Goal: Transaction & Acquisition: Purchase product/service

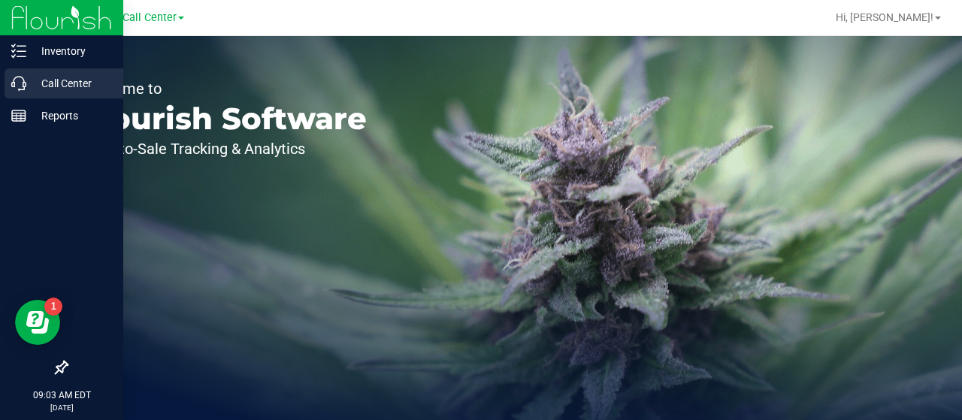
click at [26, 81] on icon at bounding box center [18, 83] width 15 height 15
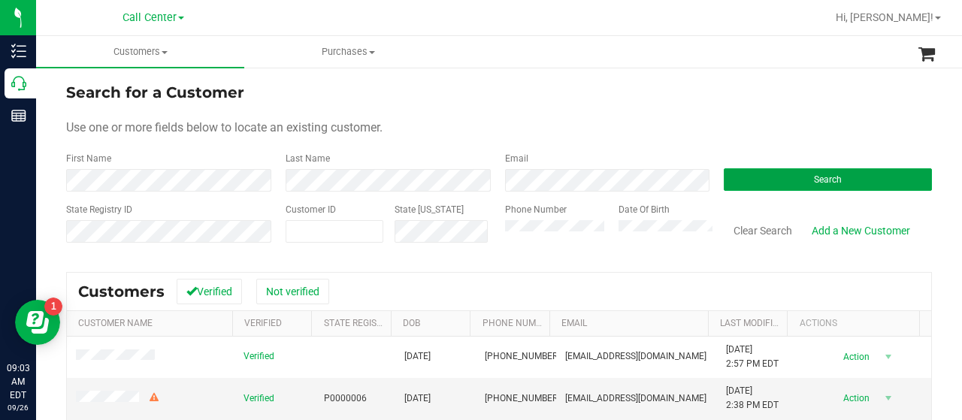
click at [725, 168] on button "Search" at bounding box center [828, 179] width 208 height 23
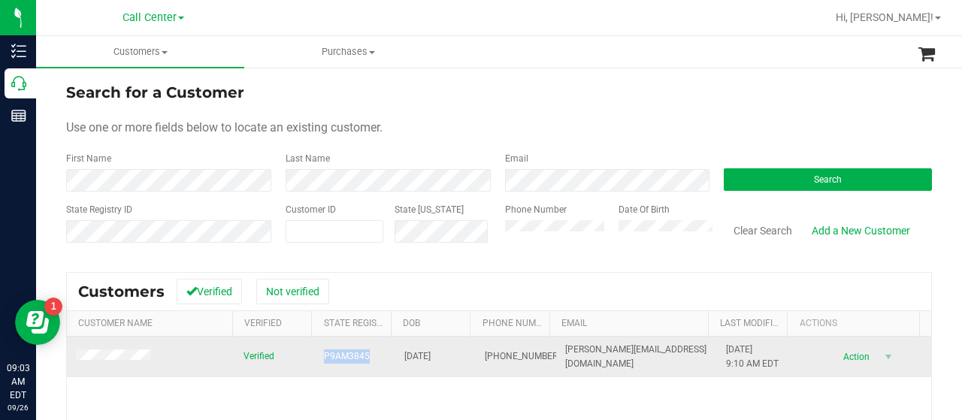
drag, startPoint x: 311, startPoint y: 357, endPoint x: 383, endPoint y: 353, distance: 71.5
click at [383, 353] on td "P9AM3845" at bounding box center [355, 357] width 80 height 41
copy span "P9AM3845"
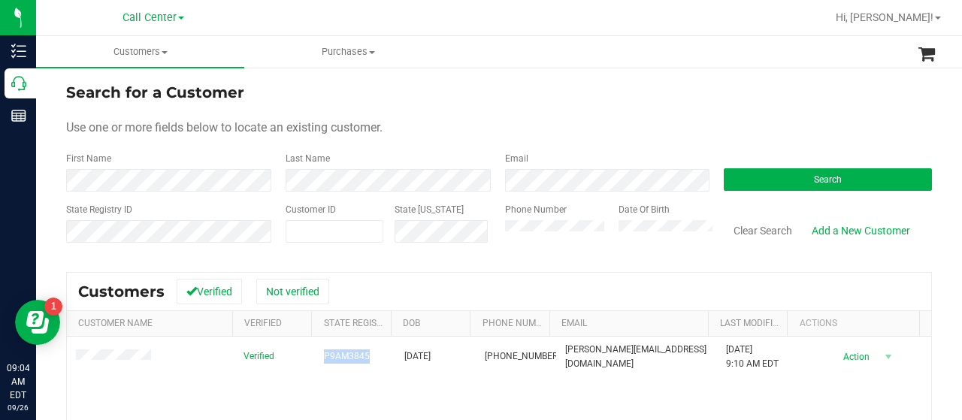
scroll to position [75, 0]
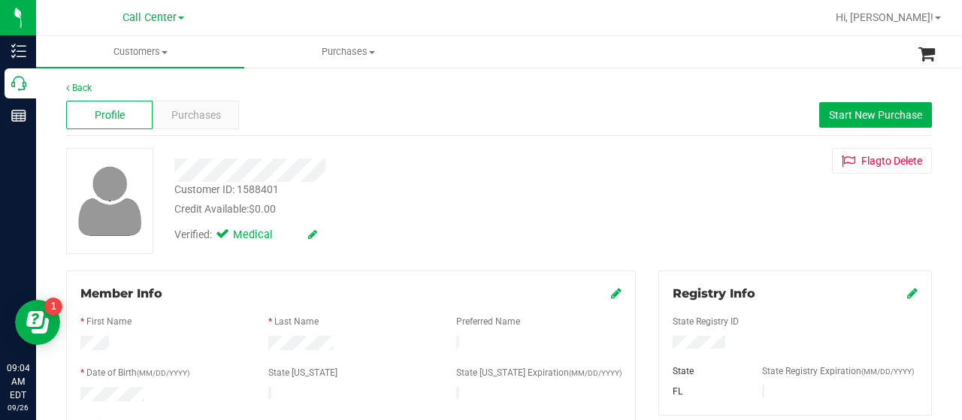
click at [195, 129] on div "Purchases" at bounding box center [196, 115] width 86 height 29
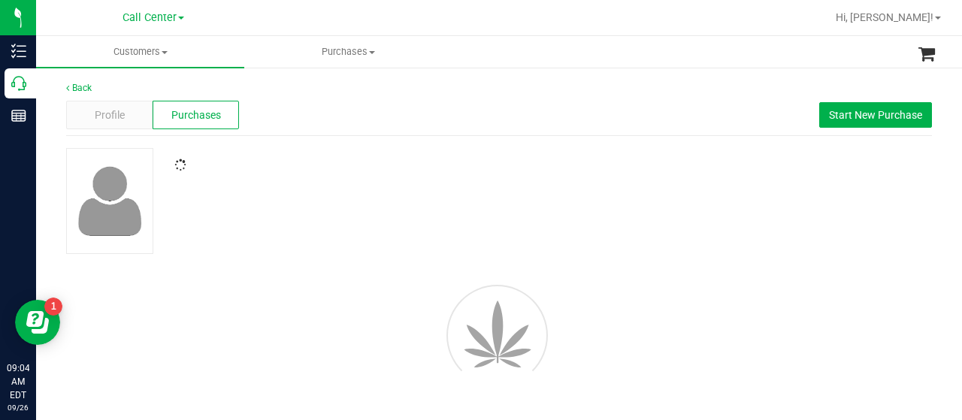
click at [193, 121] on span "Purchases" at bounding box center [196, 115] width 50 height 16
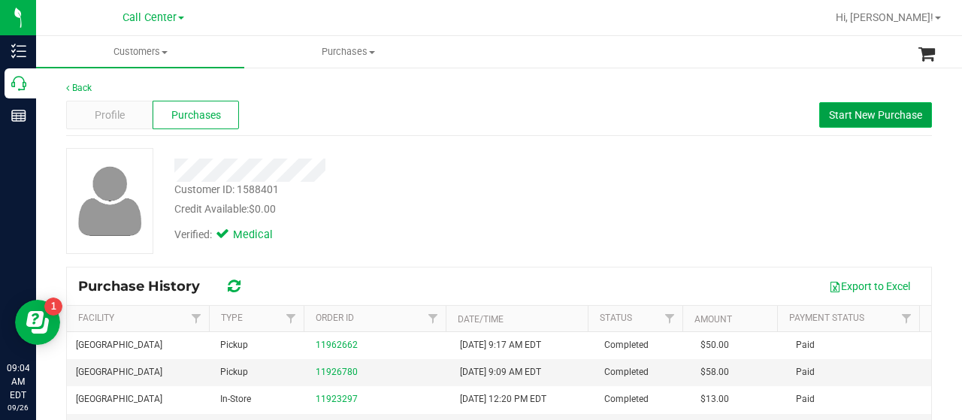
click at [874, 112] on span "Start New Purchase" at bounding box center [875, 115] width 93 height 12
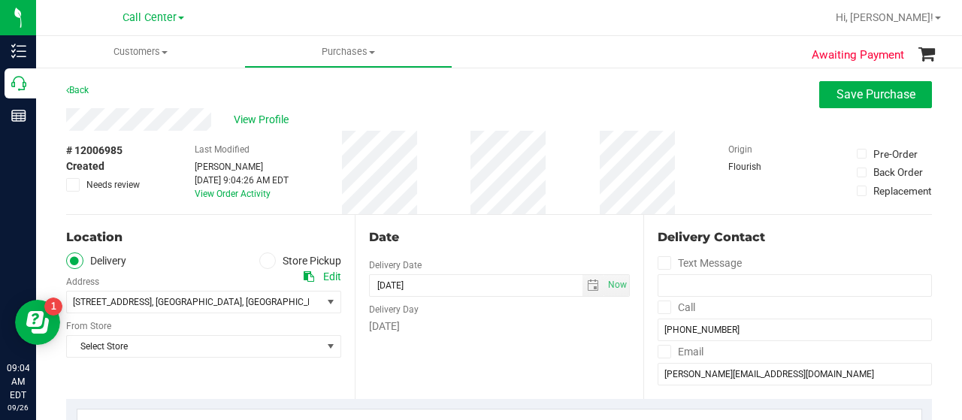
click at [263, 261] on icon at bounding box center [267, 261] width 9 height 0
click at [0, 0] on input "Store Pickup" at bounding box center [0, 0] width 0 height 0
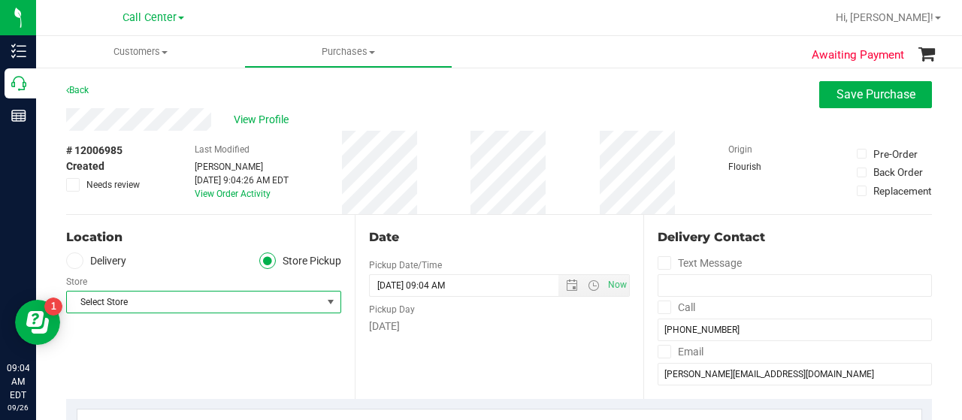
click at [238, 302] on span "Select Store" at bounding box center [194, 302] width 255 height 21
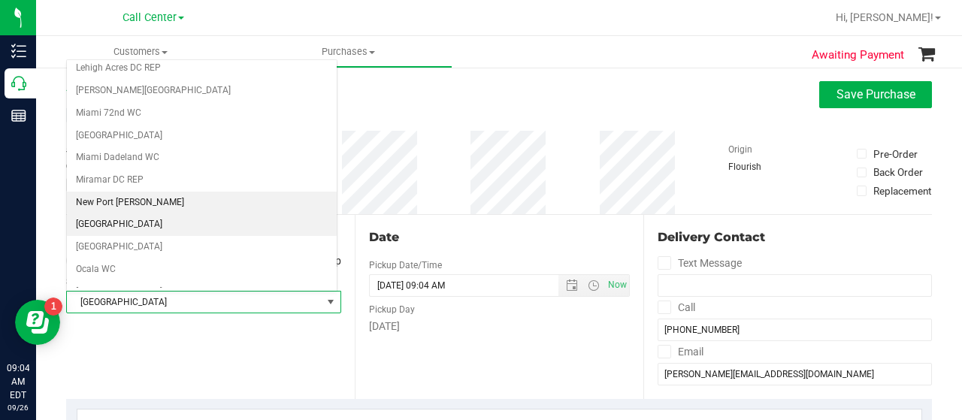
scroll to position [483, 0]
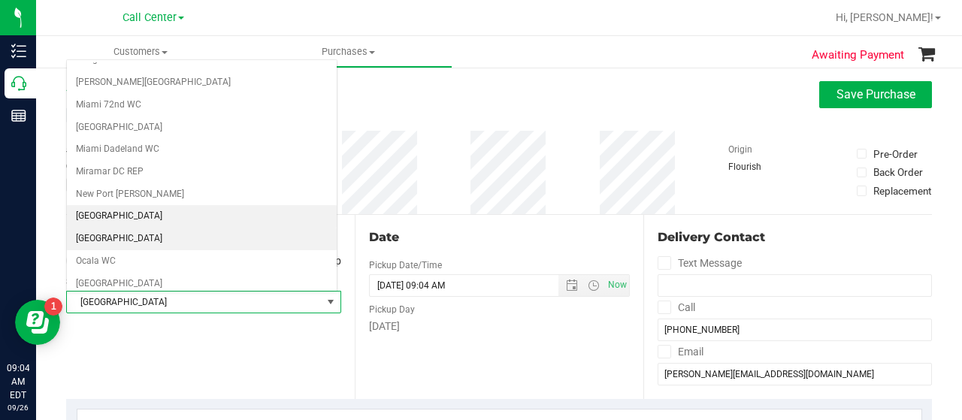
click at [150, 228] on li "[GEOGRAPHIC_DATA]" at bounding box center [202, 239] width 270 height 23
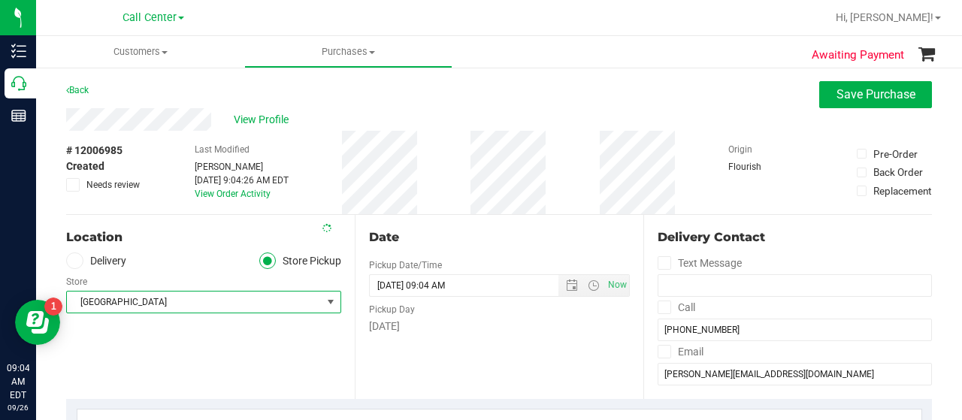
click at [162, 328] on div "Location Delivery Store Pickup Store [GEOGRAPHIC_DATA] Select Store [PERSON_NAM…" at bounding box center [210, 307] width 289 height 184
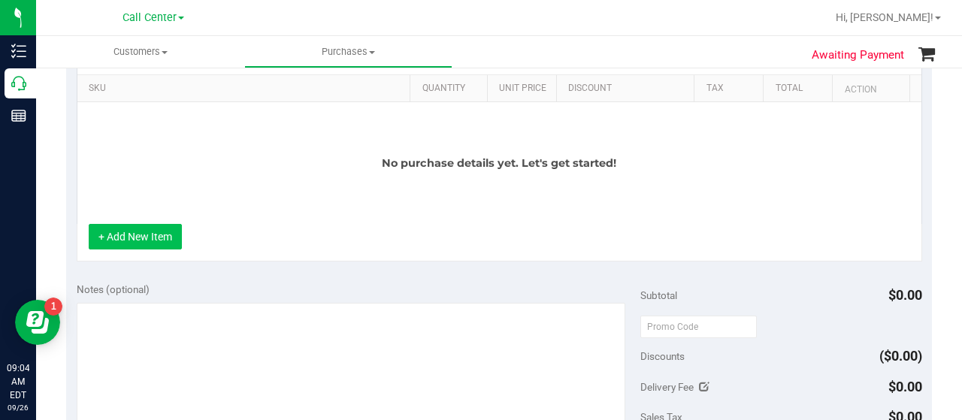
scroll to position [376, 0]
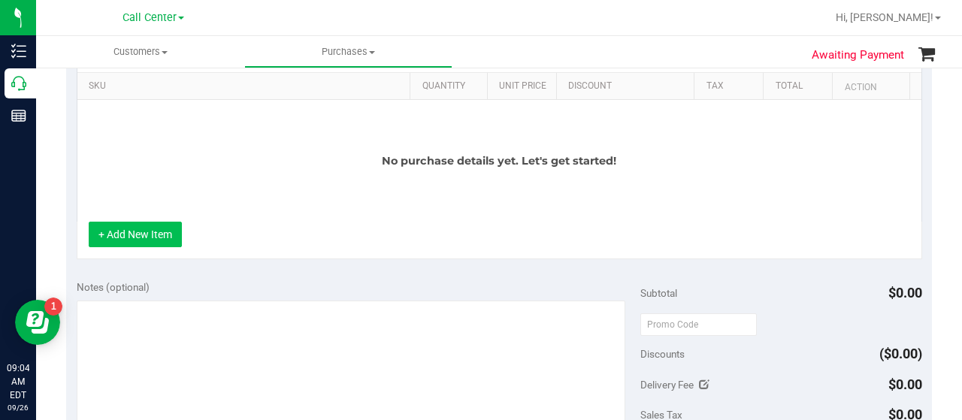
click at [156, 229] on button "+ Add New Item" at bounding box center [135, 235] width 93 height 26
click at [153, 232] on button "+ Add New Item" at bounding box center [135, 235] width 93 height 26
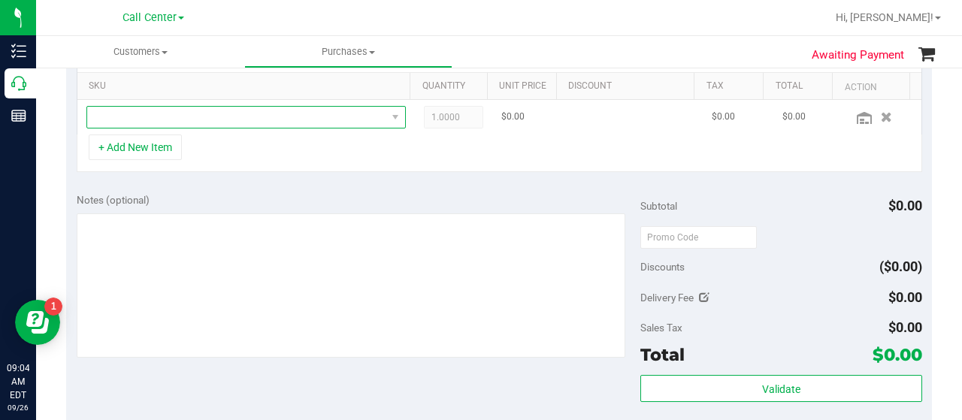
click at [171, 121] on span "NO DATA FOUND" at bounding box center [236, 117] width 299 height 21
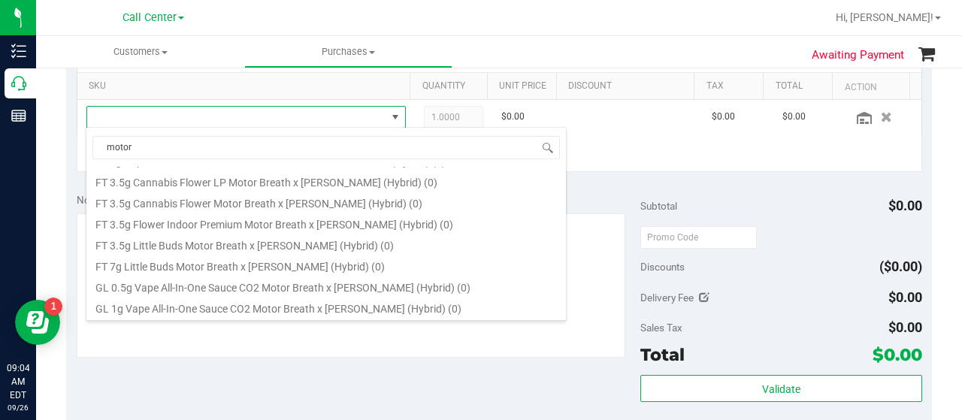
scroll to position [111, 0]
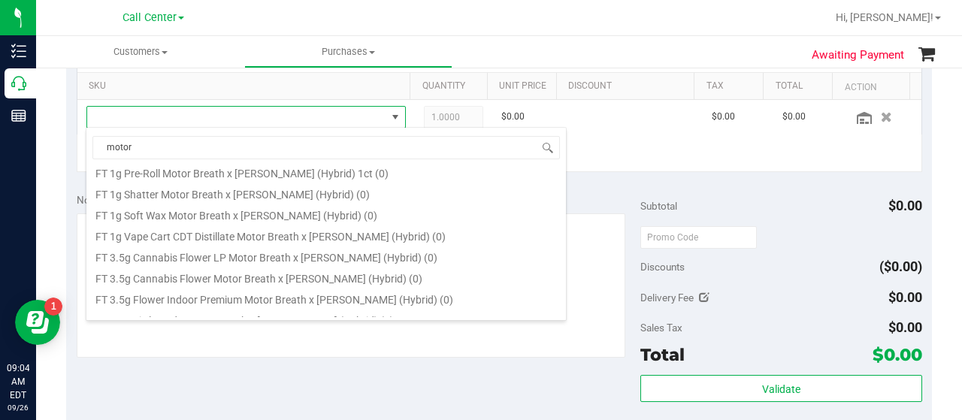
type input "motor"
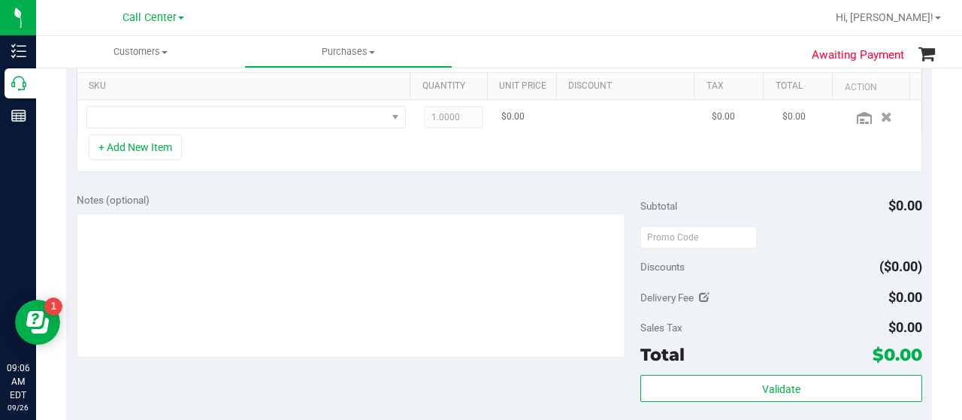
click at [144, 127] on td at bounding box center [246, 117] width 338 height 35
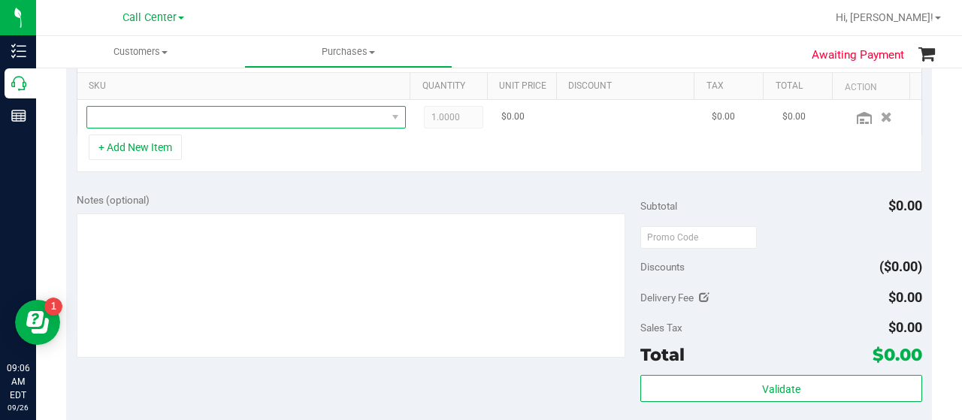
click at [137, 120] on span "NO DATA FOUND" at bounding box center [236, 117] width 299 height 21
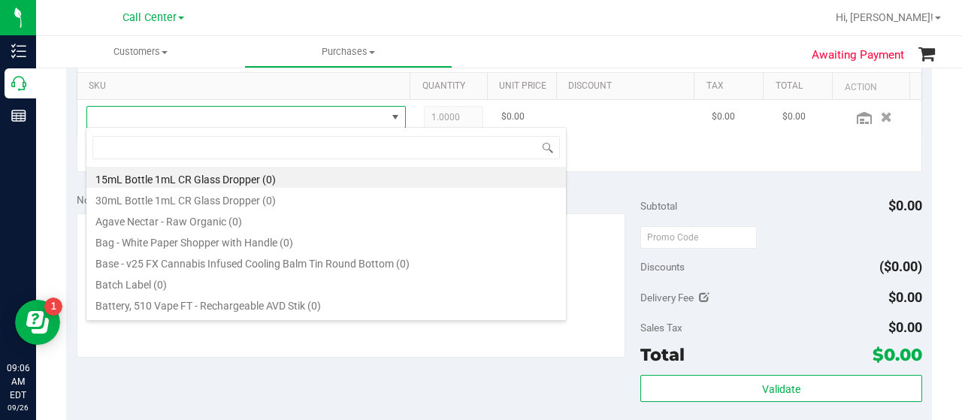
scroll to position [22, 303]
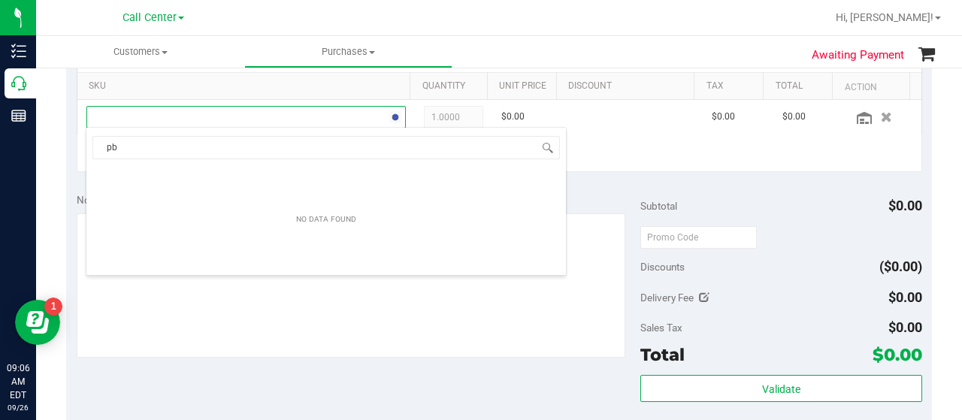
type input "pbs"
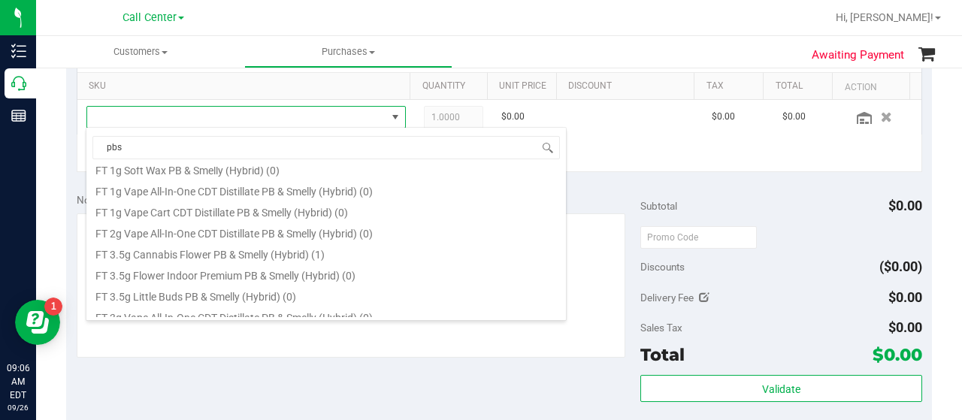
scroll to position [226, 0]
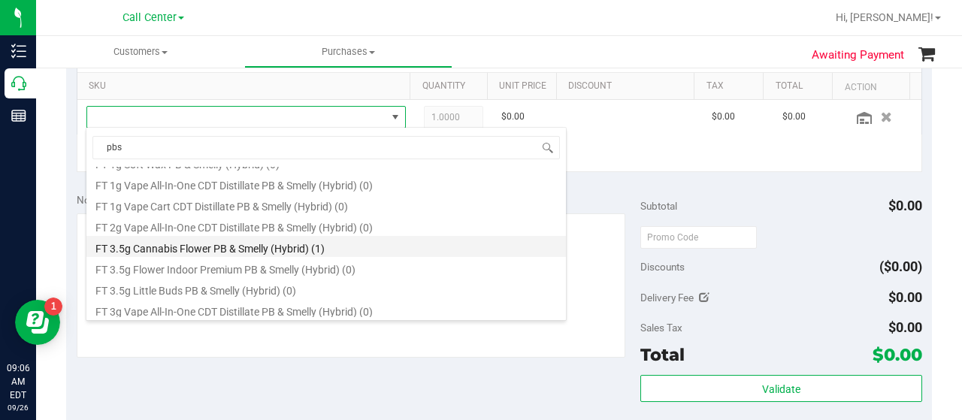
click at [274, 250] on li "FT 3.5g Cannabis Flower PB & Smelly (Hybrid) (1)" at bounding box center [326, 246] width 480 height 21
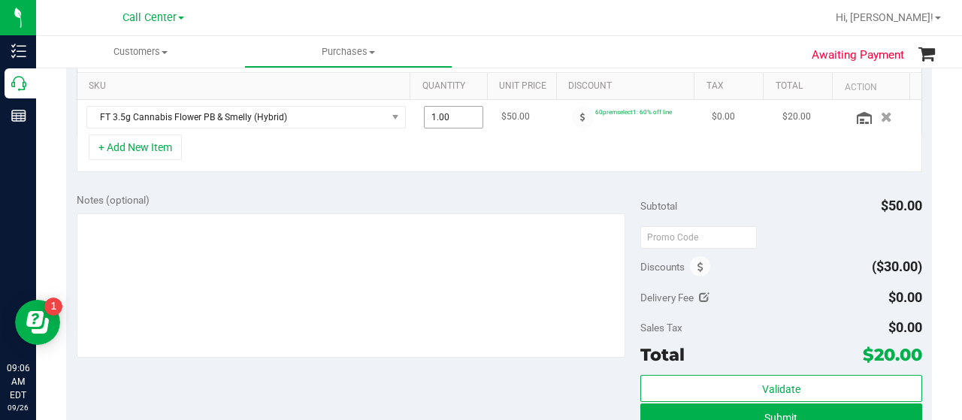
click at [443, 113] on span "1.00 1" at bounding box center [454, 117] width 60 height 23
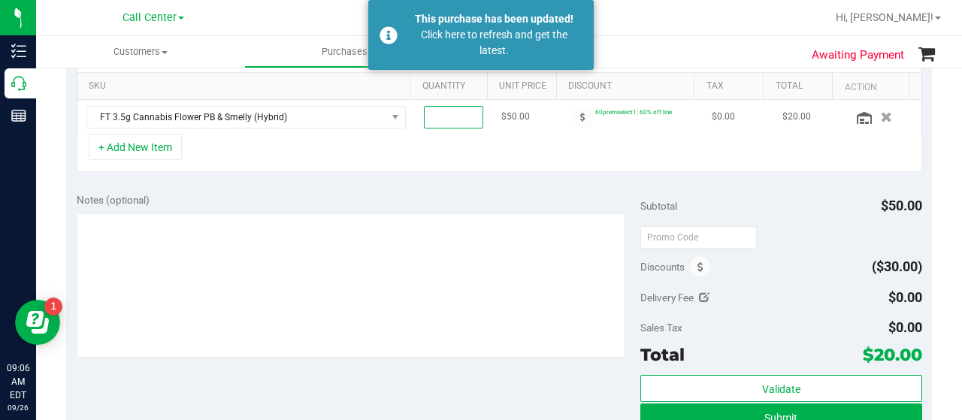
type input "2"
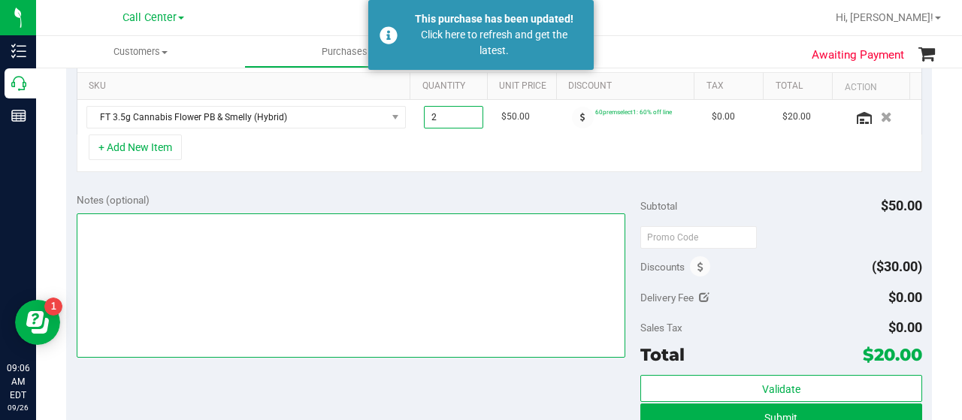
type input "2.00"
click at [436, 250] on textarea at bounding box center [351, 285] width 549 height 144
type textarea "CC-MM"
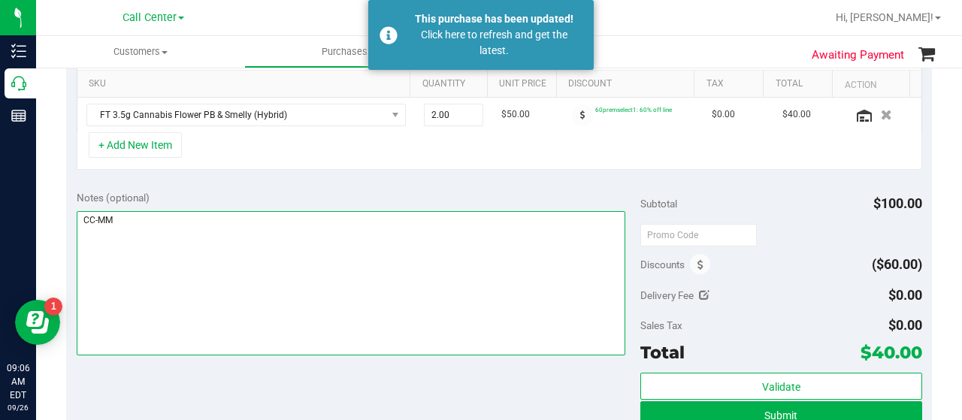
scroll to position [376, 0]
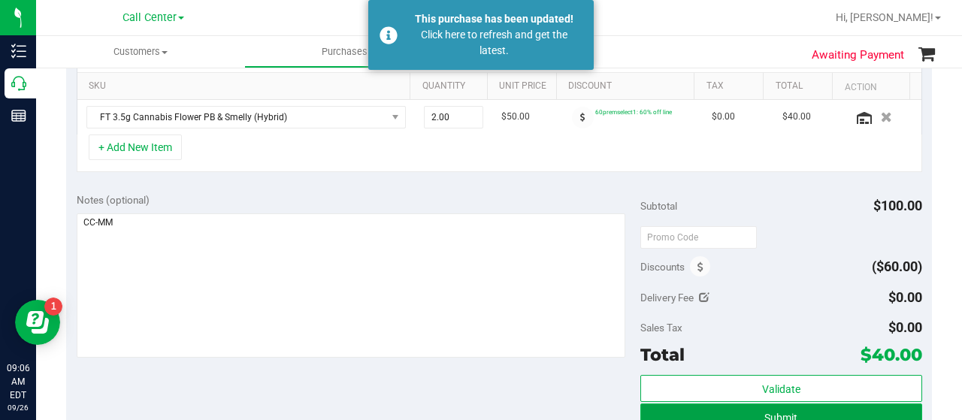
click at [732, 405] on button "Submit" at bounding box center [781, 417] width 282 height 27
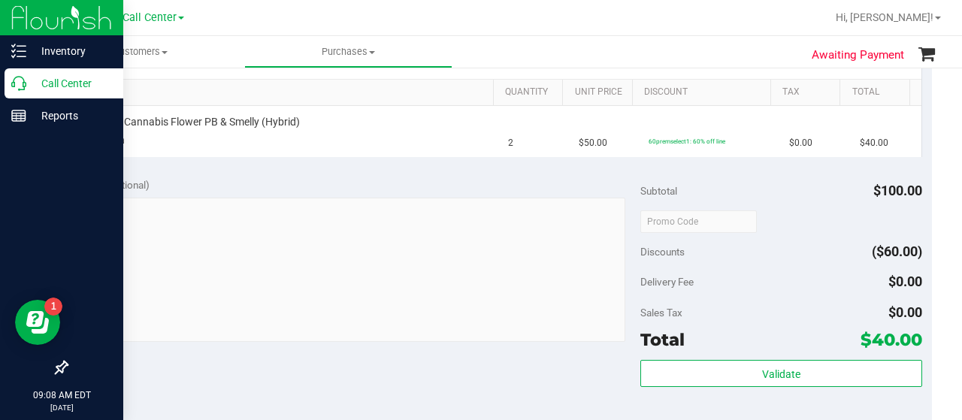
click at [13, 91] on div "Call Center" at bounding box center [64, 83] width 119 height 30
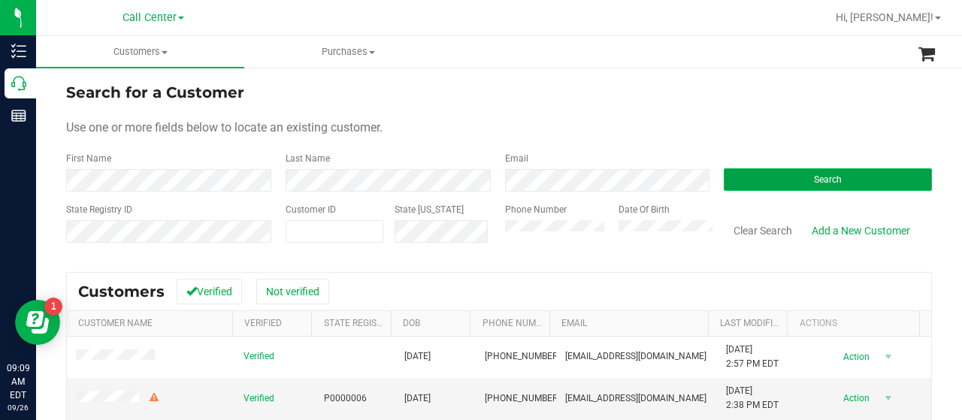
click at [765, 171] on button "Search" at bounding box center [828, 179] width 208 height 23
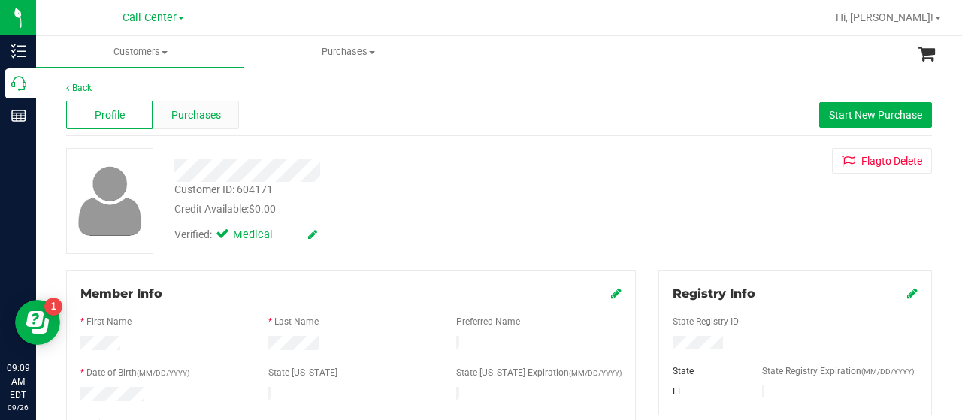
click at [210, 111] on span "Purchases" at bounding box center [196, 115] width 50 height 16
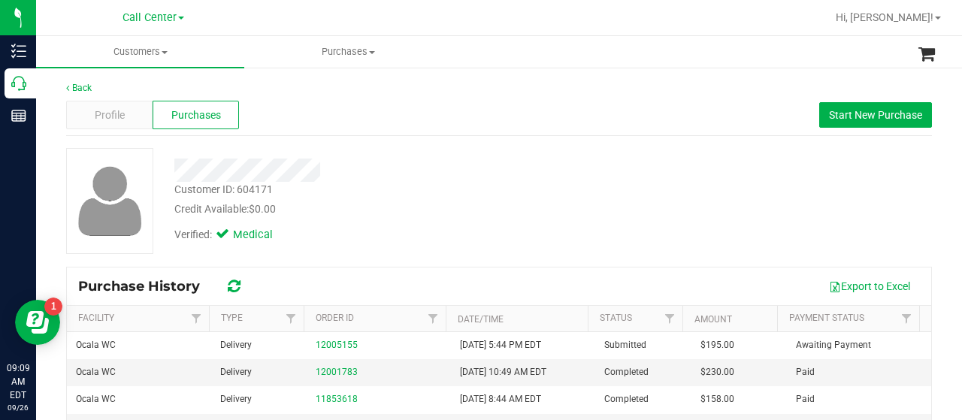
scroll to position [75, 0]
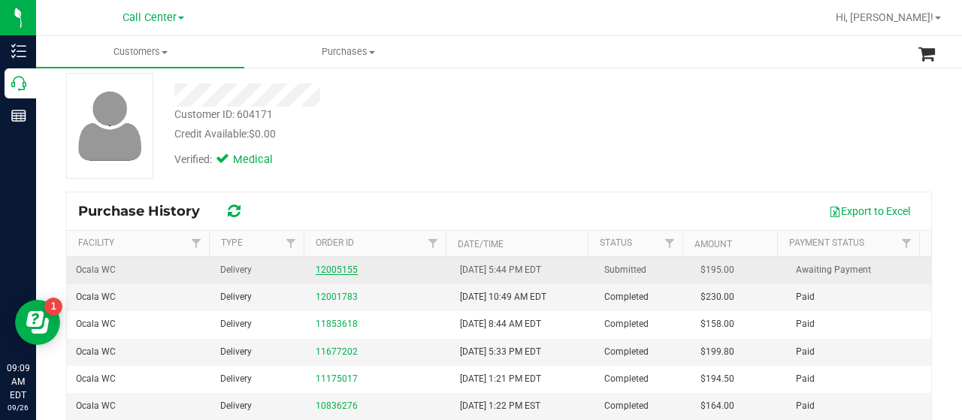
click at [319, 268] on link "12005155" at bounding box center [337, 270] width 42 height 11
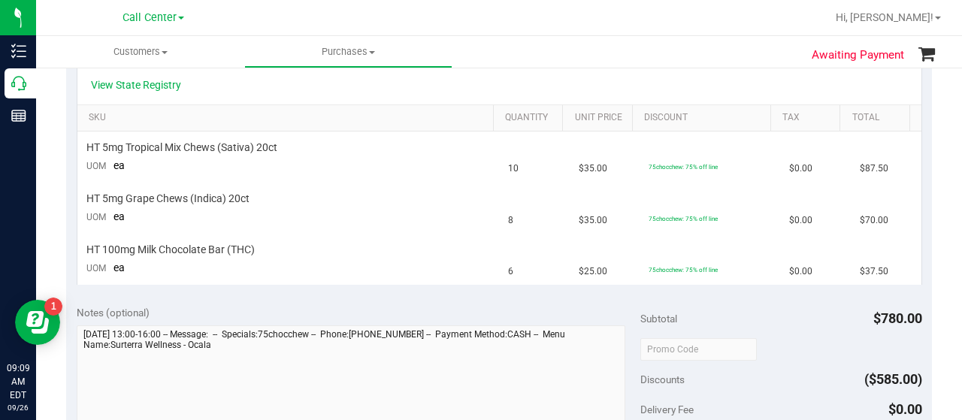
scroll to position [301, 0]
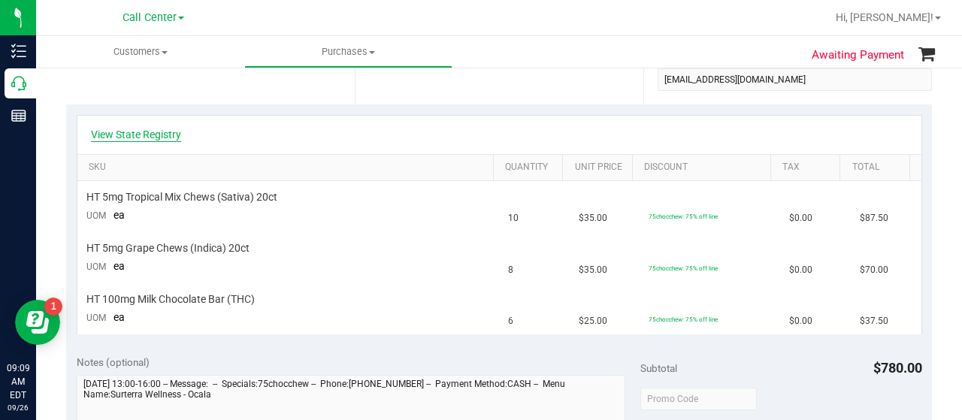
click at [147, 138] on link "View State Registry" at bounding box center [136, 134] width 90 height 15
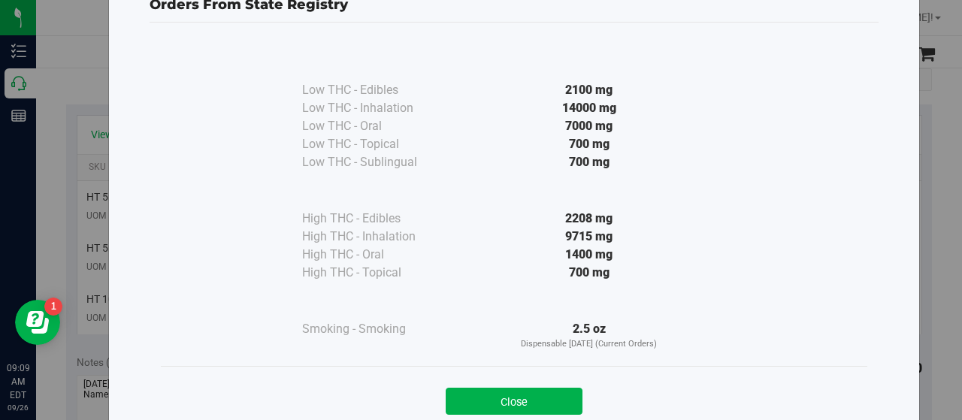
scroll to position [93, 0]
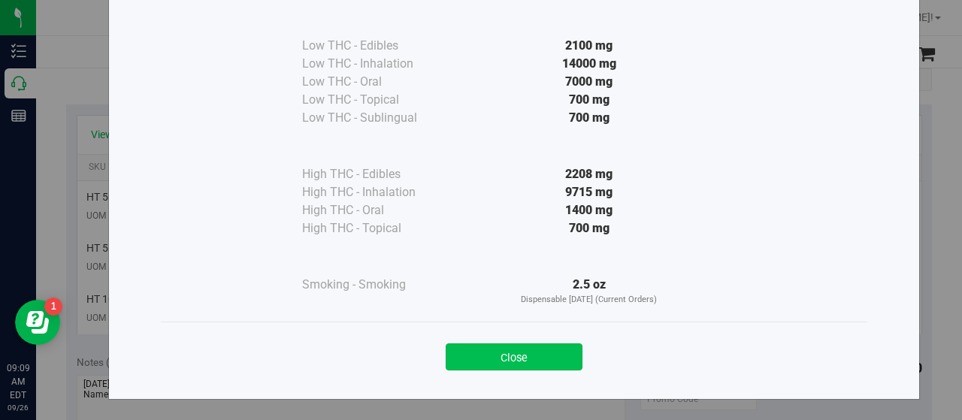
click at [457, 344] on button "Close" at bounding box center [514, 357] width 137 height 27
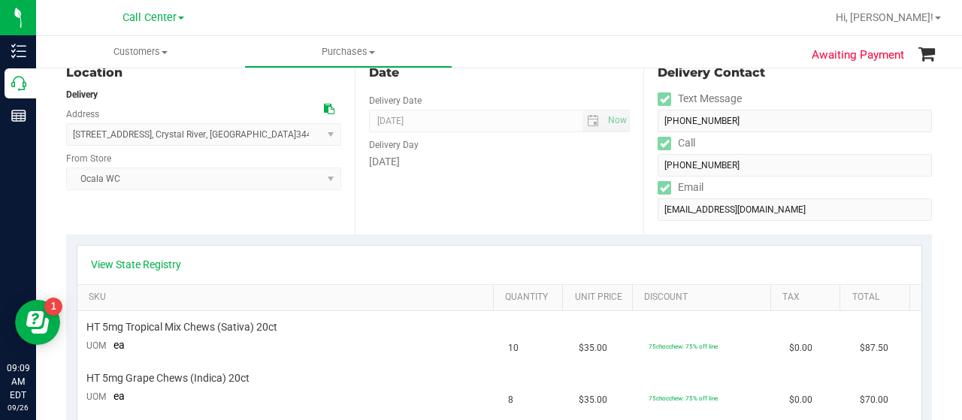
scroll to position [150, 0]
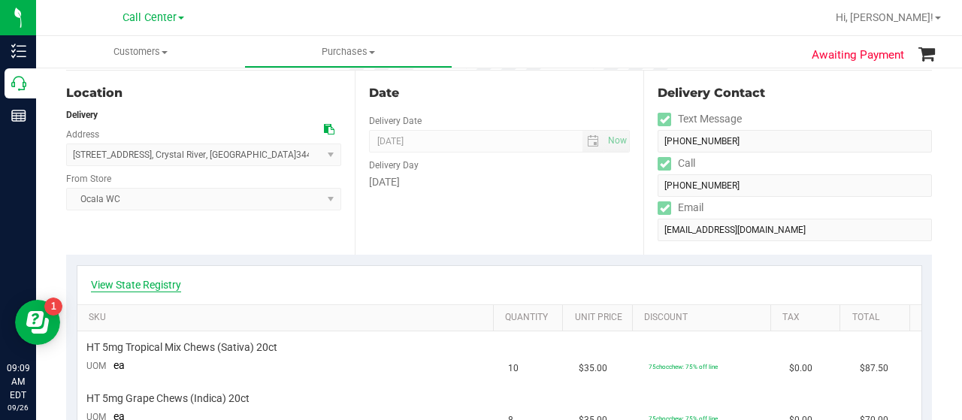
click at [138, 280] on link "View State Registry" at bounding box center [136, 284] width 90 height 15
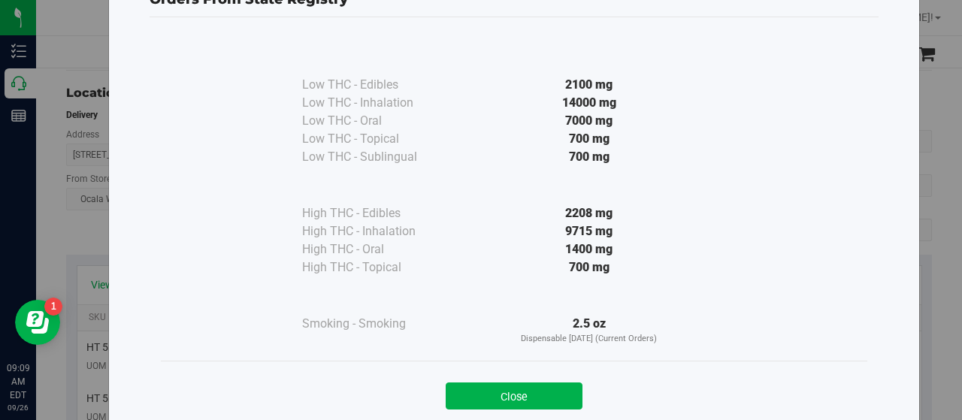
scroll to position [93, 0]
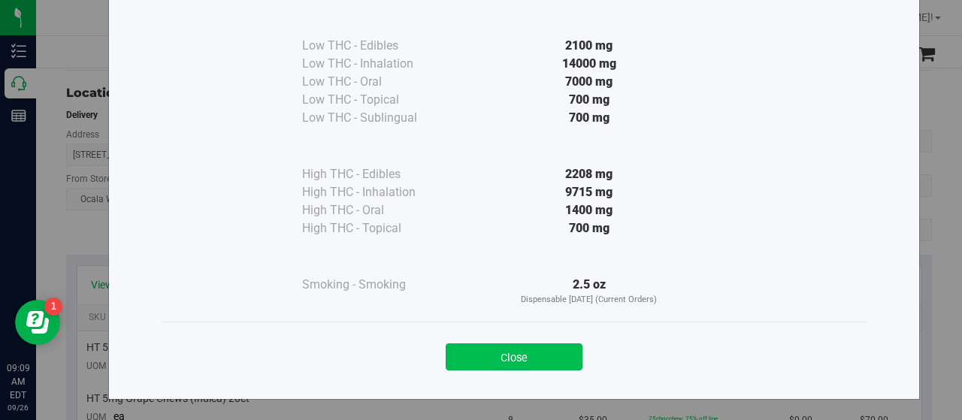
click at [459, 347] on button "Close" at bounding box center [514, 357] width 137 height 27
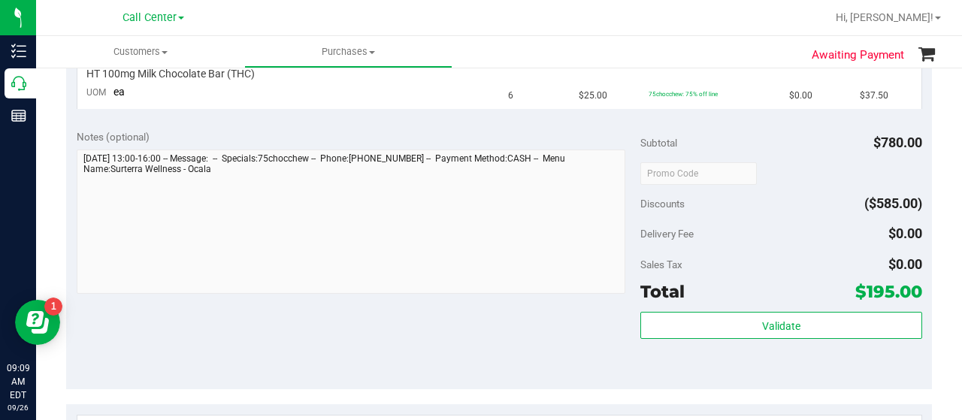
scroll to position [301, 0]
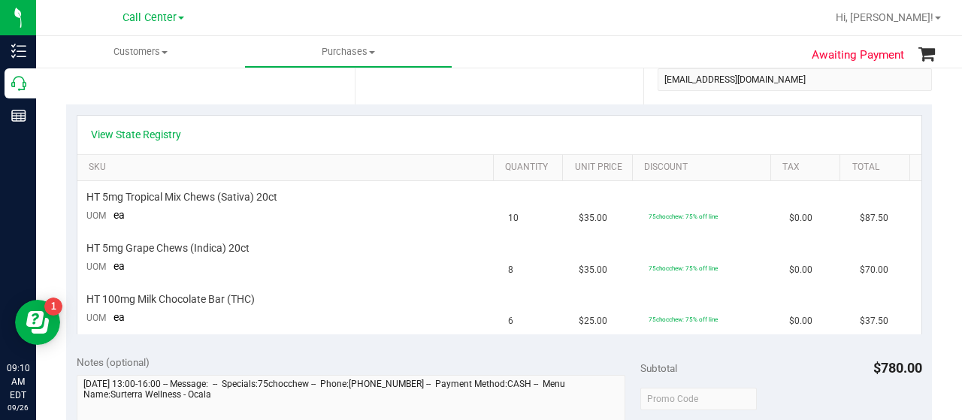
click at [150, 121] on div "View State Registry" at bounding box center [499, 135] width 844 height 38
click at [150, 127] on link "View State Registry" at bounding box center [136, 134] width 90 height 15
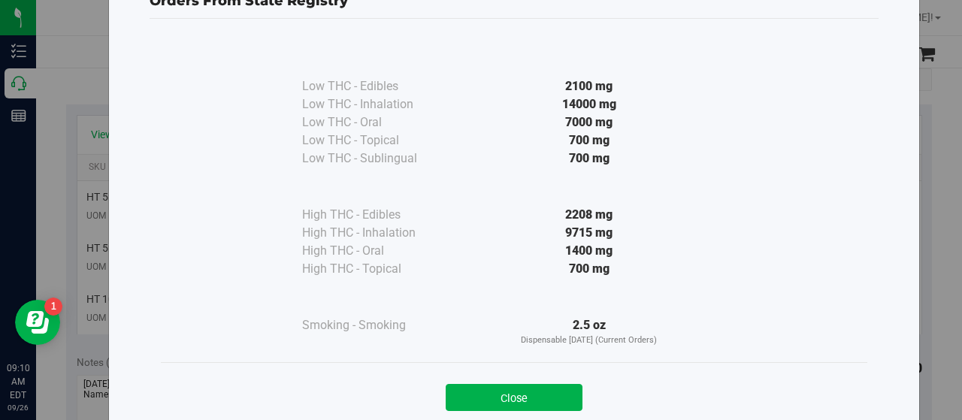
scroll to position [93, 0]
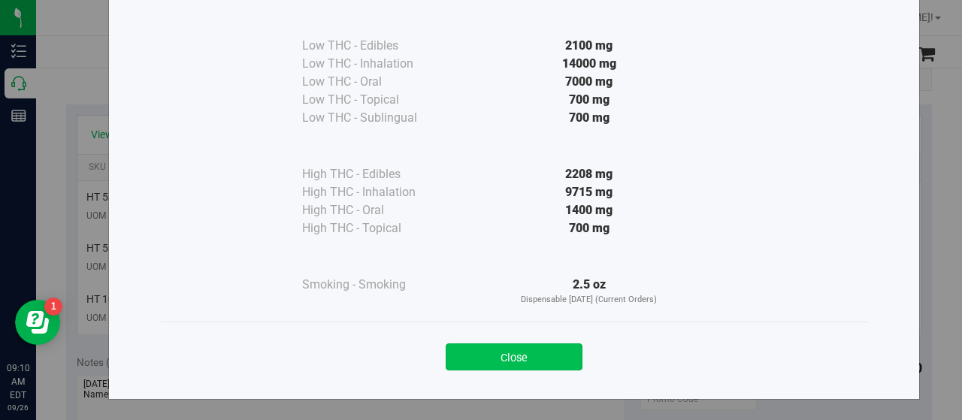
click at [504, 362] on button "Close" at bounding box center [514, 357] width 137 height 27
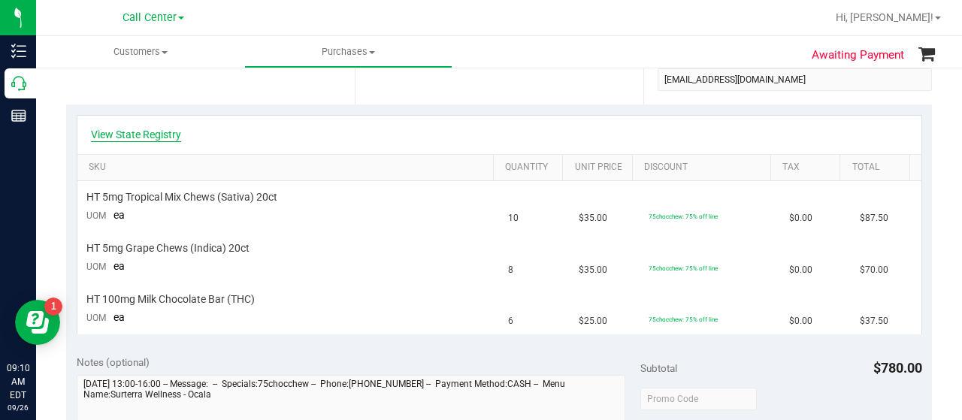
click at [164, 130] on link "View State Registry" at bounding box center [136, 134] width 90 height 15
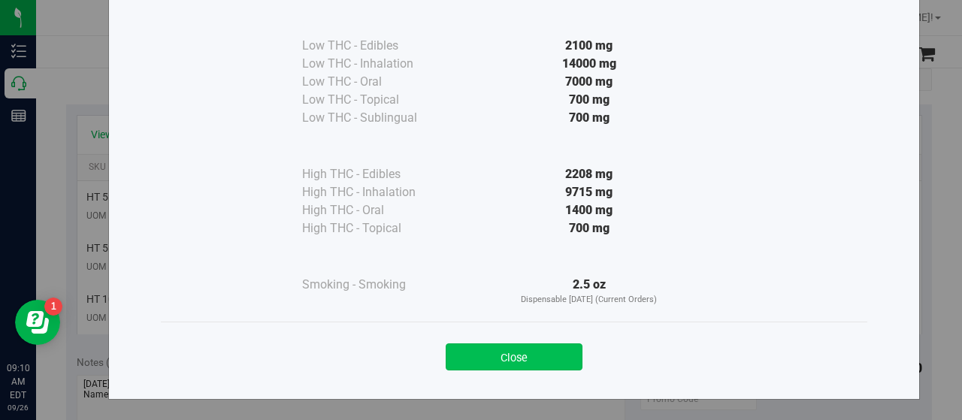
click at [513, 350] on button "Close" at bounding box center [514, 357] width 137 height 27
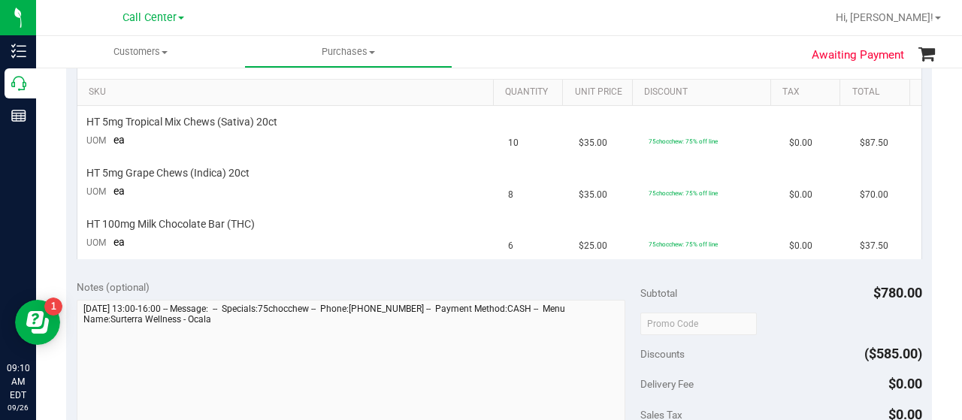
scroll to position [0, 0]
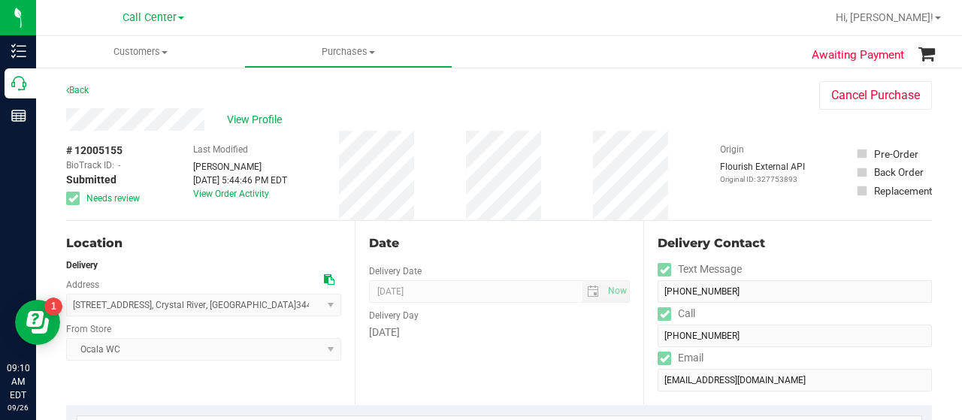
click at [131, 276] on div "[STREET_ADDRESS] , Crystal River , [GEOGRAPHIC_DATA] 34428 Select address [STRE…" at bounding box center [203, 294] width 275 height 44
click at [249, 122] on span "View Profile" at bounding box center [257, 120] width 60 height 16
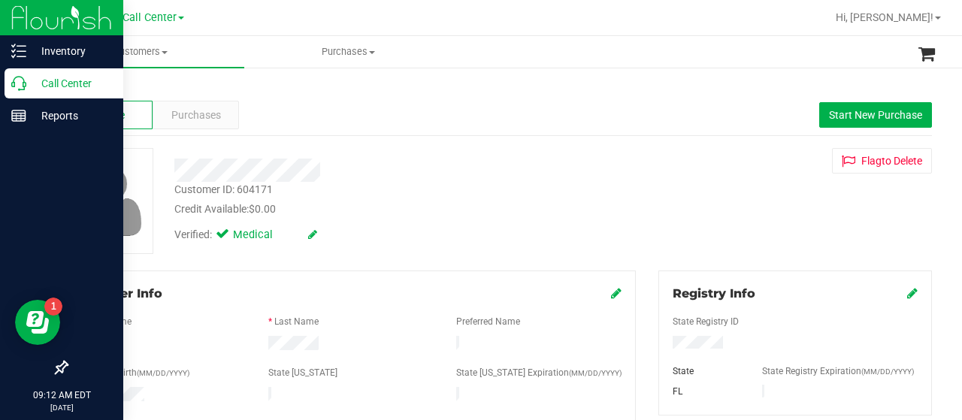
click at [16, 85] on icon at bounding box center [18, 83] width 15 height 15
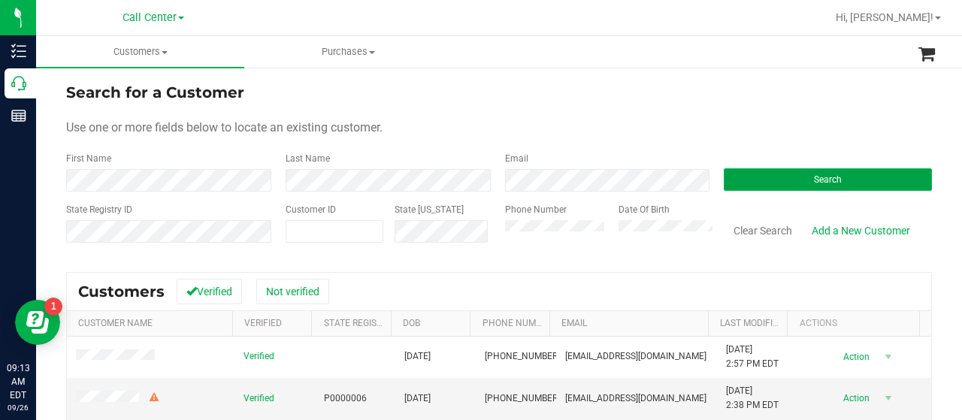
click at [837, 174] on button "Search" at bounding box center [828, 179] width 208 height 23
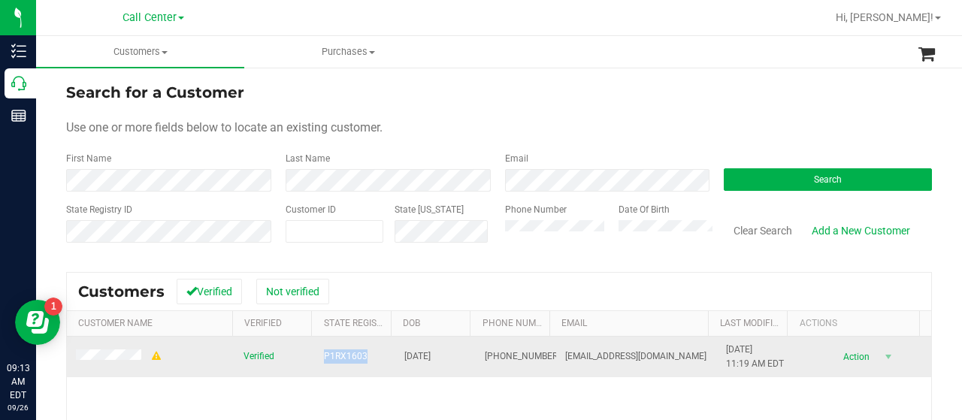
drag, startPoint x: 310, startPoint y: 359, endPoint x: 364, endPoint y: 359, distance: 53.4
click at [364, 359] on td "P1RX1603" at bounding box center [355, 357] width 80 height 41
copy span "P1RX1603"
drag, startPoint x: 552, startPoint y: 357, endPoint x: 684, endPoint y: 359, distance: 132.3
click at [684, 359] on td "jacquelinekeel85@gmail.com" at bounding box center [636, 357] width 161 height 41
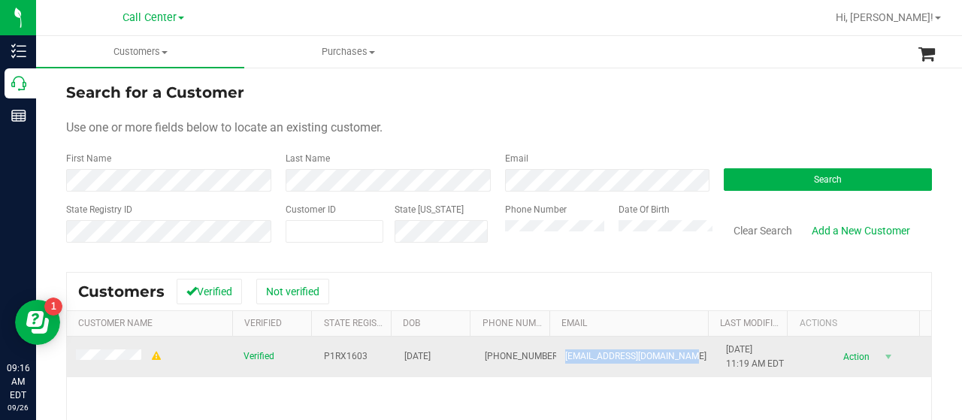
copy span "jacquelinekeel85@gmail.com"
click at [80, 362] on span at bounding box center [119, 358] width 87 height 16
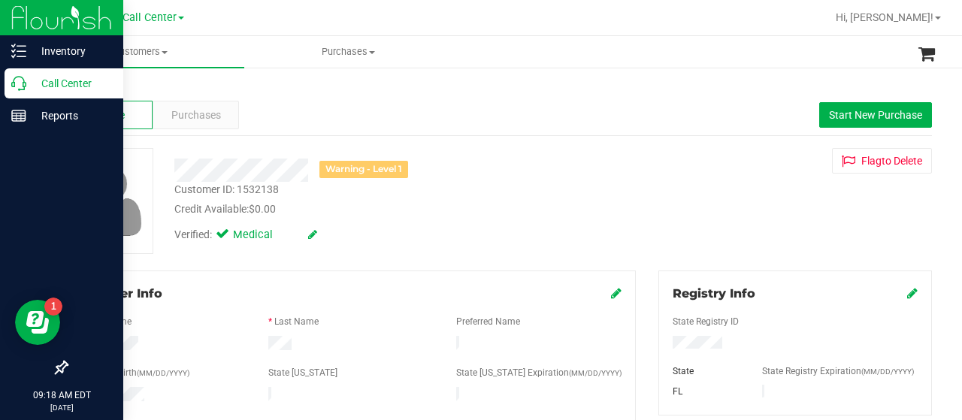
click at [20, 97] on div "Call Center" at bounding box center [64, 83] width 119 height 30
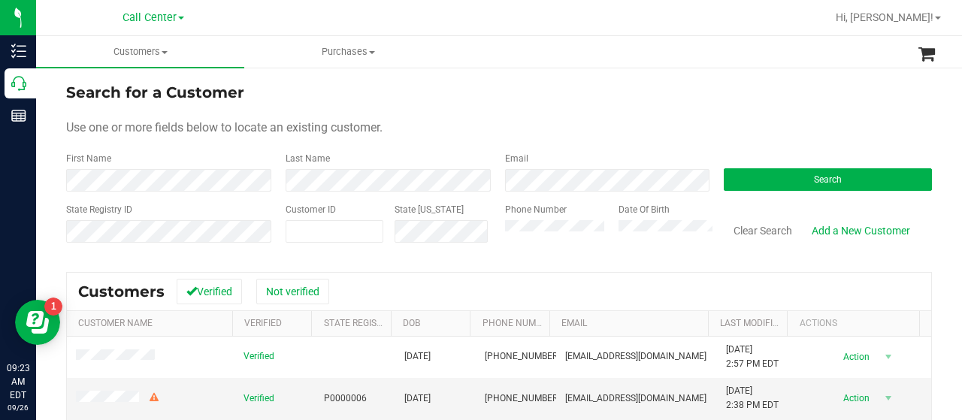
click at [485, 244] on div "State Registry ID Customer ID State ID Phone Number Date Of Birth Clear Search …" at bounding box center [499, 229] width 866 height 53
click at [739, 175] on button "Search" at bounding box center [828, 179] width 208 height 23
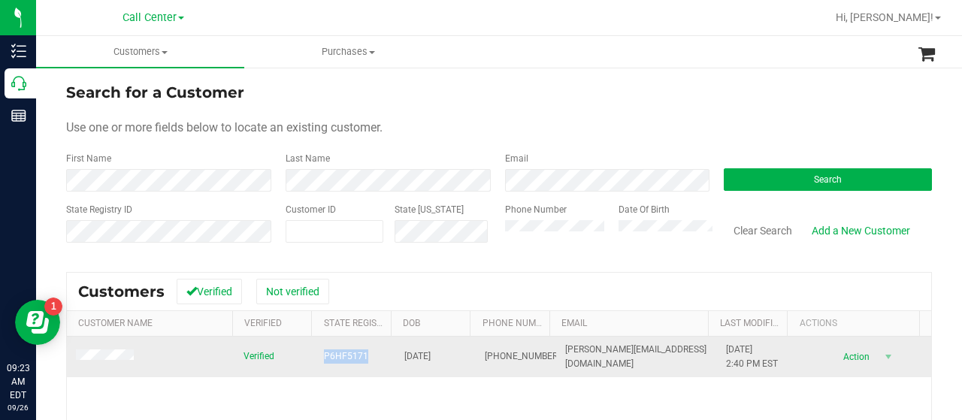
drag, startPoint x: 328, startPoint y: 356, endPoint x: 368, endPoint y: 356, distance: 39.8
click at [368, 356] on tr "Verified P6HF5171 05/09/1961 (813) 403-1680 david.jones0561@gmail.com 11/21/202…" at bounding box center [499, 357] width 864 height 41
copy tr "P6HF5171"
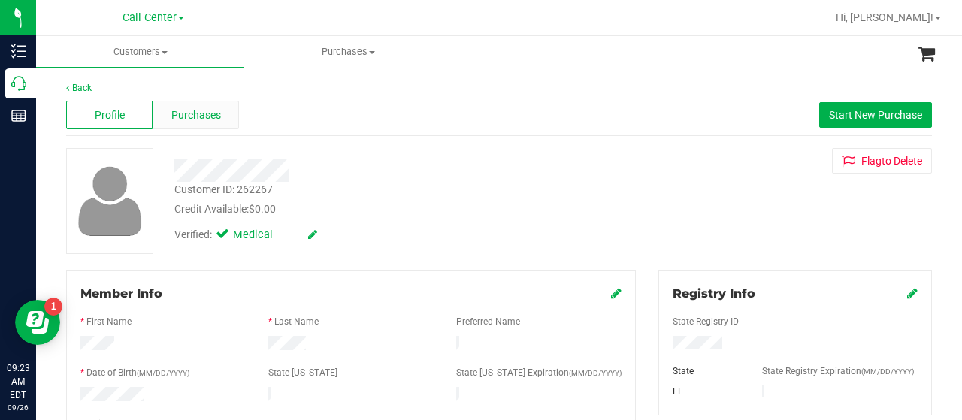
click at [182, 117] on span "Purchases" at bounding box center [196, 115] width 50 height 16
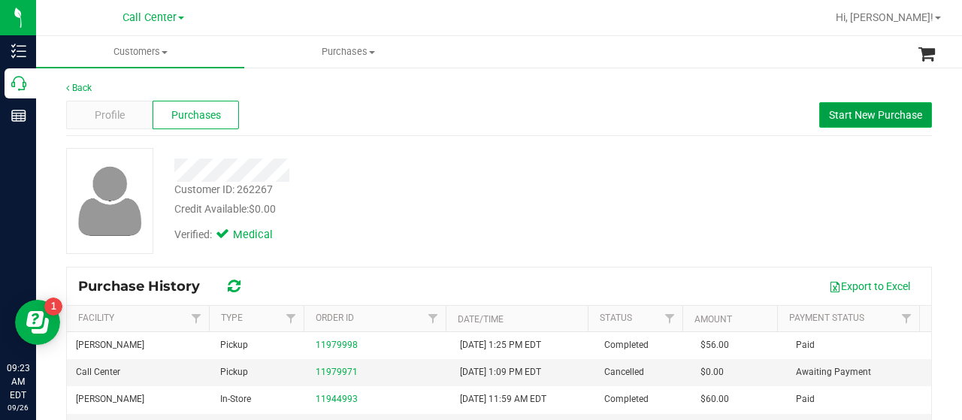
click at [882, 114] on span "Start New Purchase" at bounding box center [875, 115] width 93 height 12
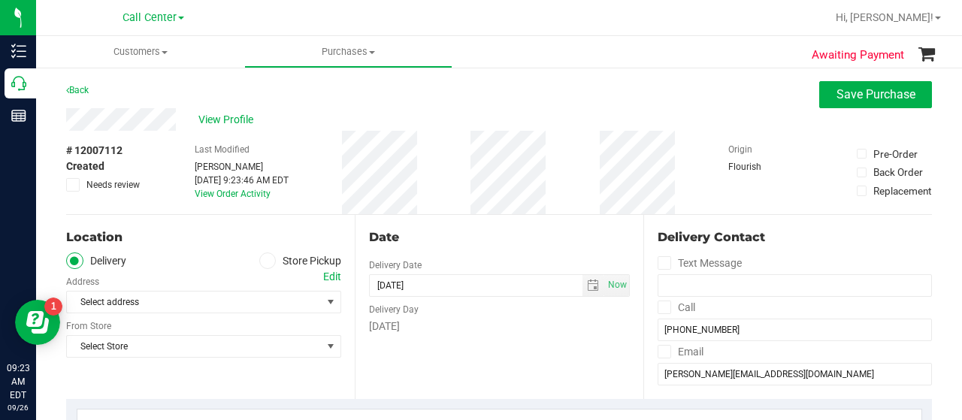
click at [263, 261] on icon at bounding box center [267, 261] width 9 height 0
click at [0, 0] on input "Store Pickup" at bounding box center [0, 0] width 0 height 0
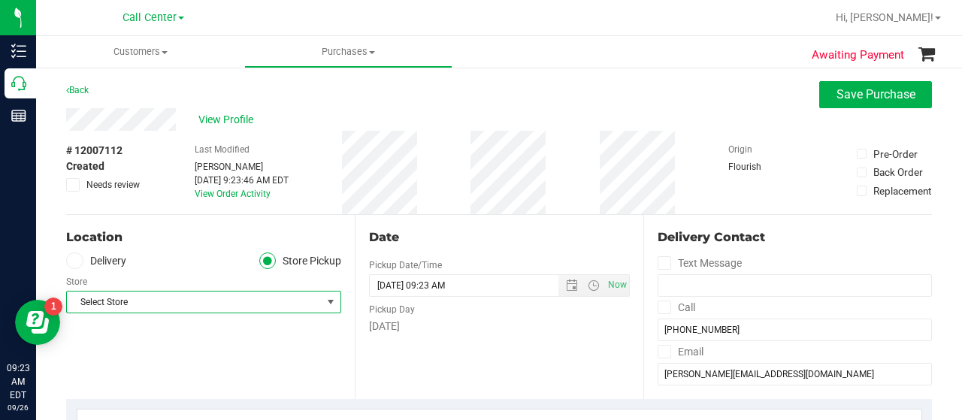
click at [229, 304] on span "Select Store" at bounding box center [194, 302] width 255 height 21
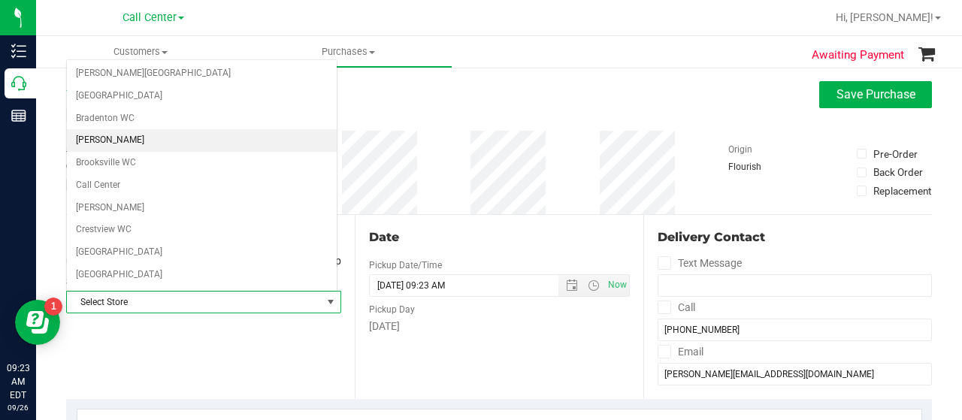
click at [113, 147] on li "[PERSON_NAME]" at bounding box center [202, 140] width 270 height 23
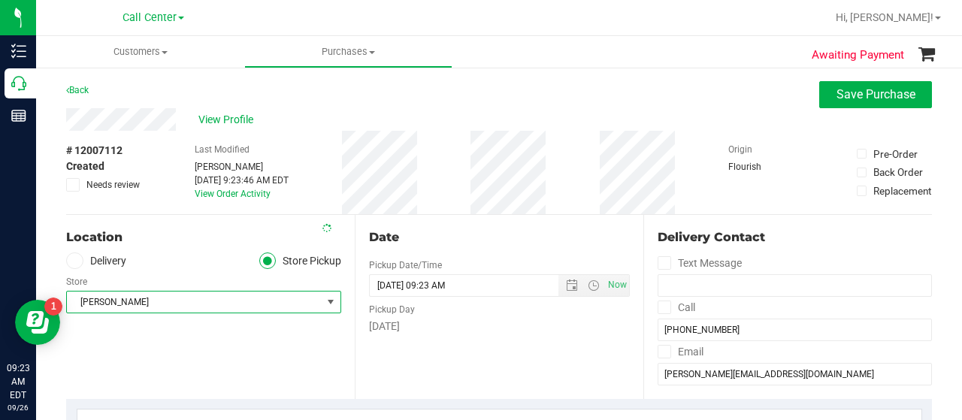
click at [129, 329] on div "Location Delivery Store Pickup Store Brandon WC Select Store Bonita Springs WC …" at bounding box center [210, 307] width 289 height 184
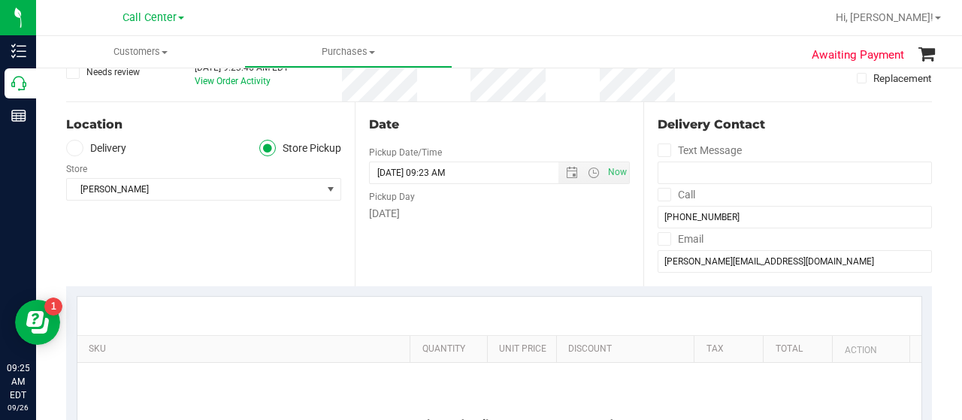
scroll to position [150, 0]
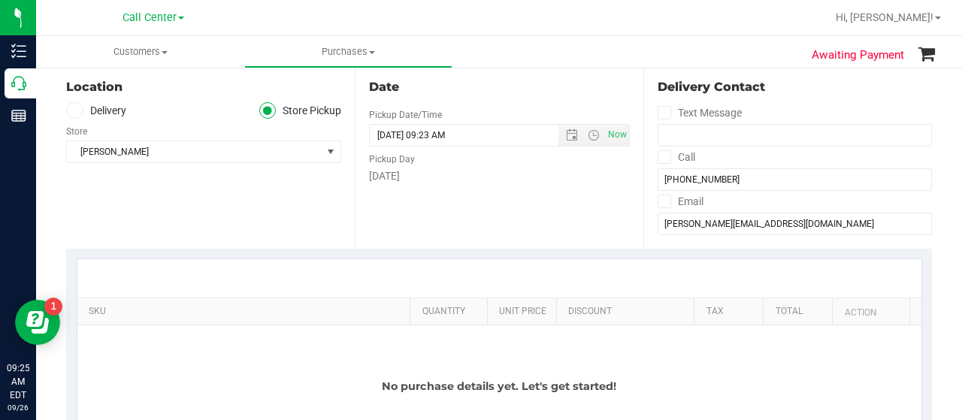
click at [147, 262] on div at bounding box center [499, 278] width 844 height 38
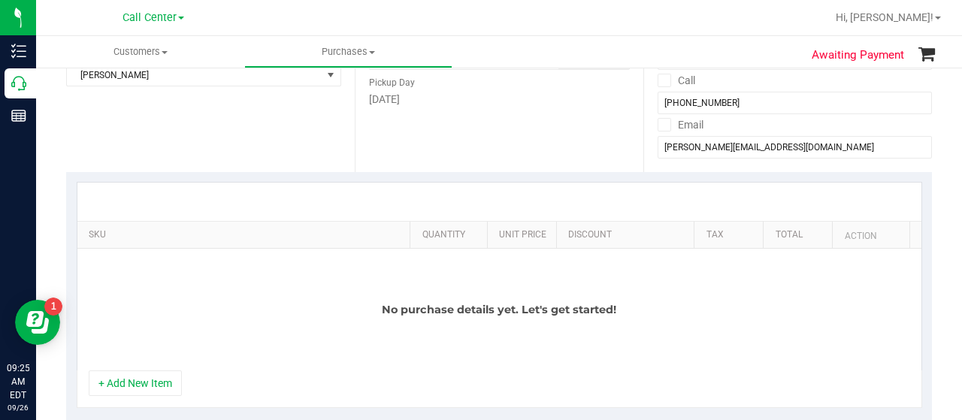
scroll to position [301, 0]
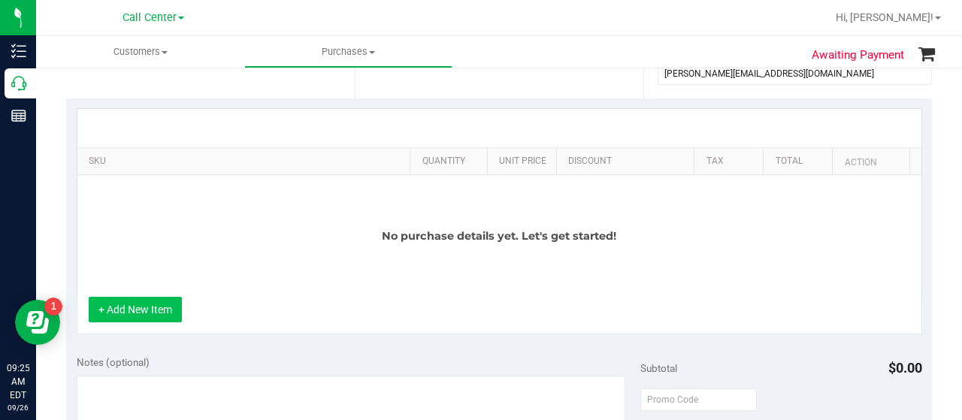
click at [141, 313] on button "+ Add New Item" at bounding box center [135, 310] width 93 height 26
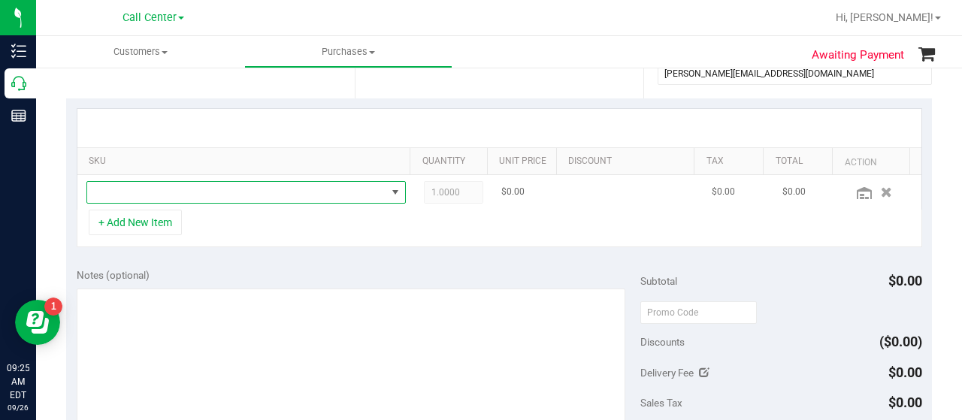
click at [213, 195] on span "NO DATA FOUND" at bounding box center [236, 192] width 299 height 21
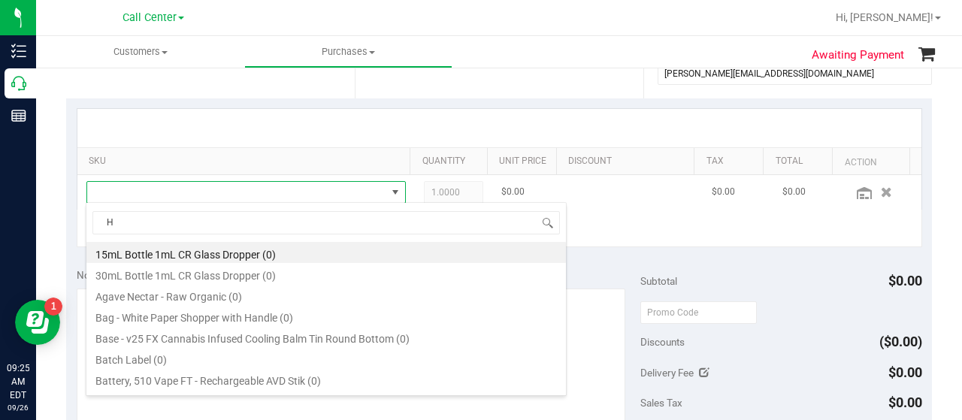
scroll to position [22, 303]
type input "HOT ME"
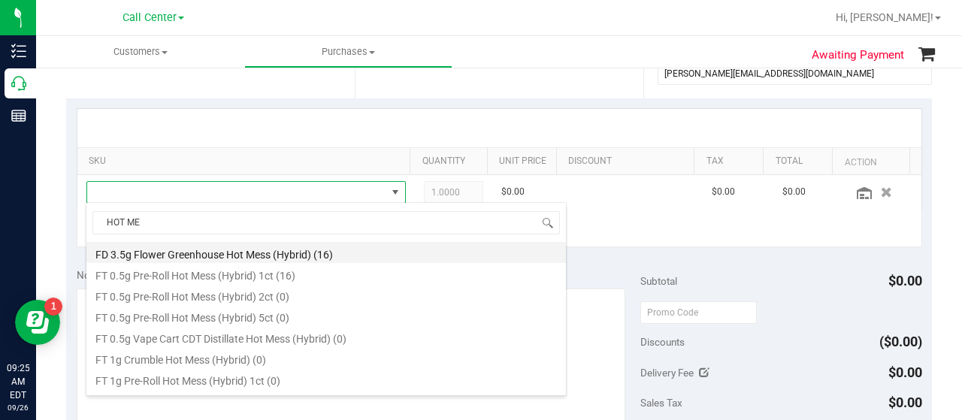
click at [267, 259] on li "FD 3.5g Flower Greenhouse Hot Mess (Hybrid) (16)" at bounding box center [326, 252] width 480 height 21
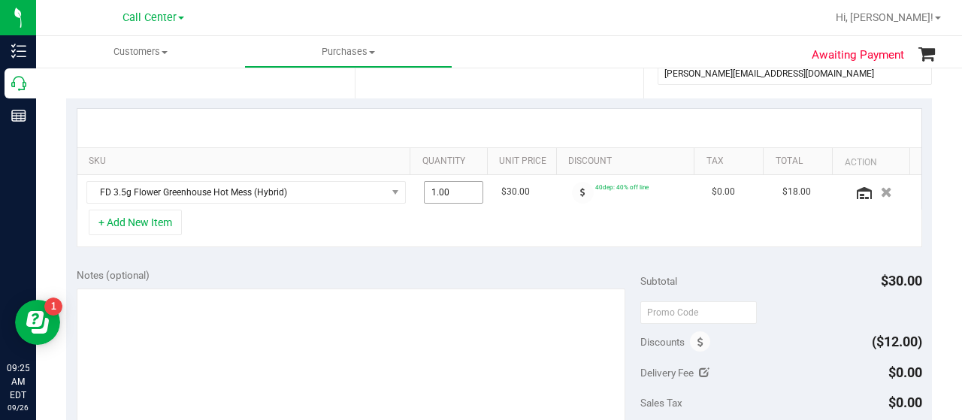
click at [452, 192] on span "1.00 1" at bounding box center [454, 192] width 60 height 23
type input "3"
type input "3.00"
click at [540, 207] on td "$30.00" at bounding box center [527, 192] width 70 height 35
click at [144, 221] on button "+ Add New Item" at bounding box center [135, 223] width 93 height 26
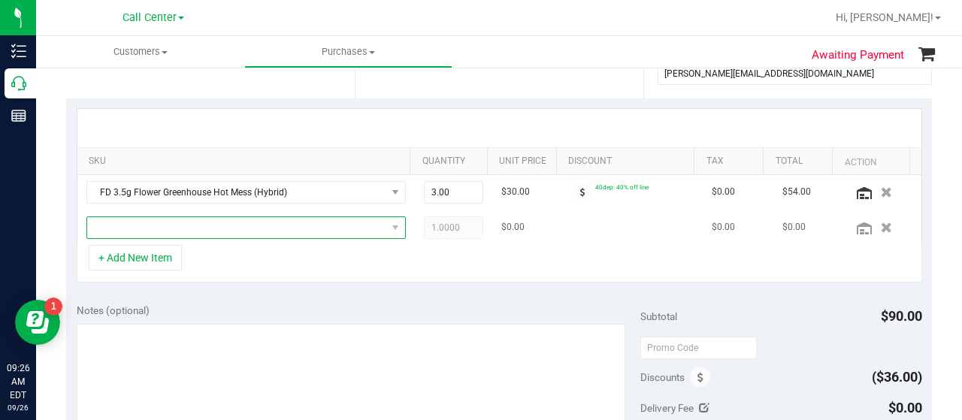
click at [167, 231] on span "NO DATA FOUND" at bounding box center [236, 227] width 299 height 21
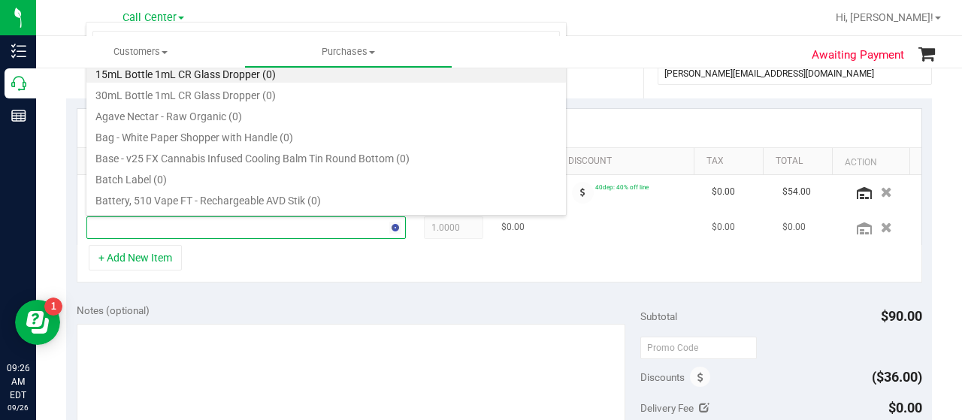
type input "SPACE"
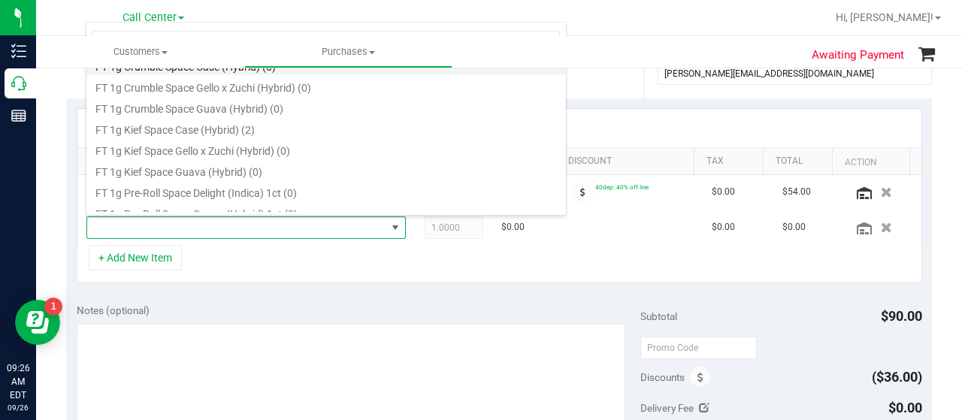
scroll to position [301, 0]
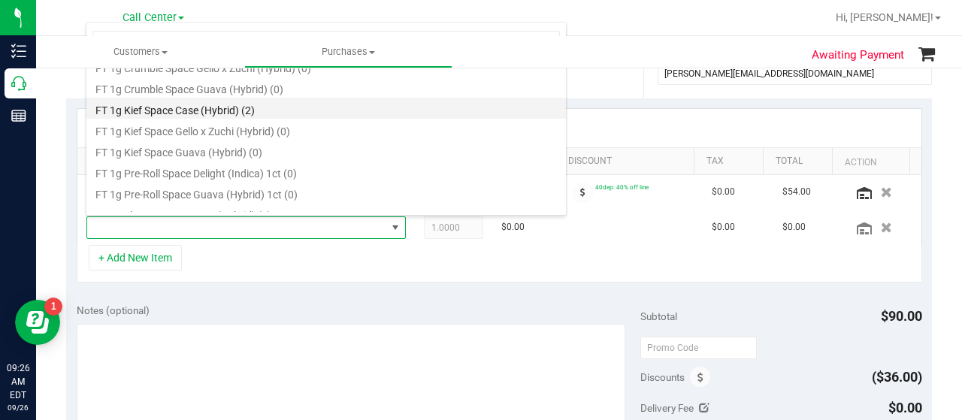
click at [216, 117] on li "FT 1g Kief Space Case (Hybrid) (2)" at bounding box center [326, 108] width 480 height 21
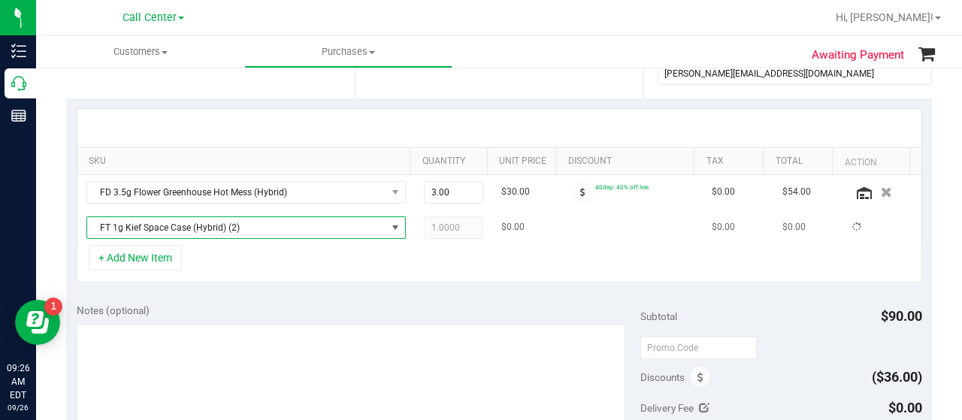
click at [232, 233] on span "FT 1g Kief Space Case (Hybrid) (2)" at bounding box center [236, 227] width 299 height 21
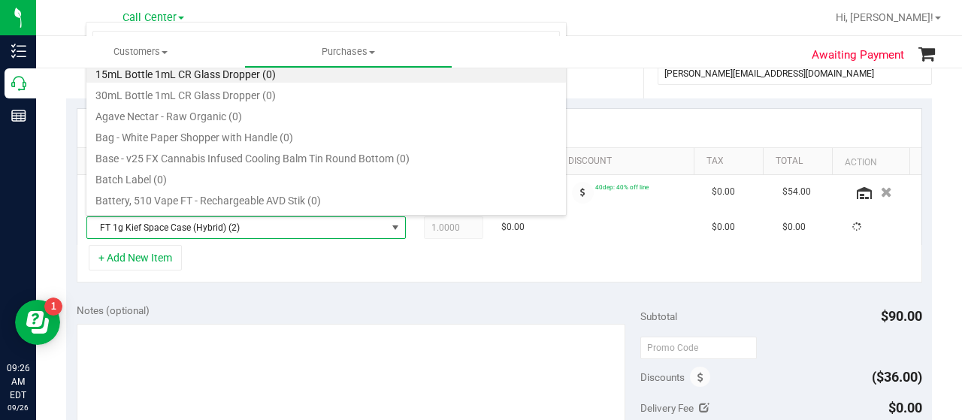
scroll to position [0, 0]
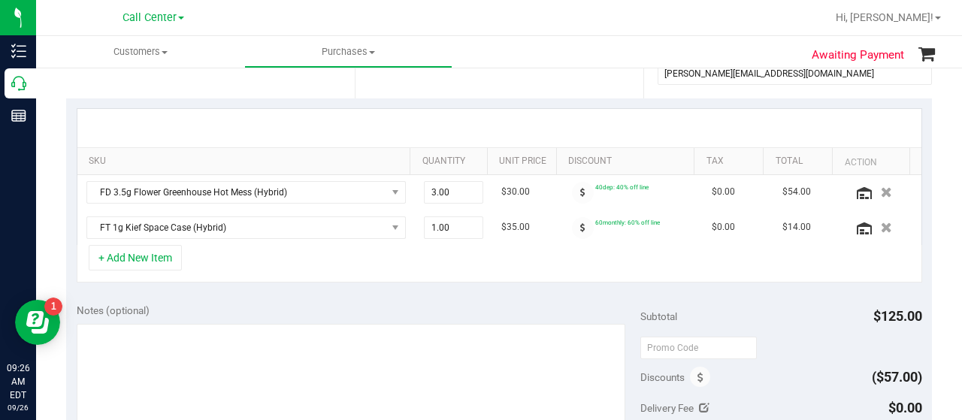
click at [248, 271] on div "+ Add New Item" at bounding box center [500, 264] width 846 height 38
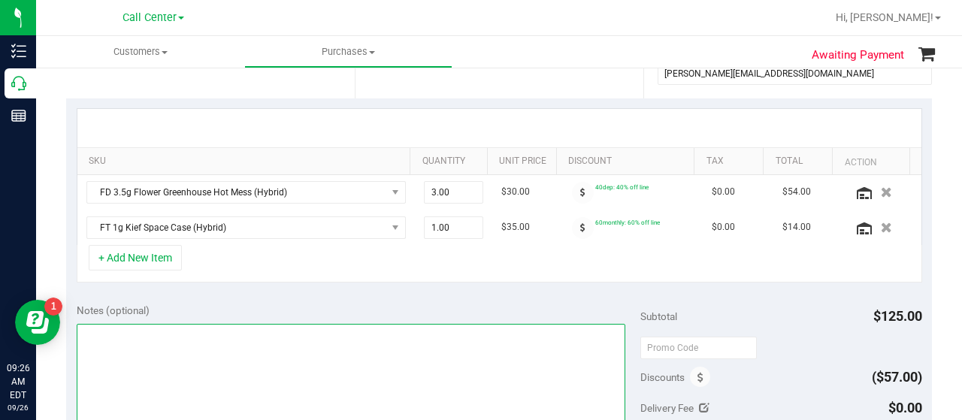
click at [210, 354] on textarea at bounding box center [351, 396] width 549 height 144
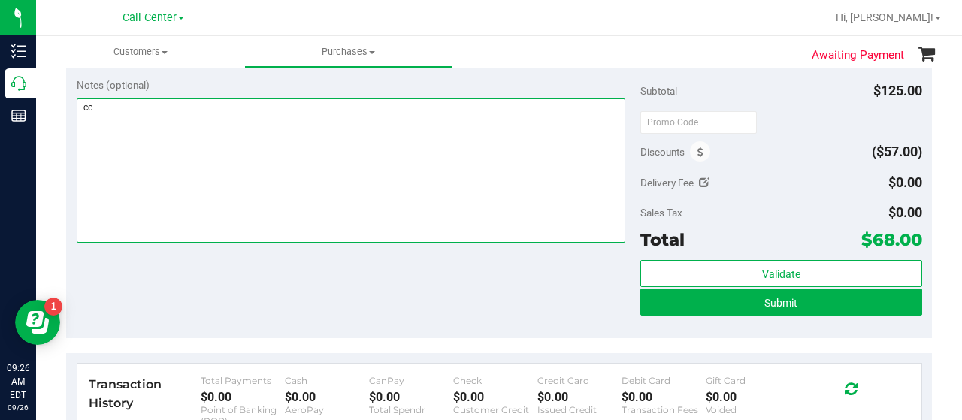
type textarea "c"
type textarea "CC-MM"
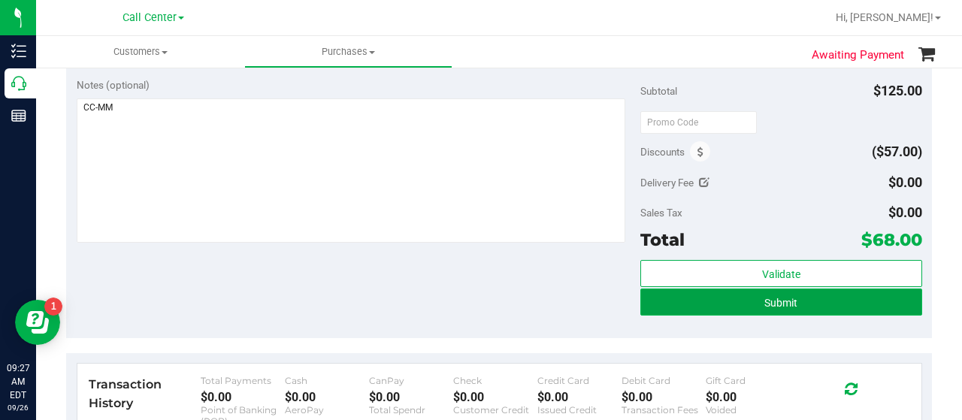
click at [831, 304] on button "Submit" at bounding box center [781, 302] width 282 height 27
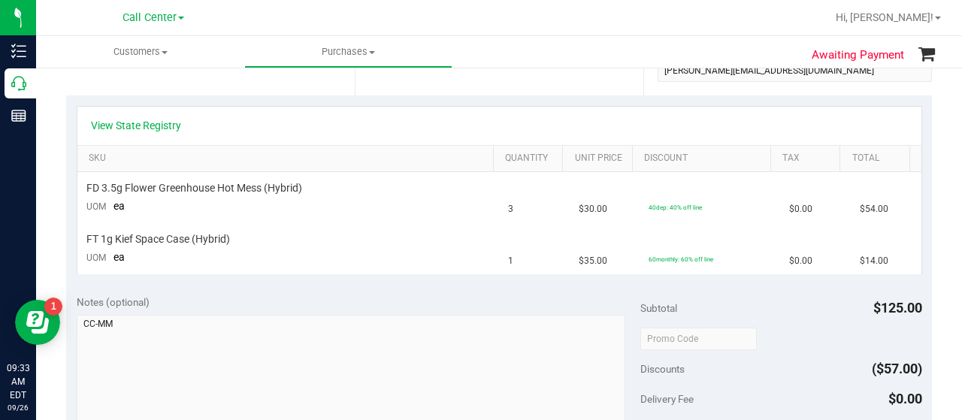
scroll to position [226, 0]
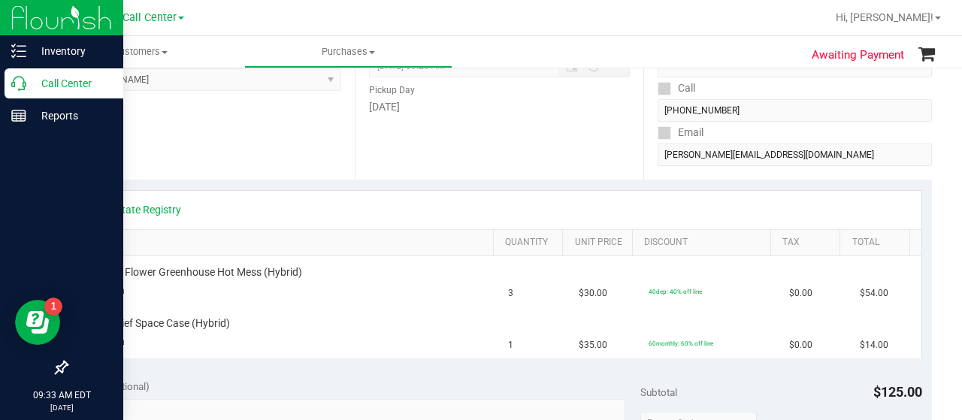
click at [14, 89] on icon at bounding box center [18, 83] width 15 height 15
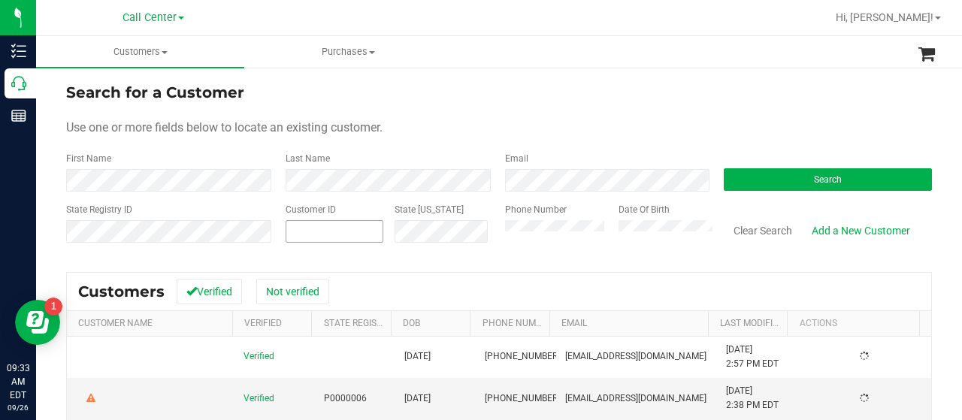
click at [341, 232] on input "text" at bounding box center [334, 231] width 96 height 21
paste input "283602"
type input "283602"
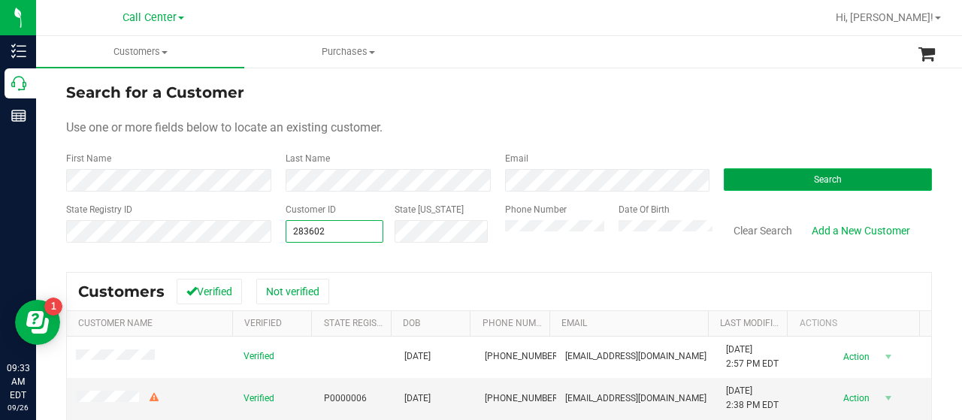
type input "283602"
click at [767, 189] on button "Search" at bounding box center [828, 179] width 208 height 23
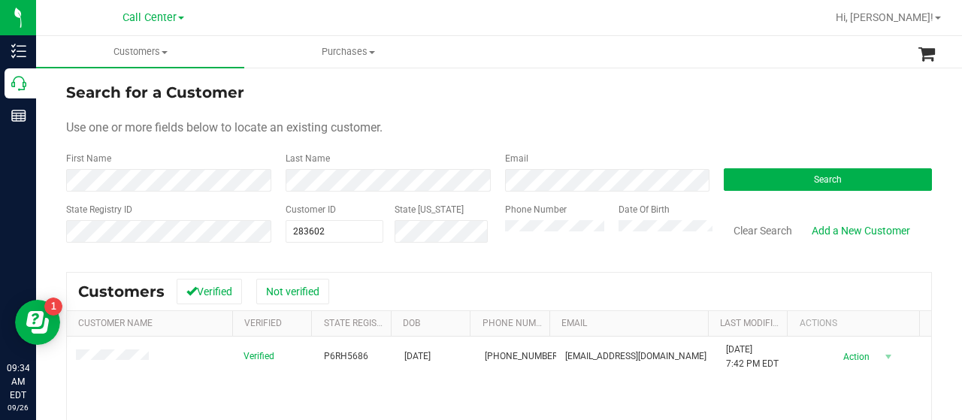
click at [126, 153] on div "First Name" at bounding box center [170, 172] width 208 height 40
click at [229, 235] on div "State Registry ID Customer ID 283602 283602 State ID Phone Number Date Of Birth…" at bounding box center [499, 229] width 866 height 53
click at [306, 234] on input "text" at bounding box center [334, 231] width 96 height 21
paste input "1621300"
type input "1621300"
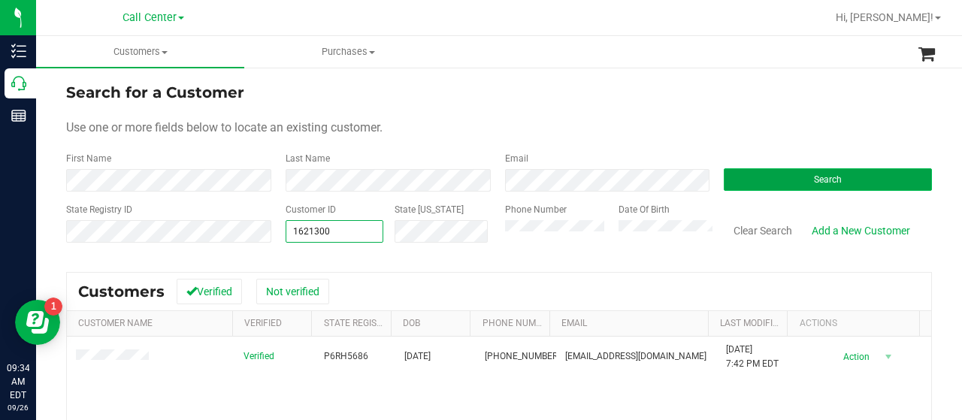
type input "1621300"
click at [734, 181] on button "Search" at bounding box center [828, 179] width 208 height 23
drag, startPoint x: 316, startPoint y: 237, endPoint x: 279, endPoint y: 238, distance: 36.8
click at [280, 238] on div "Customer ID 1621300 1621300 State ID" at bounding box center [383, 229] width 219 height 53
click at [331, 231] on input "text" at bounding box center [334, 231] width 96 height 21
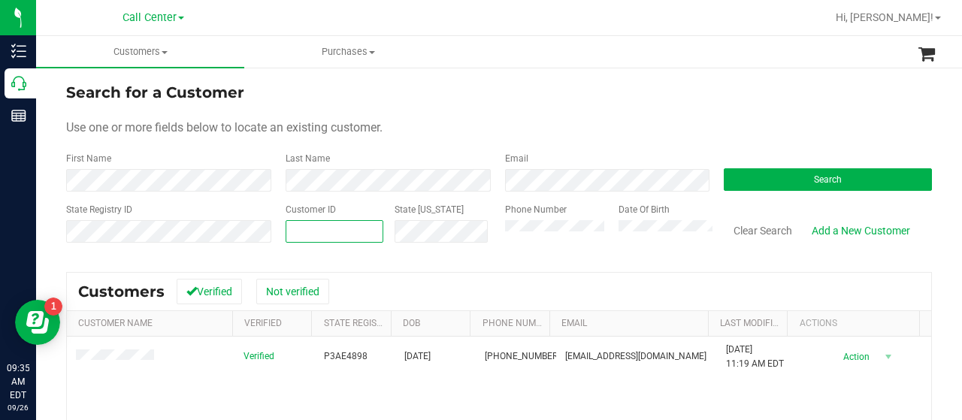
paste input "345948"
type input "345948"
click at [752, 177] on button "Search" at bounding box center [828, 179] width 208 height 23
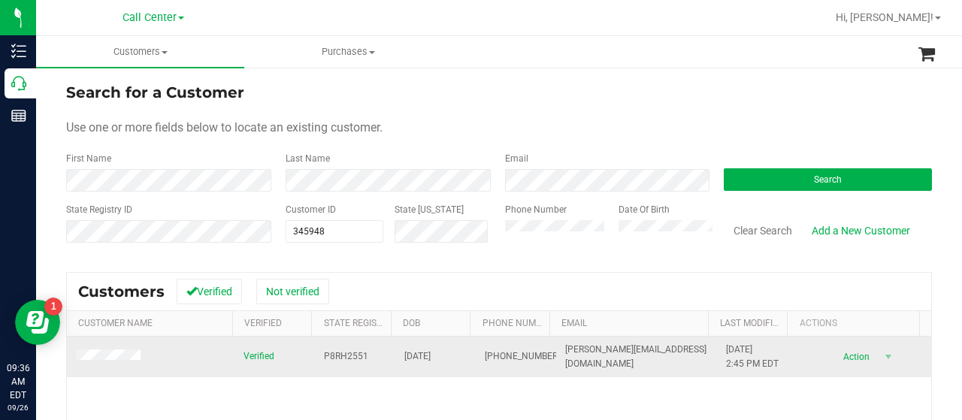
click at [126, 369] on td at bounding box center [151, 357] width 168 height 41
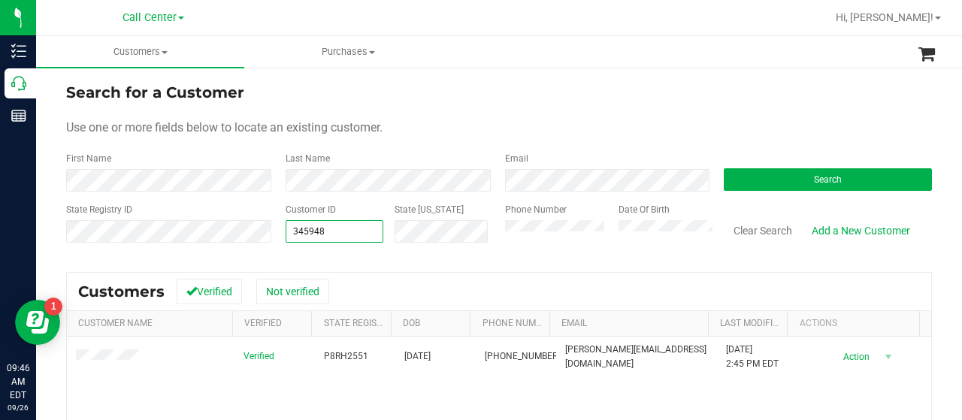
click at [262, 230] on div "State Registry ID Customer ID 345948 345948 State ID Phone Number Date Of Birth…" at bounding box center [499, 229] width 866 height 53
click at [538, 217] on div "Phone Number" at bounding box center [556, 229] width 102 height 53
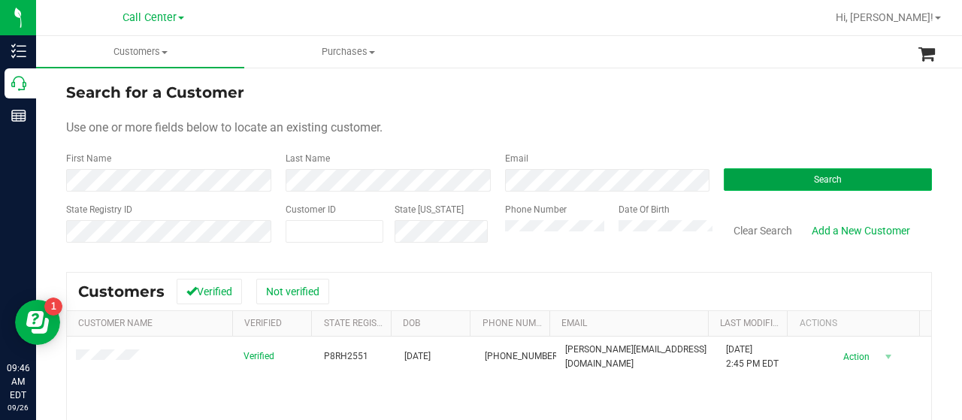
click at [733, 180] on button "Search" at bounding box center [828, 179] width 208 height 23
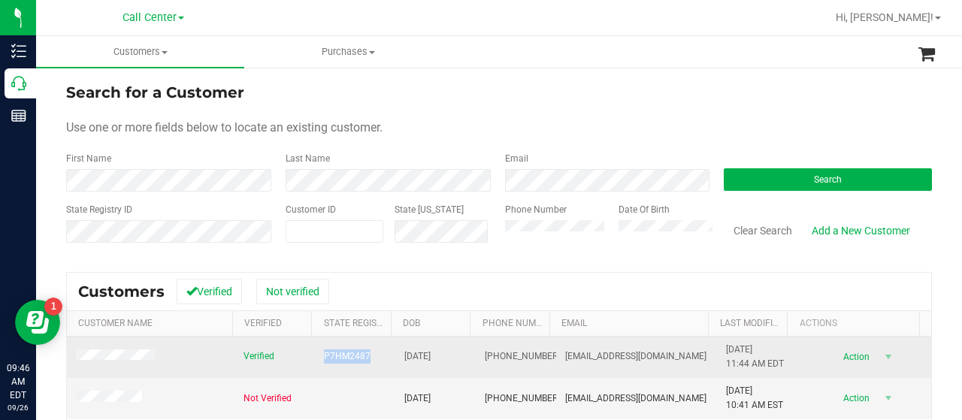
drag, startPoint x: 311, startPoint y: 355, endPoint x: 363, endPoint y: 354, distance: 51.9
click at [363, 354] on tr "Verified P7HM2487 05/31/1960 (863) 286-5294 dallasharrison63@yahoo.com 8/30/202…" at bounding box center [499, 357] width 864 height 41
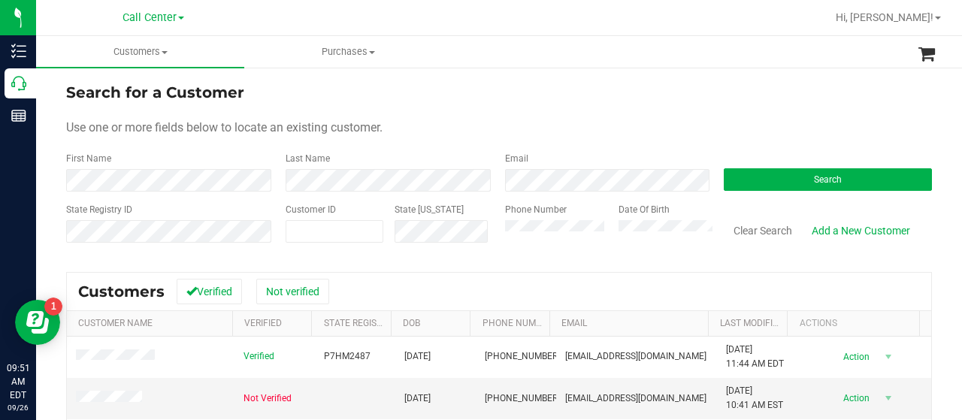
click at [450, 240] on div "State Registry ID Customer ID State ID Phone Number Date Of Birth Clear Search …" at bounding box center [499, 229] width 866 height 53
click at [746, 158] on div "Search" at bounding box center [822, 172] width 219 height 40
click at [746, 168] on button "Search" at bounding box center [828, 179] width 208 height 23
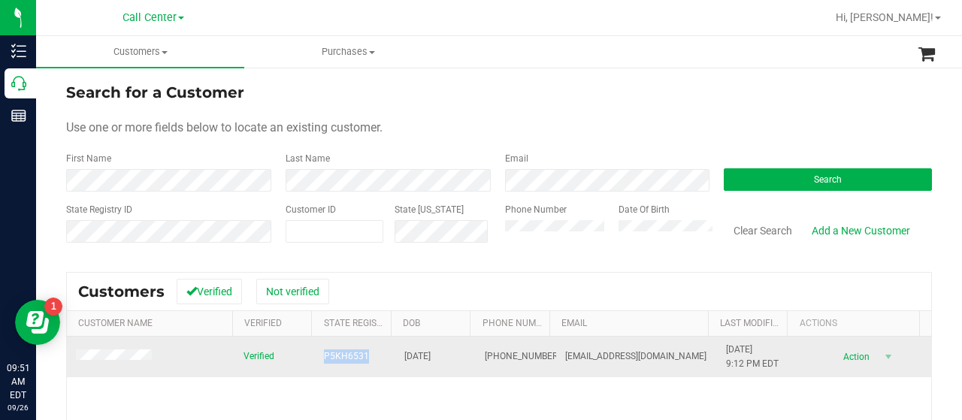
drag, startPoint x: 310, startPoint y: 362, endPoint x: 380, endPoint y: 362, distance: 69.9
click at [380, 362] on td "P5KH6531" at bounding box center [355, 357] width 80 height 41
copy span "P5KH6531"
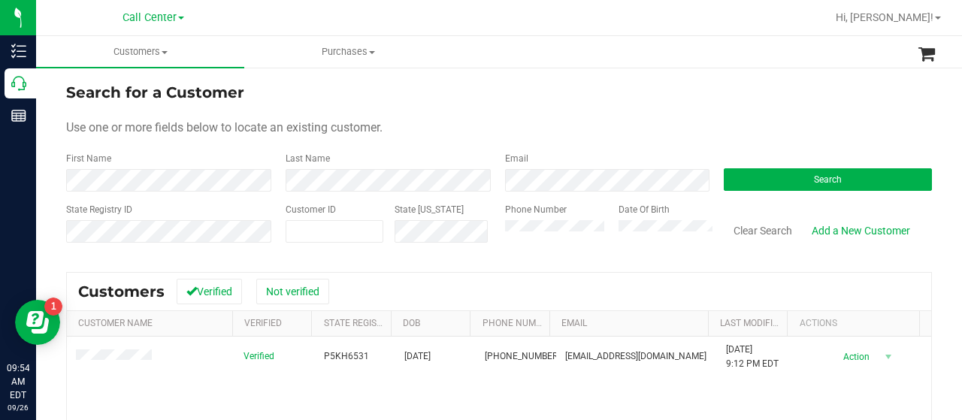
click at [774, 166] on div "Search" at bounding box center [822, 172] width 219 height 40
click at [771, 177] on button "Search" at bounding box center [828, 179] width 208 height 23
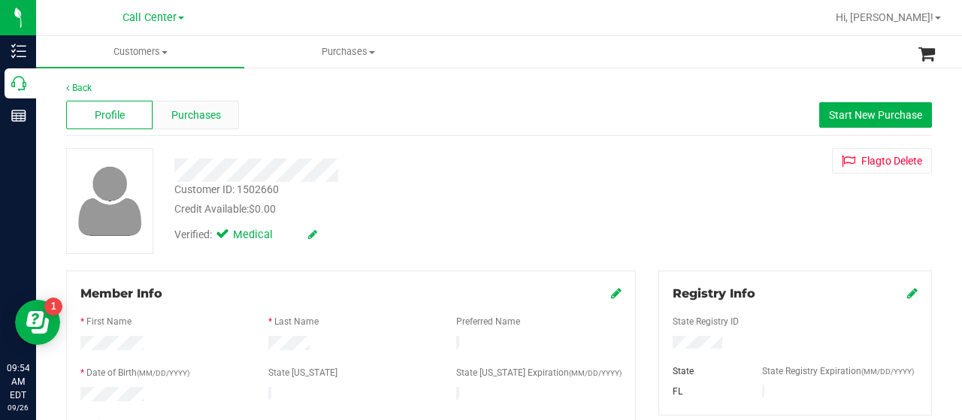
click at [177, 120] on span "Purchases" at bounding box center [196, 115] width 50 height 16
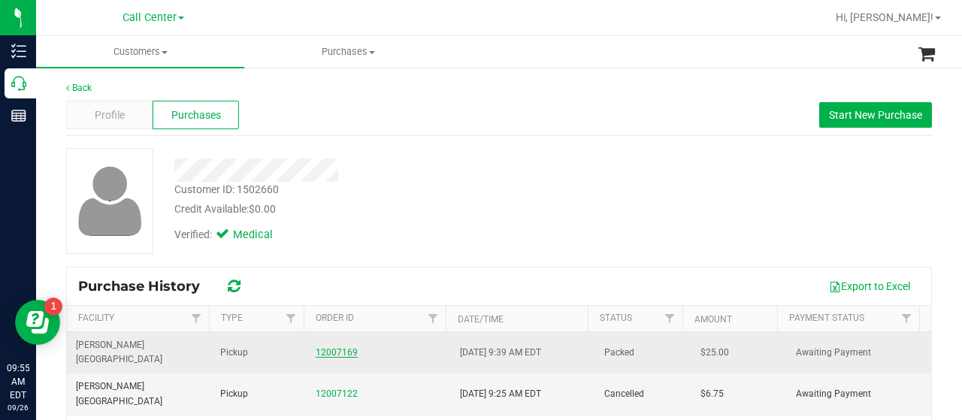
click at [325, 347] on link "12007169" at bounding box center [337, 352] width 42 height 11
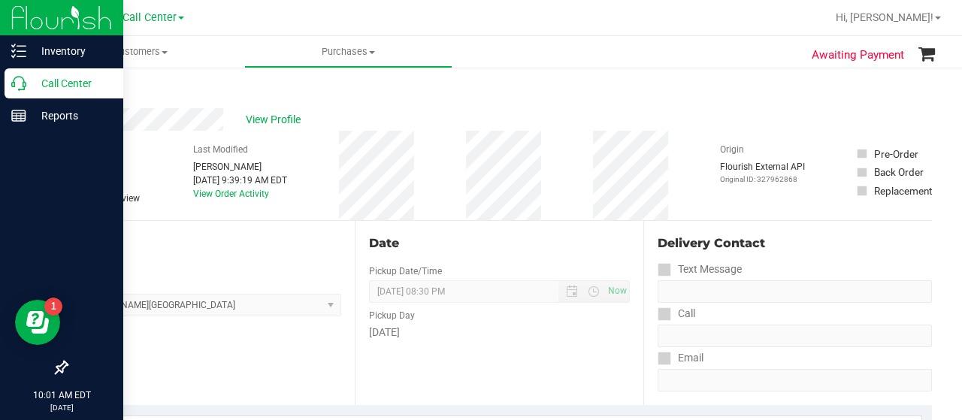
click at [29, 91] on p "Call Center" at bounding box center [71, 83] width 90 height 18
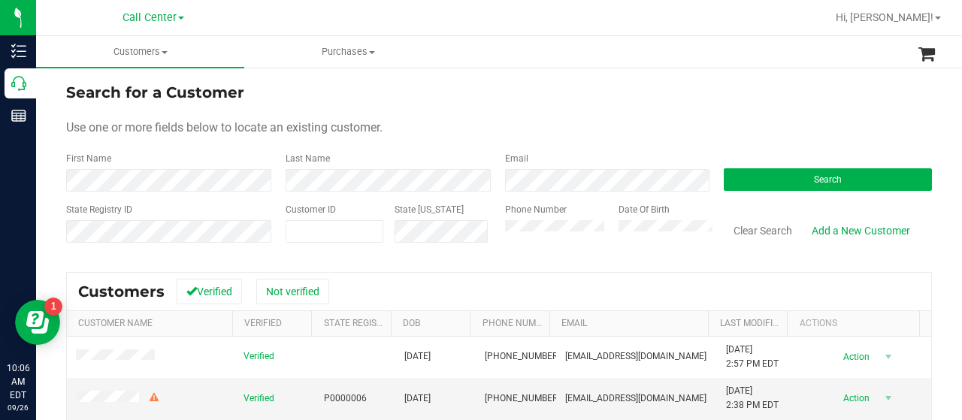
click at [122, 166] on div "First Name" at bounding box center [170, 172] width 208 height 40
click at [302, 228] on span at bounding box center [335, 231] width 98 height 23
paste input "348022"
type input "348022"
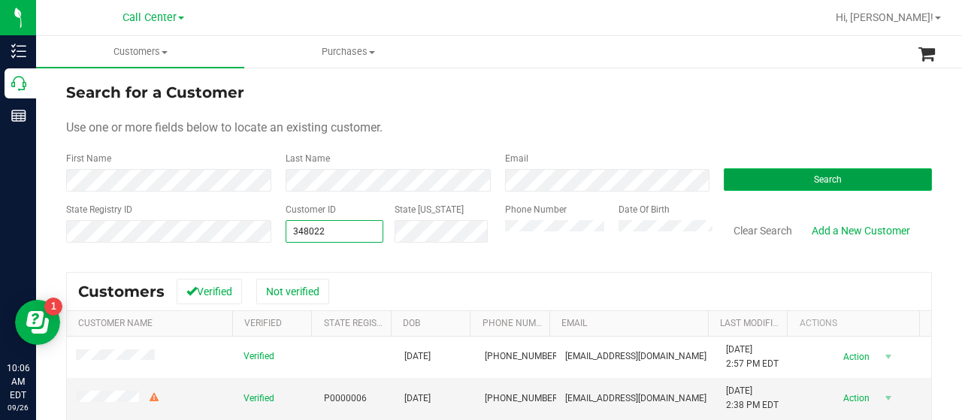
type input "348022"
click at [732, 180] on button "Search" at bounding box center [828, 179] width 208 height 23
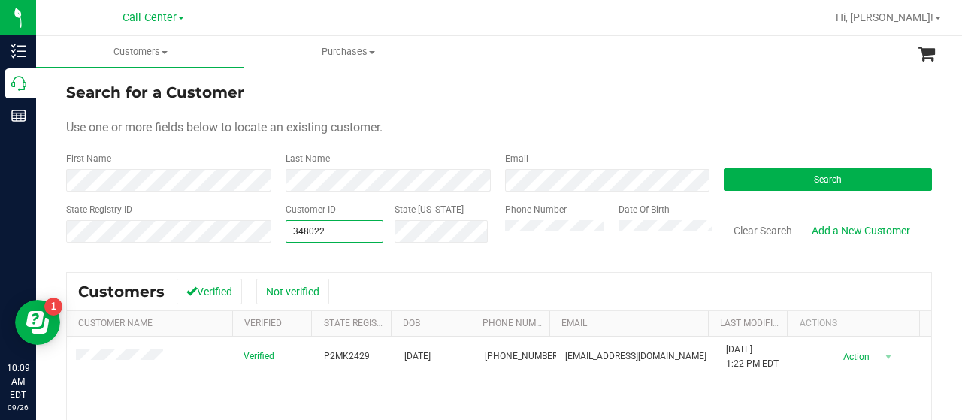
click at [250, 237] on div "State Registry ID Customer ID 348022 348022 State ID Phone Number Date Of Birth…" at bounding box center [499, 229] width 866 height 53
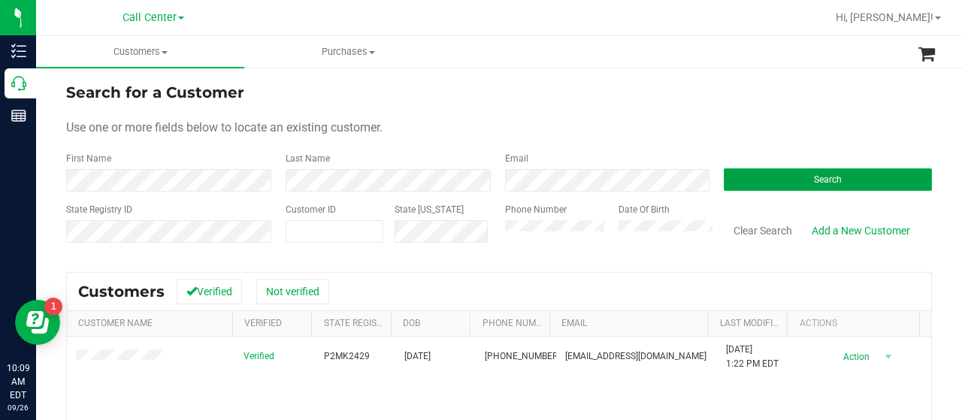
click at [758, 180] on button "Search" at bounding box center [828, 179] width 208 height 23
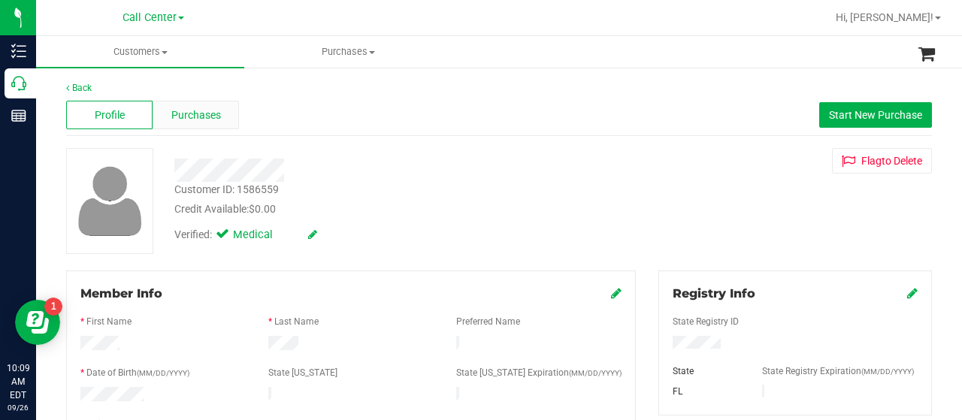
click at [198, 123] on div "Purchases" at bounding box center [196, 115] width 86 height 29
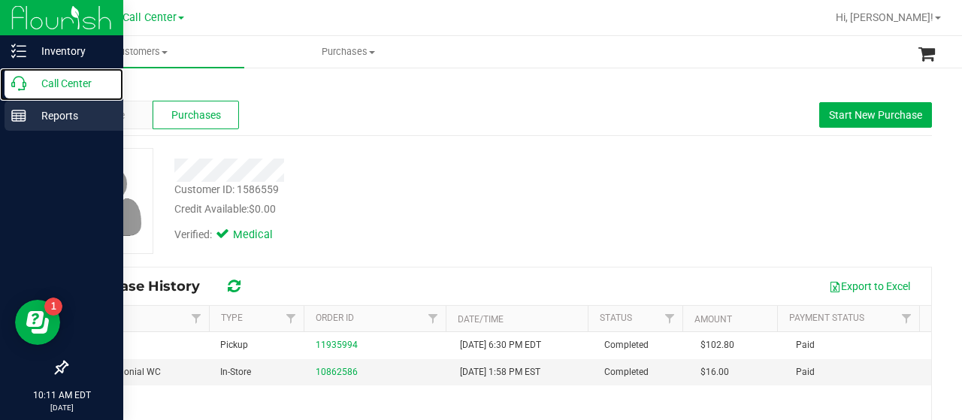
drag, startPoint x: 27, startPoint y: 86, endPoint x: 98, endPoint y: 130, distance: 83.0
click at [27, 86] on p "Call Center" at bounding box center [71, 83] width 90 height 18
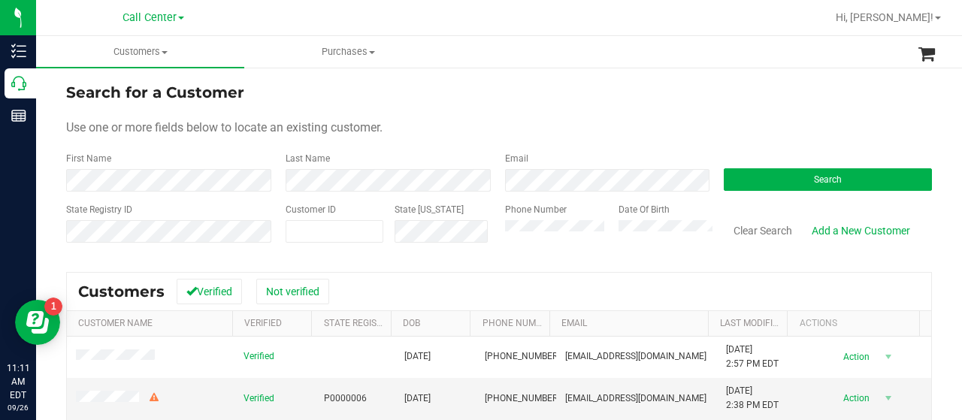
click at [735, 192] on form "Search for a Customer Use one or more fields below to locate an existing custom…" at bounding box center [499, 168] width 866 height 175
click at [732, 186] on button "Search" at bounding box center [828, 179] width 208 height 23
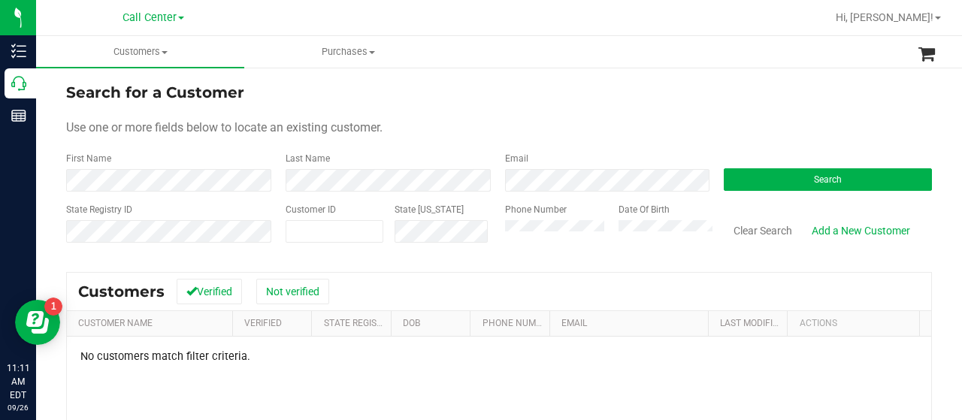
click at [456, 243] on div "State Registry ID Customer ID State ID Phone Number Date Of Birth Clear Search …" at bounding box center [499, 229] width 866 height 53
click at [436, 242] on div "State Registry ID Customer ID State ID Phone Number Date Of Birth Clear Search …" at bounding box center [499, 229] width 866 height 53
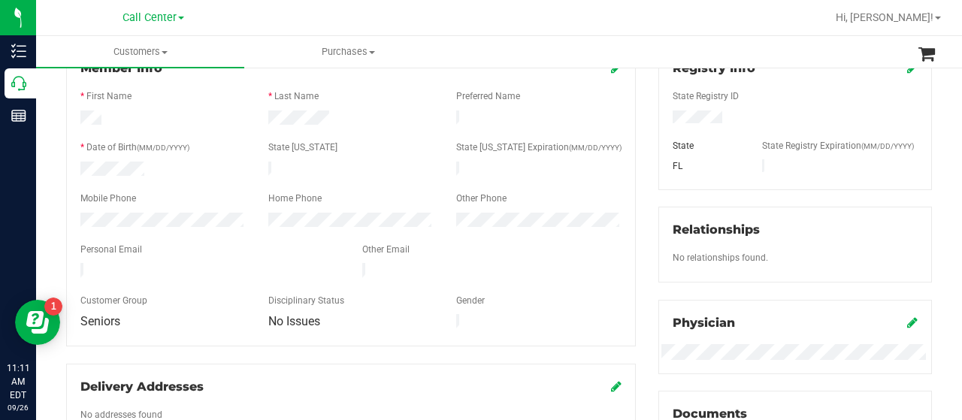
scroll to position [150, 0]
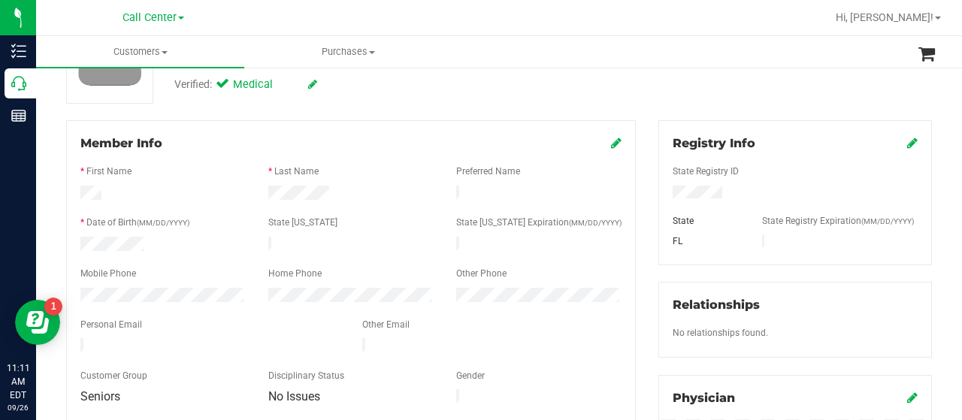
click at [613, 145] on icon at bounding box center [616, 143] width 11 height 12
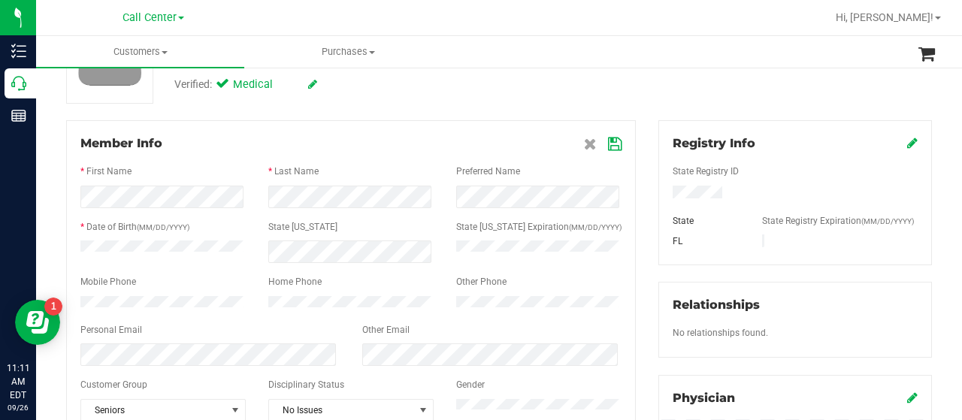
click at [610, 146] on icon at bounding box center [615, 144] width 14 height 12
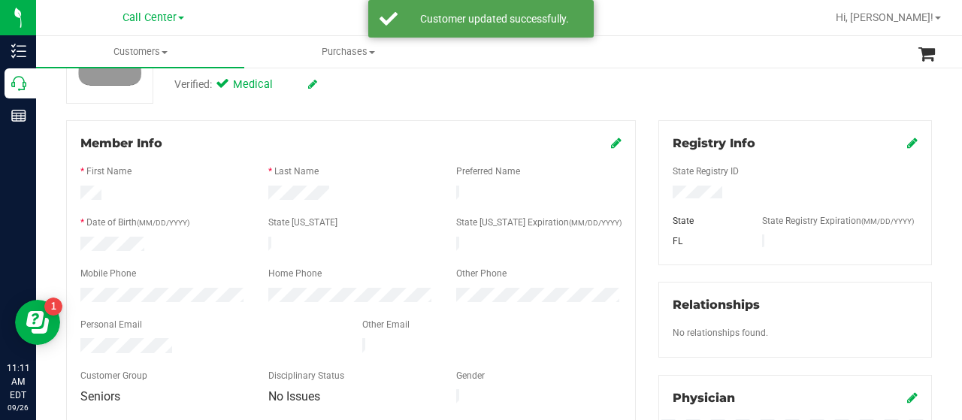
scroll to position [0, 0]
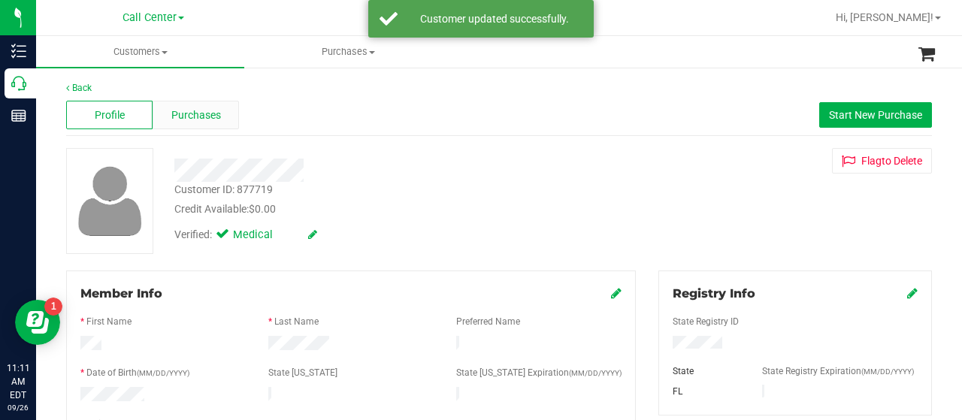
click at [223, 112] on div "Purchases" at bounding box center [196, 115] width 86 height 29
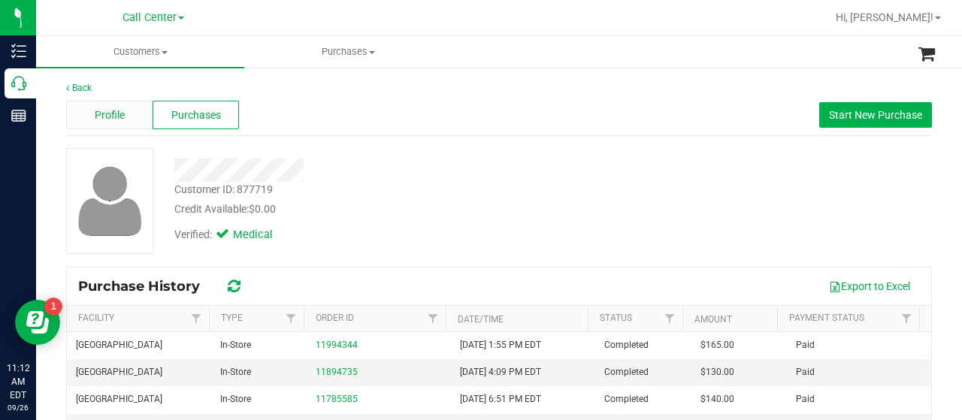
click at [129, 111] on div "Profile" at bounding box center [109, 115] width 86 height 29
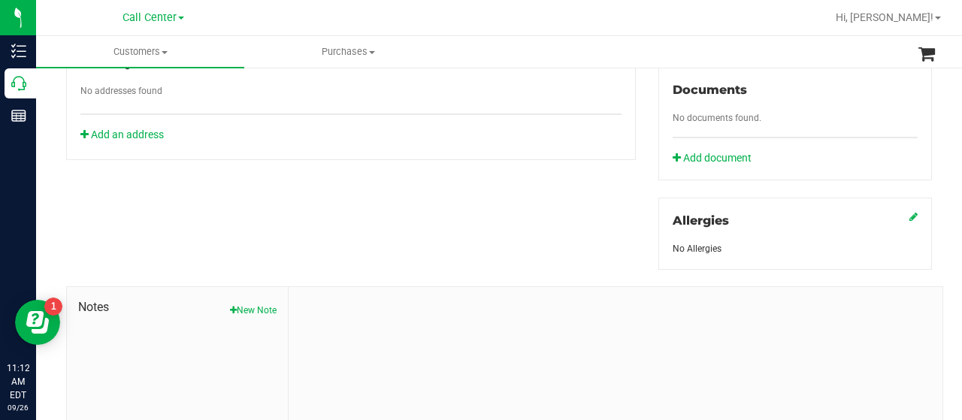
scroll to position [663, 0]
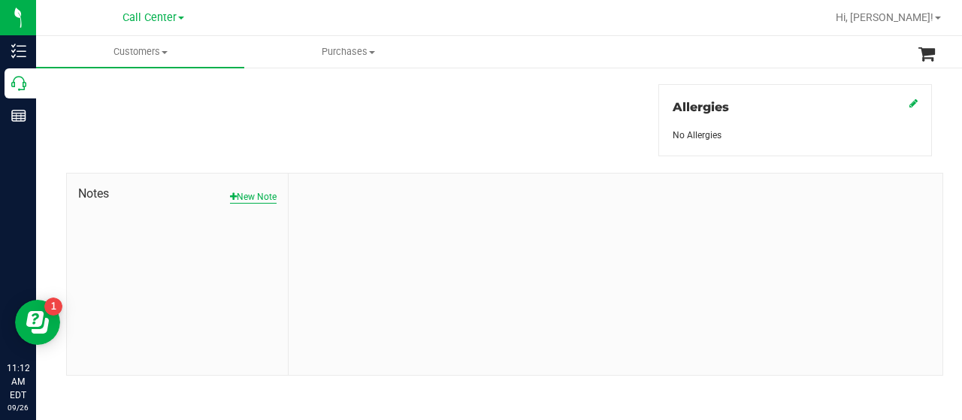
click at [261, 192] on button "New Note" at bounding box center [253, 197] width 47 height 14
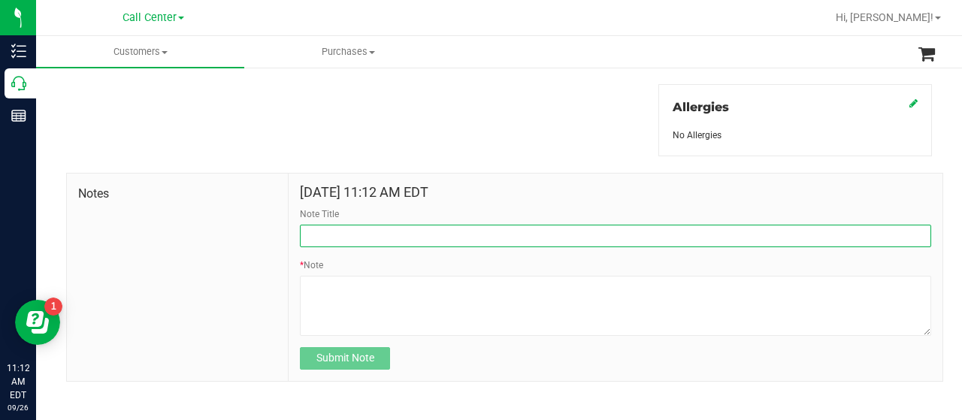
drag, startPoint x: 263, startPoint y: 192, endPoint x: 339, endPoint y: 240, distance: 89.5
click at [339, 240] on input "Note Title" at bounding box center [615, 236] width 631 height 23
type input "parking lot camera"
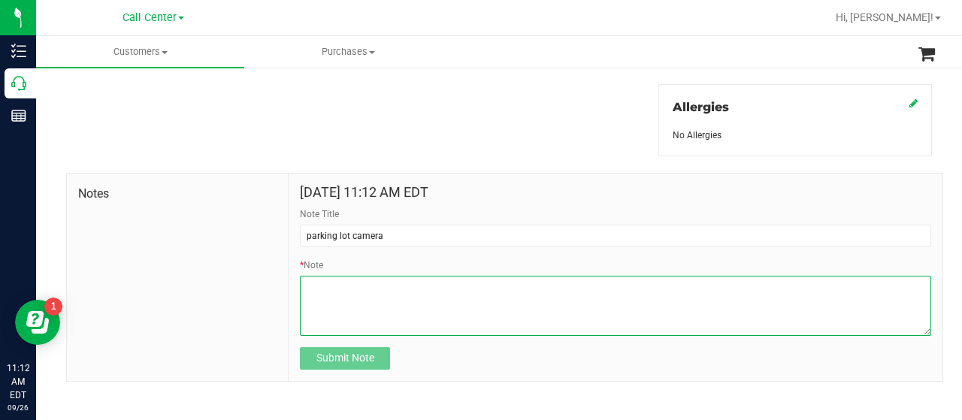
click at [343, 294] on textarea "* Note" at bounding box center [615, 306] width 631 height 60
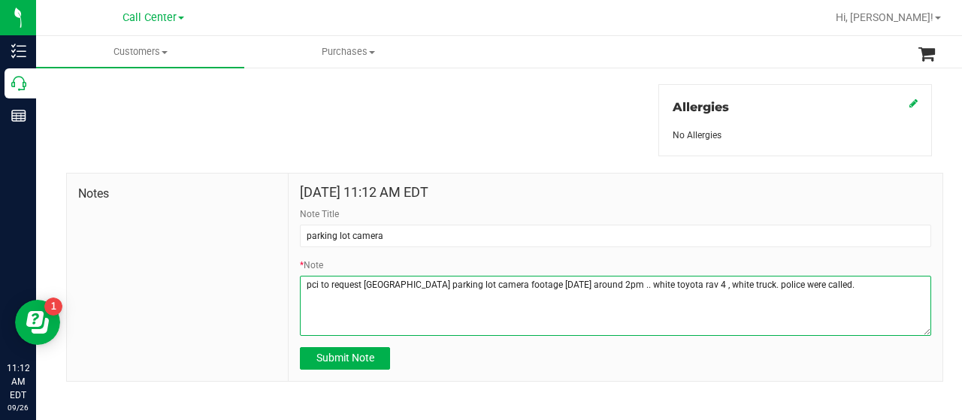
click at [864, 298] on textarea "* Note" at bounding box center [615, 306] width 631 height 60
type textarea "pci to request boynton beach parking lot camera footage 09/23/2025 around 2pm .…"
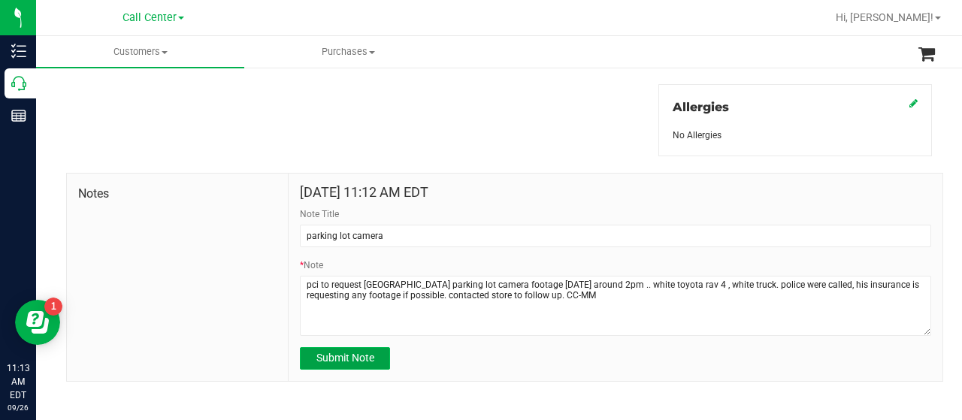
click at [349, 356] on span "Submit Note" at bounding box center [345, 358] width 58 height 12
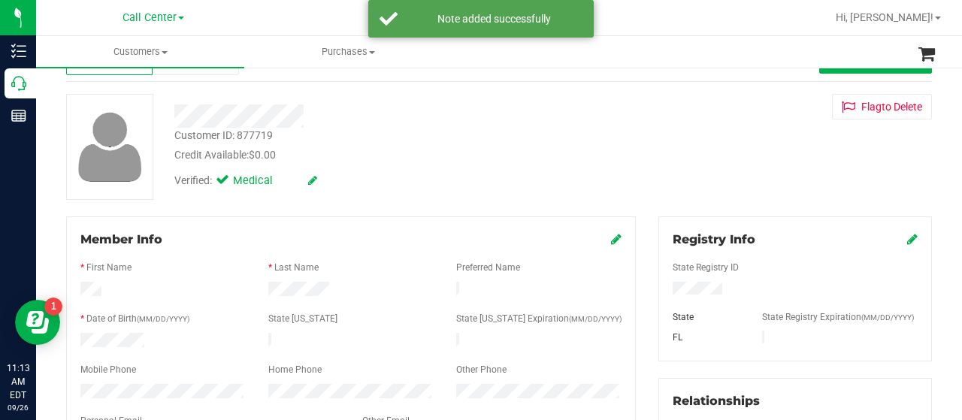
scroll to position [0, 0]
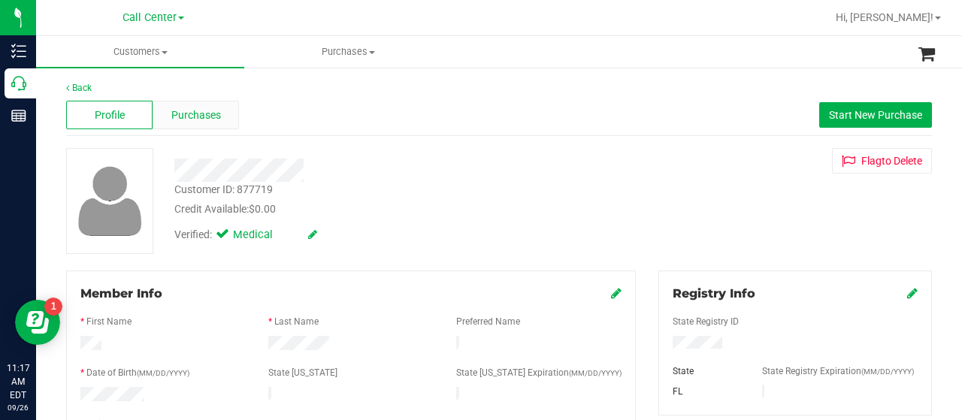
click at [224, 114] on div "Purchases" at bounding box center [196, 115] width 86 height 29
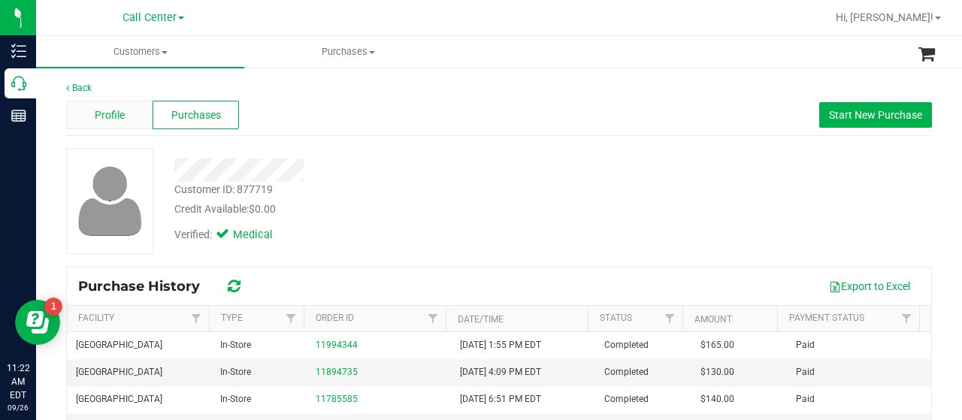
click at [116, 128] on div "Profile" at bounding box center [109, 115] width 86 height 29
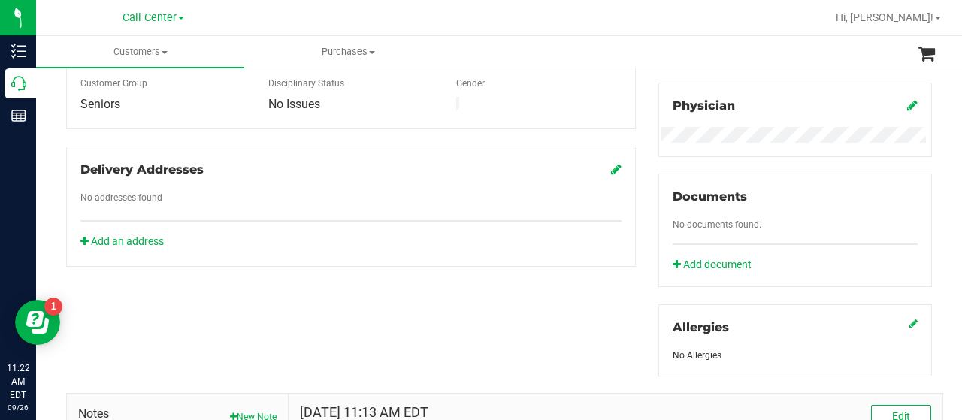
scroll to position [437, 0]
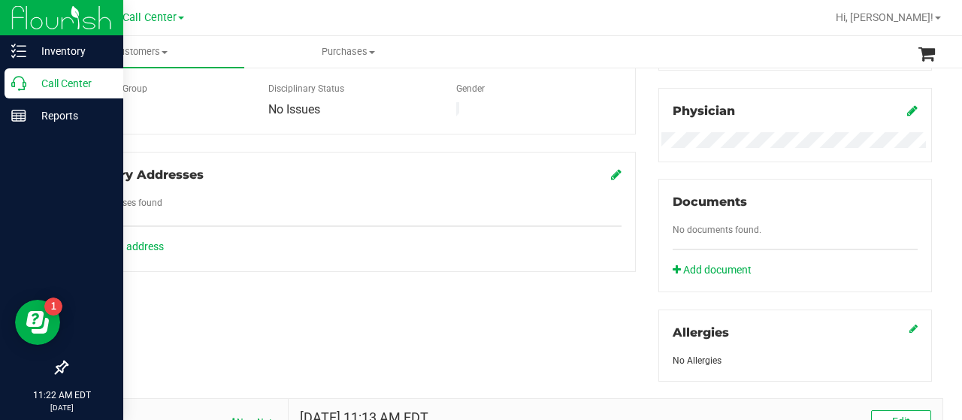
click at [30, 91] on p "Call Center" at bounding box center [71, 83] width 90 height 18
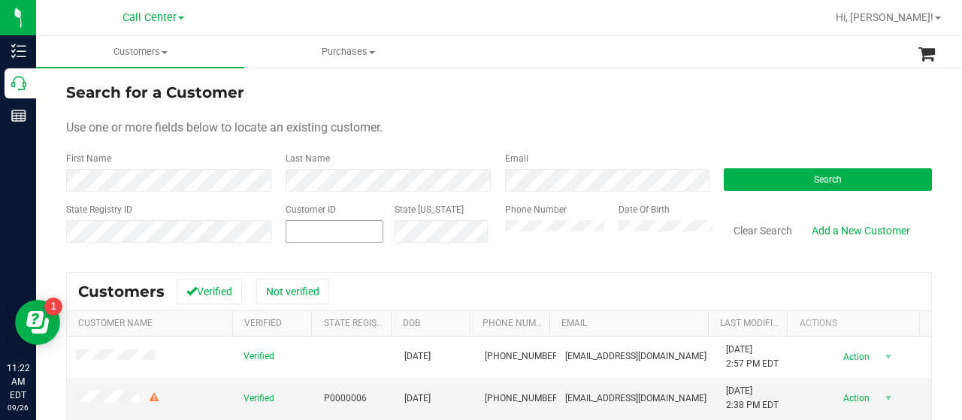
click at [0, 0] on input "text" at bounding box center [0, 0] width 0 height 0
paste input "13381"
type input "13381"
click at [780, 176] on button "Search" at bounding box center [828, 179] width 208 height 23
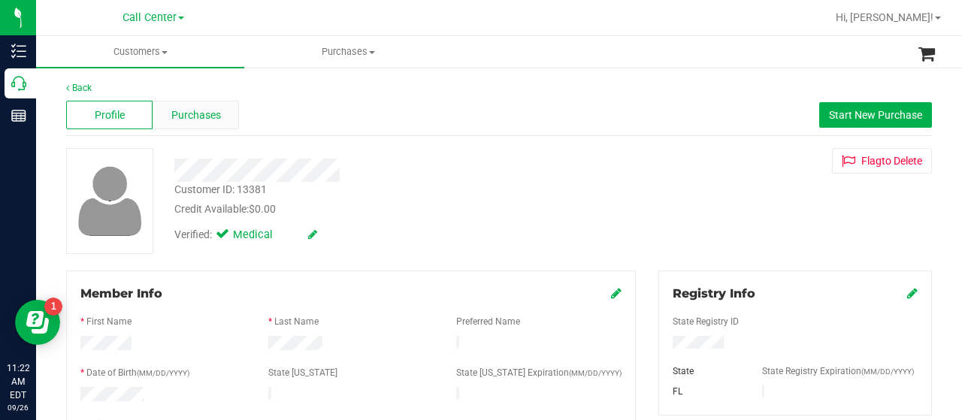
click at [183, 107] on span "Purchases" at bounding box center [196, 115] width 50 height 16
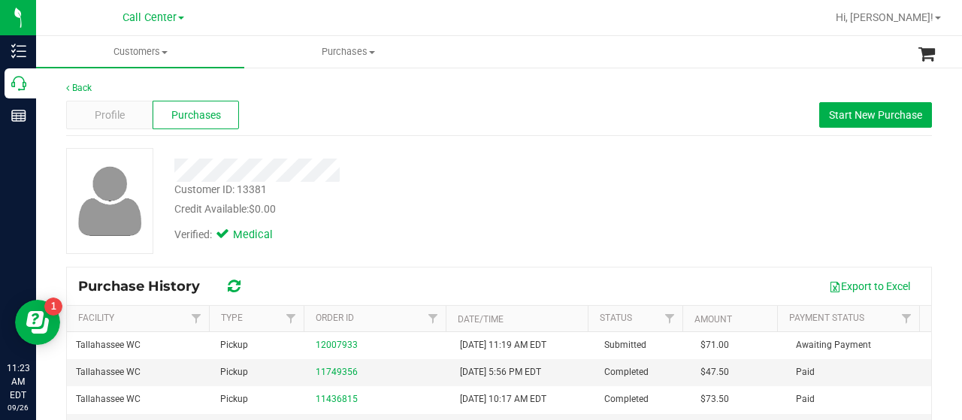
click at [57, 210] on div at bounding box center [109, 201] width 108 height 106
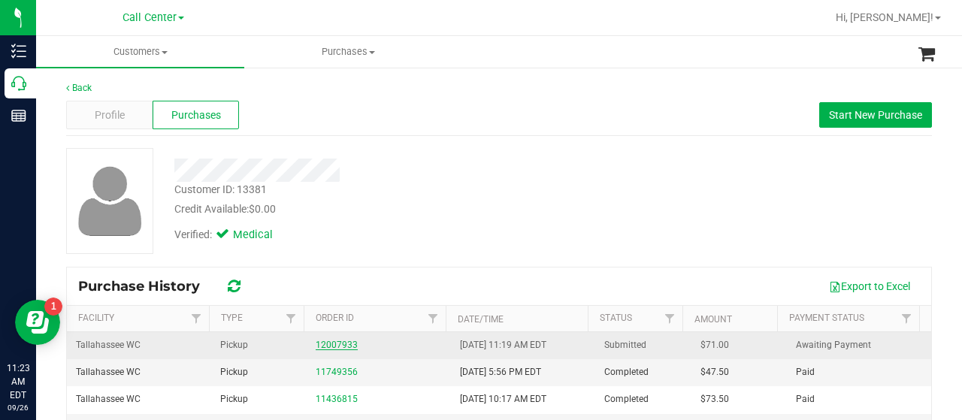
click at [337, 346] on link "12007933" at bounding box center [337, 345] width 42 height 11
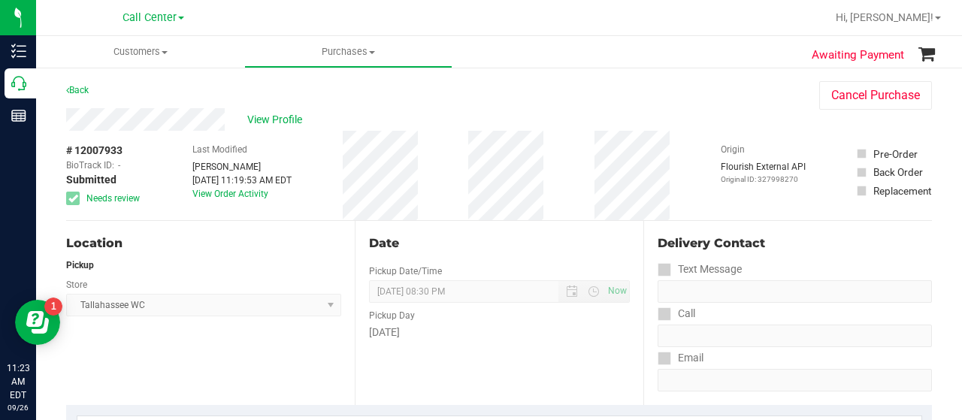
scroll to position [150, 0]
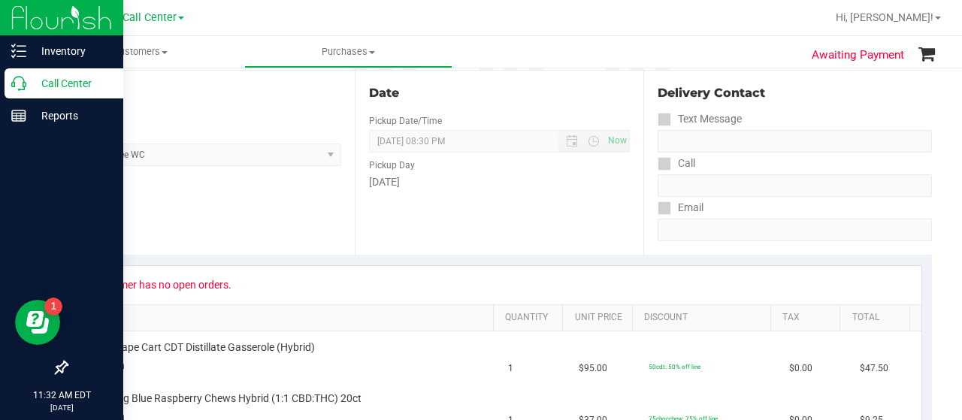
click at [29, 74] on p "Call Center" at bounding box center [71, 83] width 90 height 18
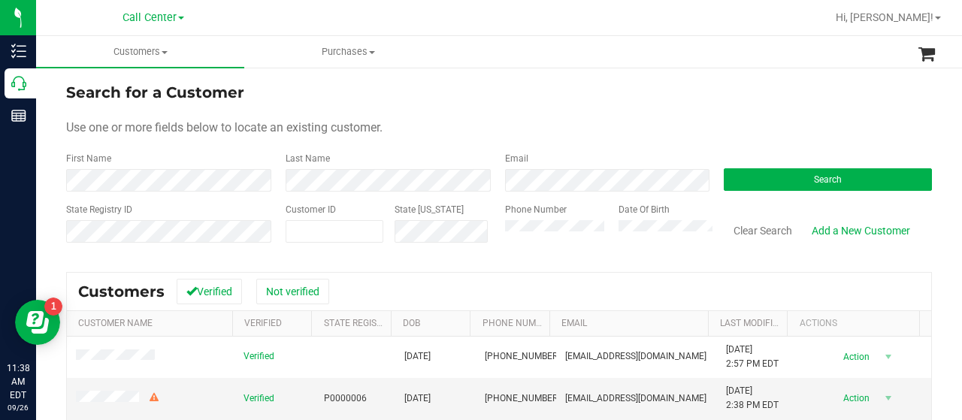
click at [744, 167] on div "Search" at bounding box center [822, 172] width 219 height 40
click at [724, 186] on button "Search" at bounding box center [828, 179] width 208 height 23
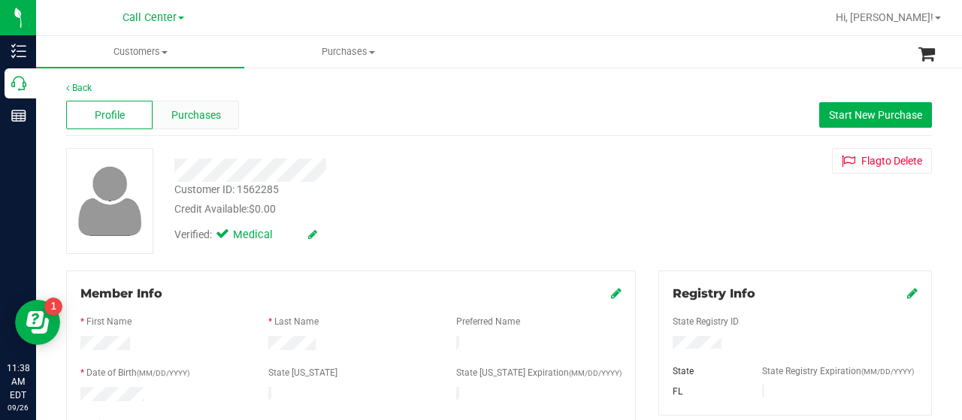
click at [210, 110] on span "Purchases" at bounding box center [196, 115] width 50 height 16
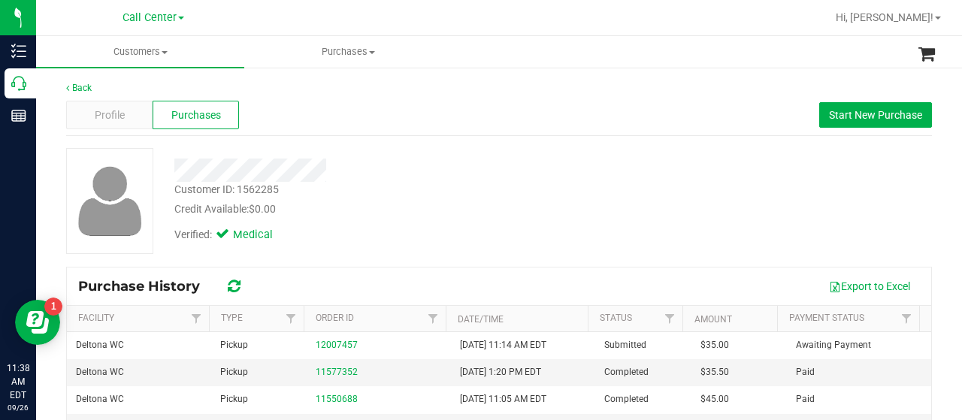
click at [69, 253] on div at bounding box center [109, 201] width 87 height 106
drag, startPoint x: 42, startPoint y: 185, endPoint x: 57, endPoint y: 189, distance: 15.5
click at [44, 186] on div "Back Profile Purchases Start New Purchase Customer ID: 1562285 Credit Available…" at bounding box center [499, 357] width 926 height 583
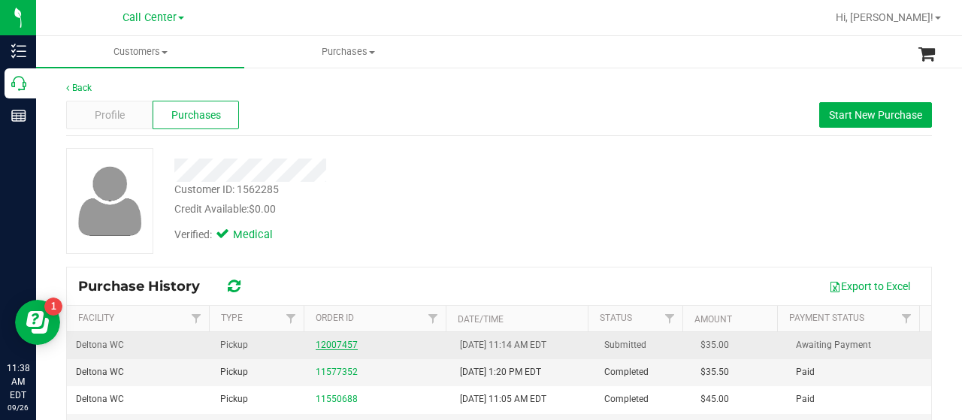
click at [338, 341] on link "12007457" at bounding box center [337, 345] width 42 height 11
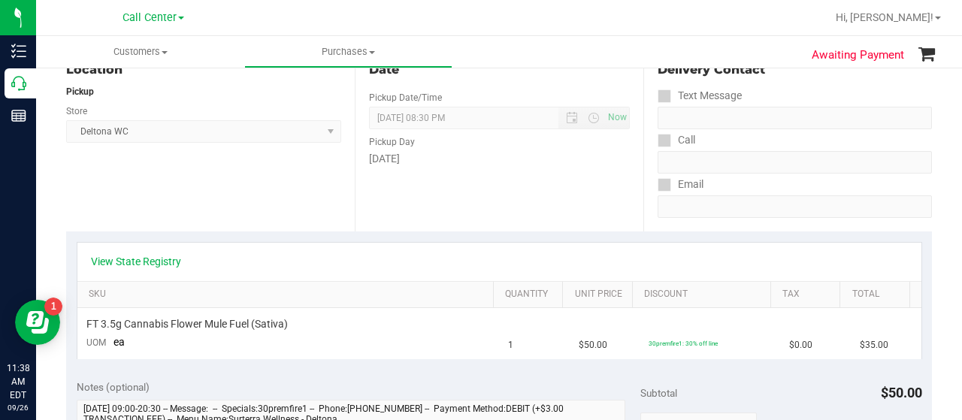
scroll to position [226, 0]
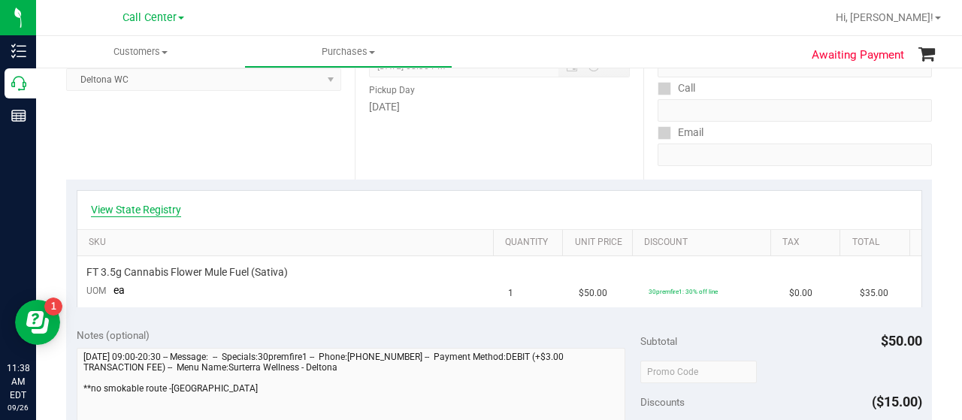
click at [155, 207] on link "View State Registry" at bounding box center [136, 209] width 90 height 15
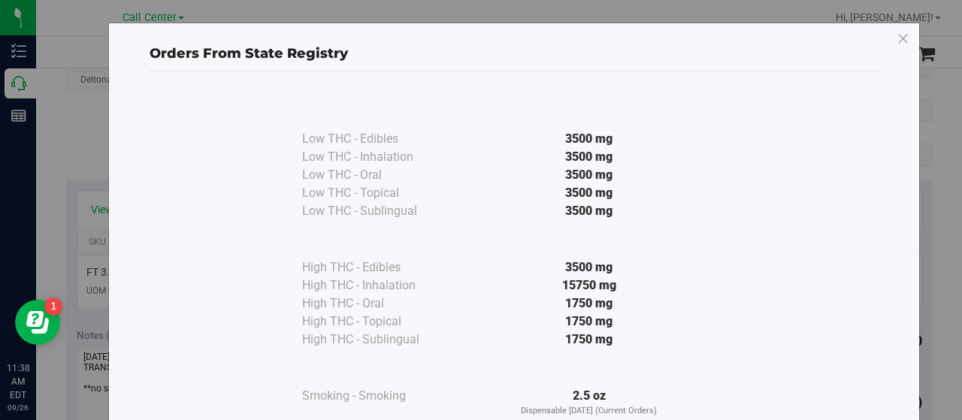
scroll to position [111, 0]
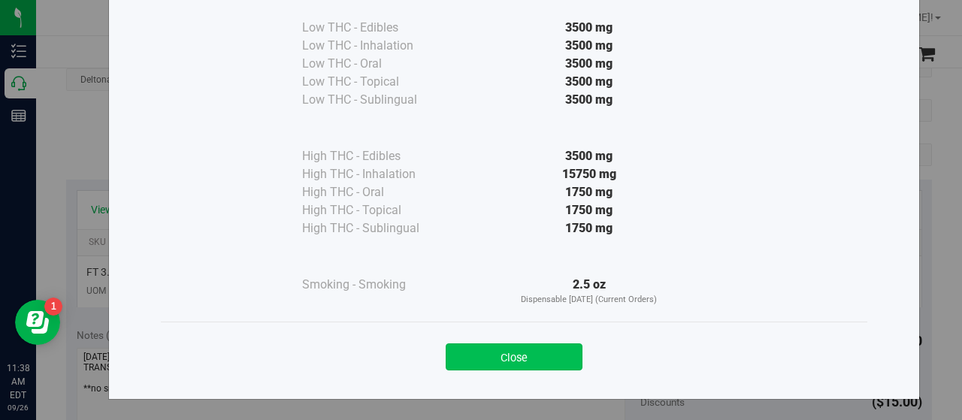
click at [456, 356] on button "Close" at bounding box center [514, 357] width 137 height 27
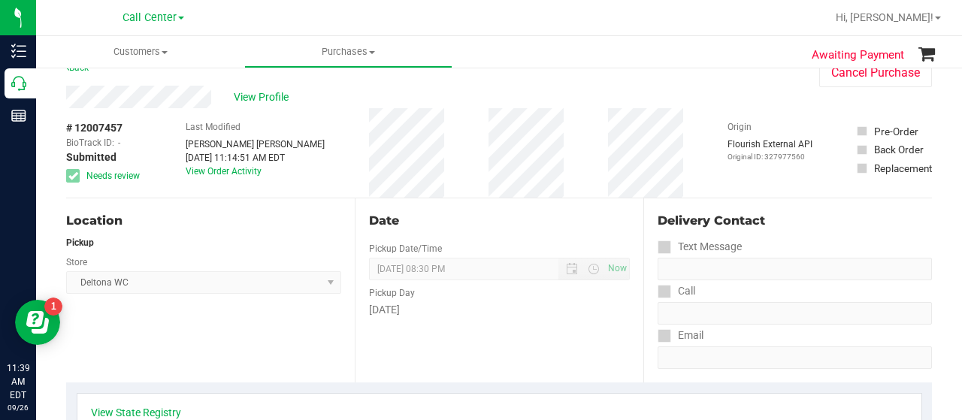
scroll to position [0, 0]
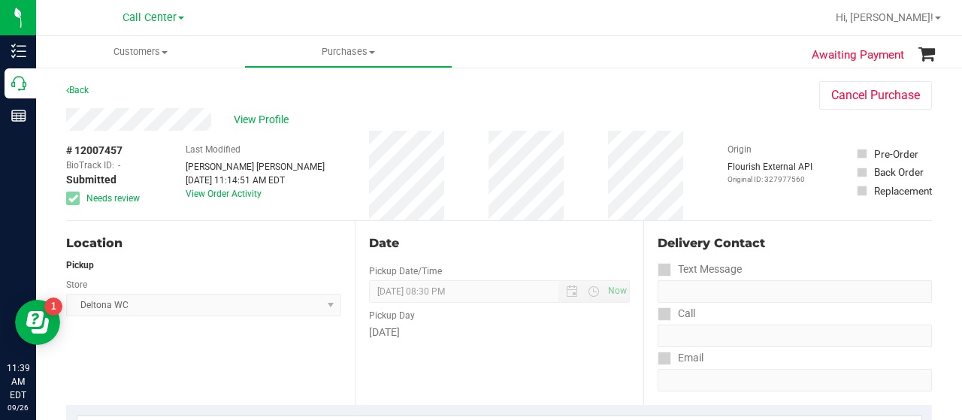
click at [120, 312] on span "Deltona WC Select Store Bonita Springs WC Boynton Beach WC Bradenton WC Brandon…" at bounding box center [203, 305] width 275 height 23
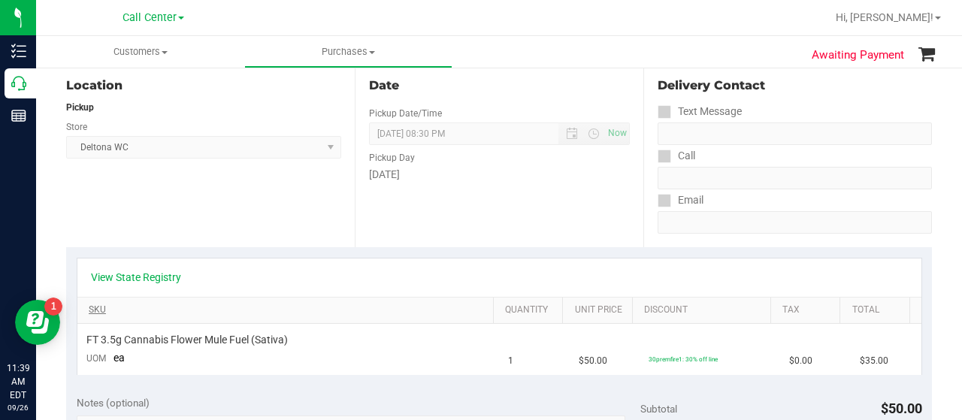
scroll to position [226, 0]
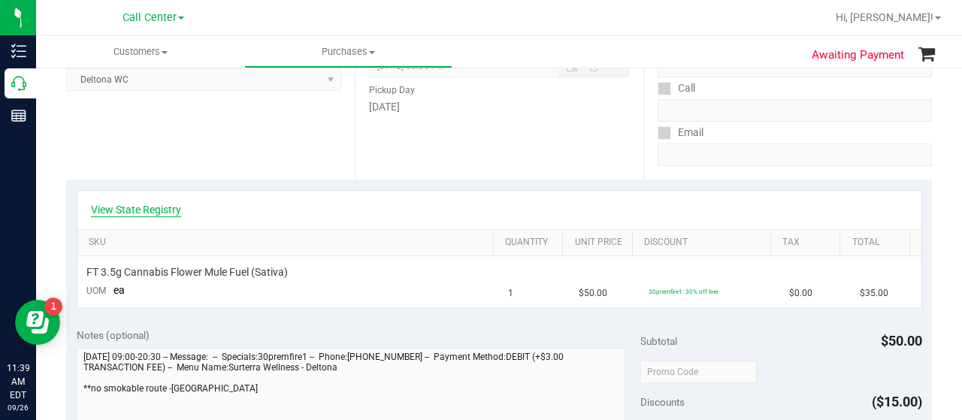
click at [162, 205] on link "View State Registry" at bounding box center [136, 209] width 90 height 15
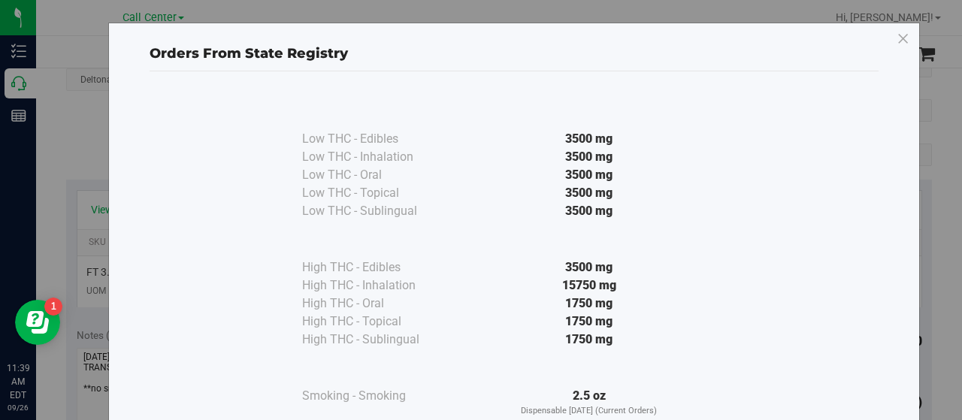
scroll to position [111, 0]
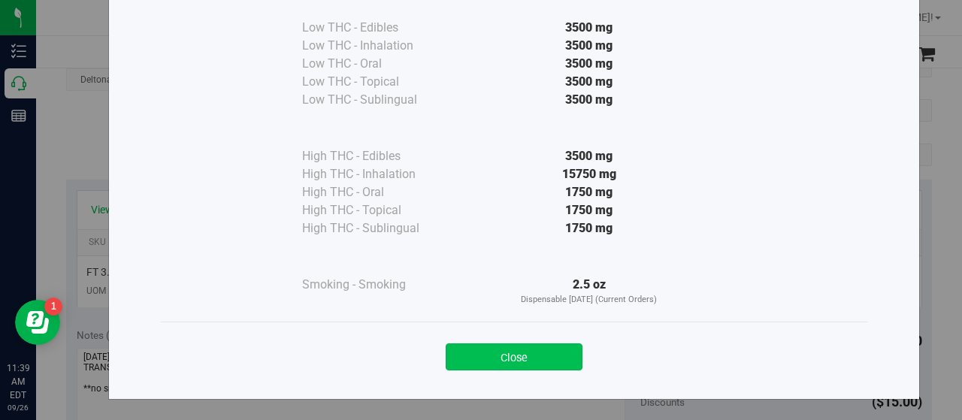
click at [531, 348] on button "Close" at bounding box center [514, 357] width 137 height 27
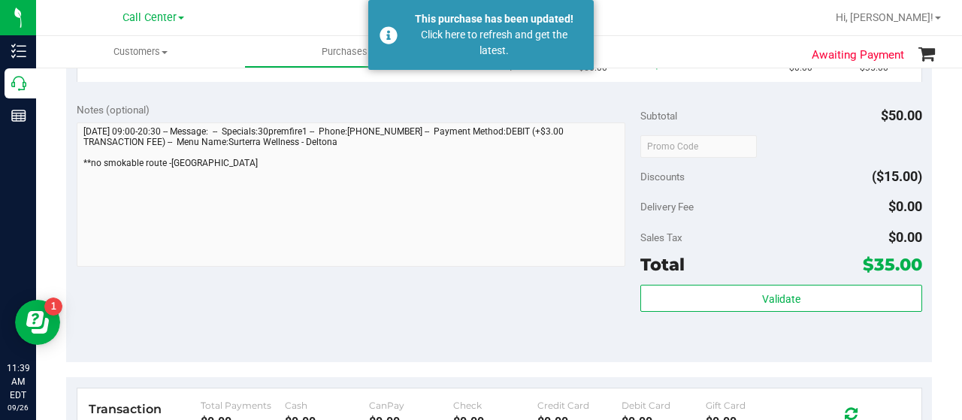
scroll to position [677, 0]
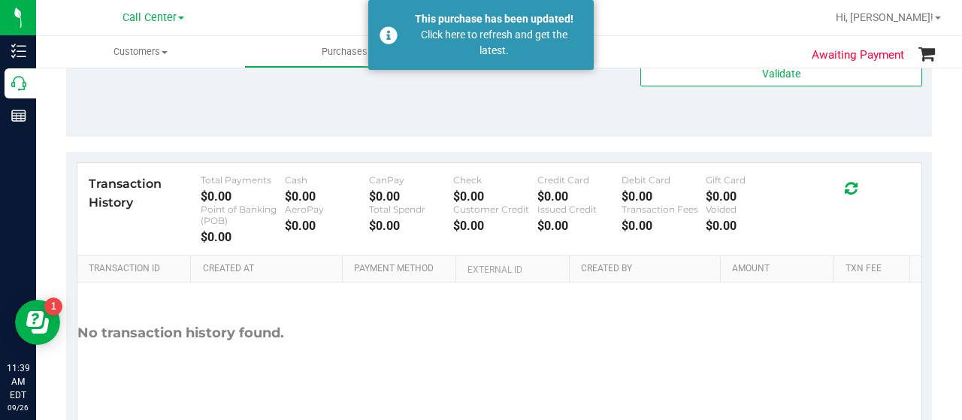
click at [459, 34] on div "Click here to refresh and get the latest." at bounding box center [494, 43] width 177 height 32
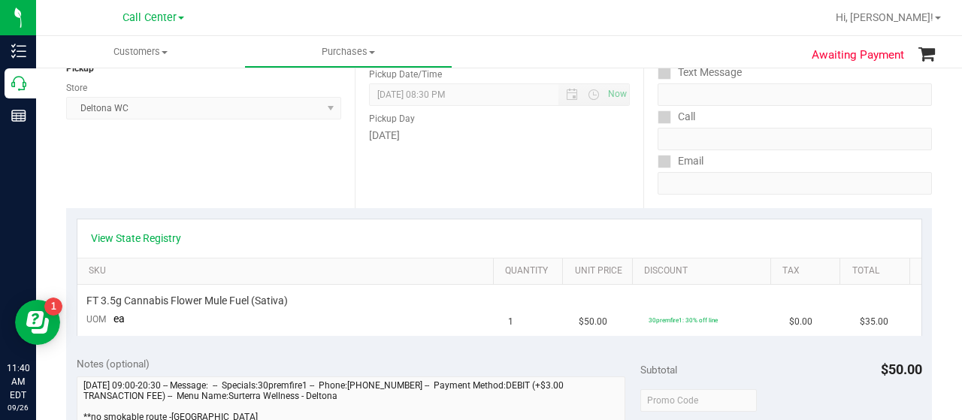
scroll to position [376, 0]
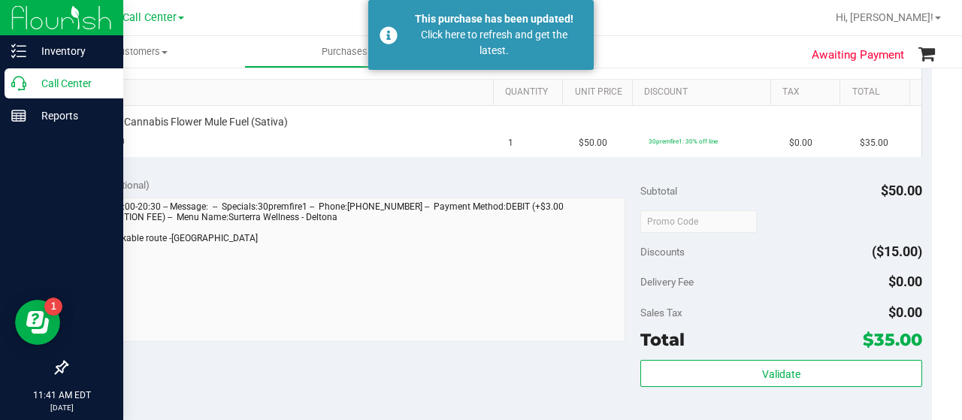
click at [24, 89] on icon at bounding box center [18, 83] width 15 height 15
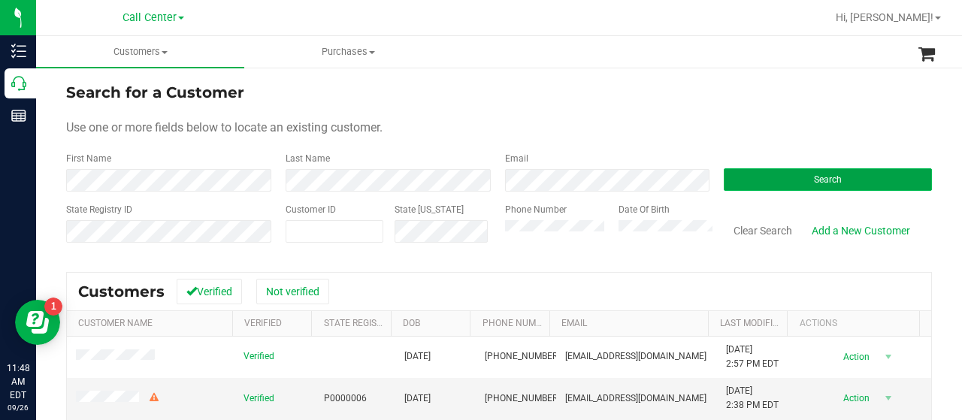
click at [734, 170] on button "Search" at bounding box center [828, 179] width 208 height 23
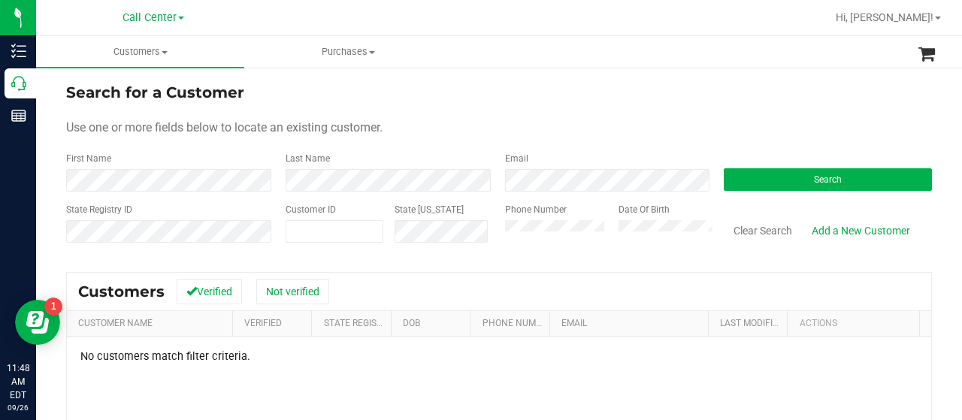
click at [476, 229] on div "State Registry ID Customer ID State ID Phone Number Date Of Birth Clear Search …" at bounding box center [499, 229] width 866 height 53
click at [744, 177] on button "Search" at bounding box center [828, 179] width 208 height 23
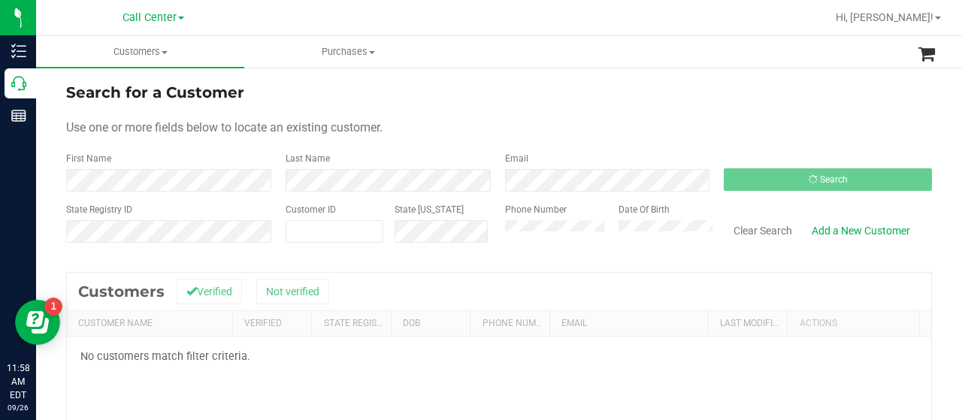
click at [513, 238] on div "Phone Number" at bounding box center [556, 229] width 102 height 53
click at [477, 232] on div "State Registry ID Customer ID State ID Phone Number Date Of Birth Clear Search …" at bounding box center [499, 229] width 866 height 53
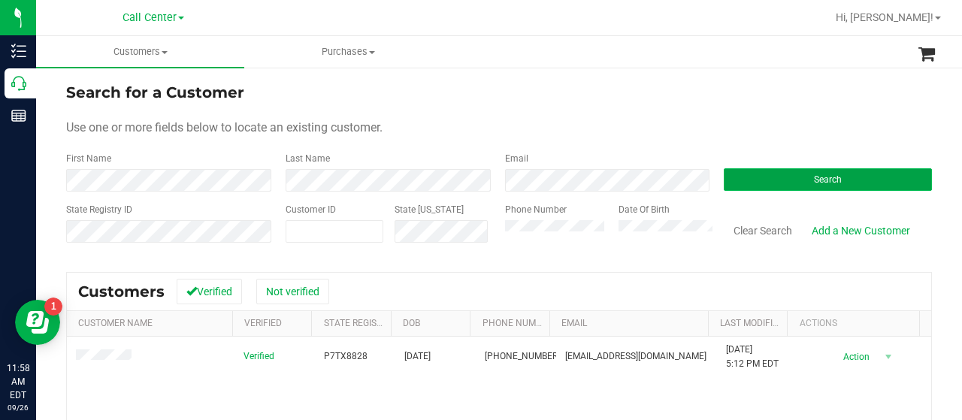
click at [725, 183] on button "Search" at bounding box center [828, 179] width 208 height 23
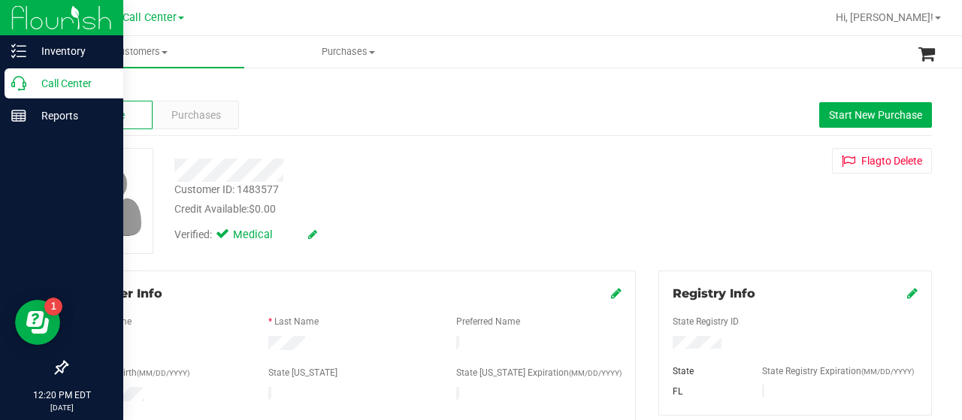
click at [34, 75] on p "Call Center" at bounding box center [71, 83] width 90 height 18
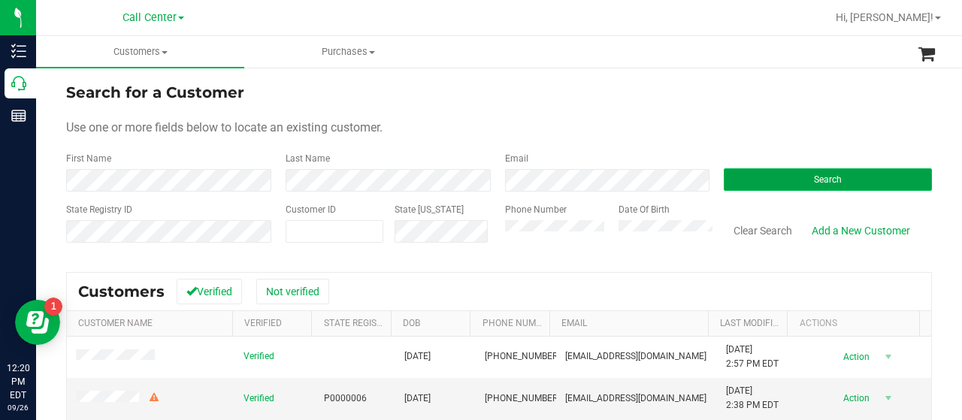
click at [734, 168] on button "Search" at bounding box center [828, 179] width 208 height 23
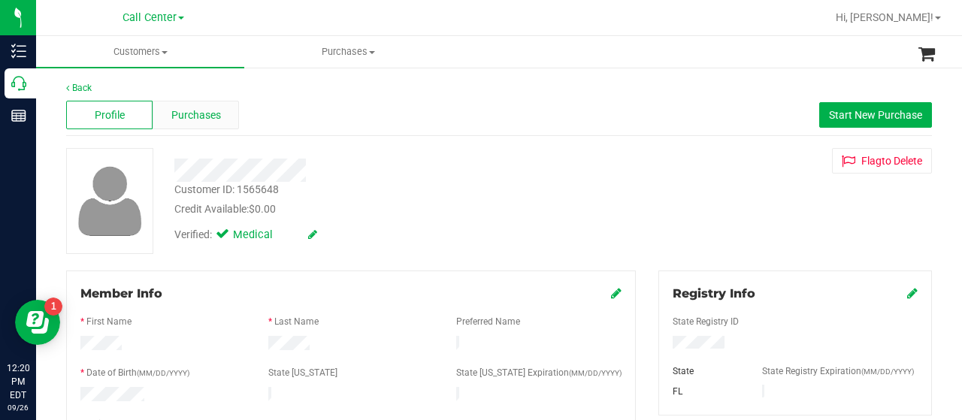
click at [219, 115] on div "Purchases" at bounding box center [196, 115] width 86 height 29
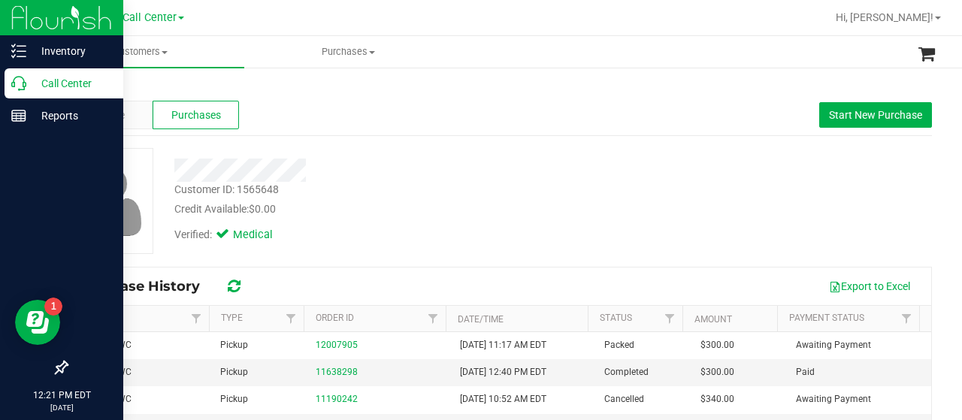
click at [29, 86] on p "Call Center" at bounding box center [71, 83] width 90 height 18
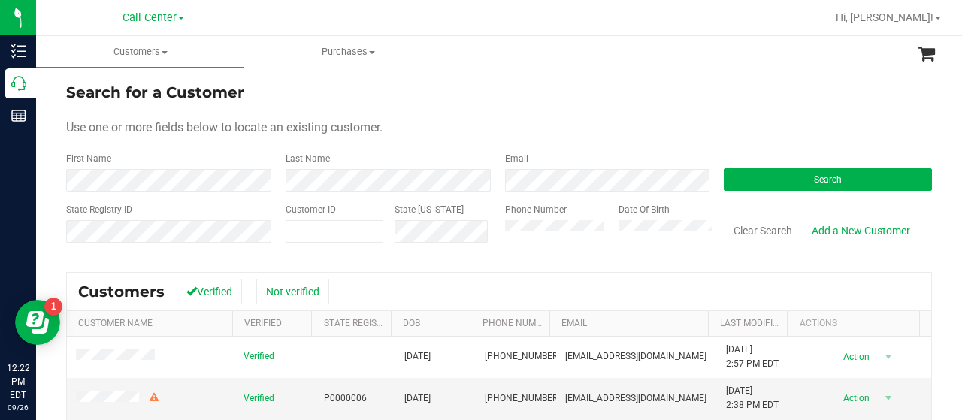
click at [57, 234] on div "Search for a Customer Use one or more fields below to locate an existing custom…" at bounding box center [499, 359] width 926 height 587
click at [329, 240] on input "text" at bounding box center [334, 231] width 96 height 21
paste input "463265"
type input "463265"
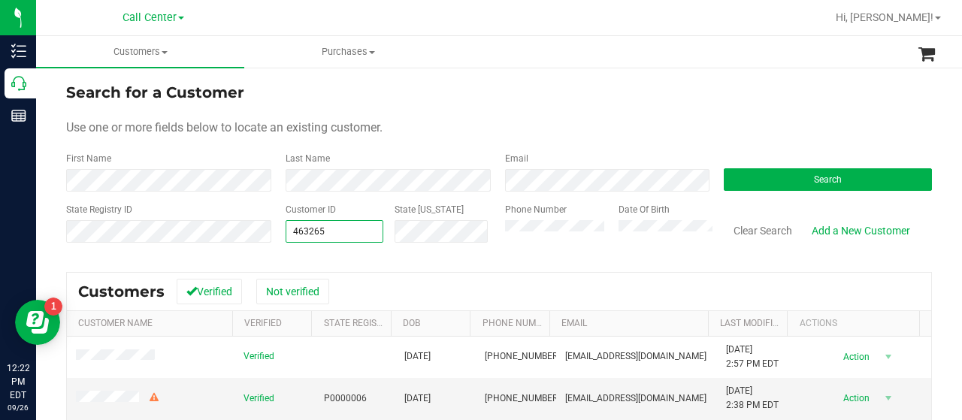
click at [746, 191] on div "Search" at bounding box center [822, 172] width 219 height 40
click at [56, 279] on div "Search for a Customer Use one or more fields below to locate an existing custom…" at bounding box center [499, 359] width 926 height 587
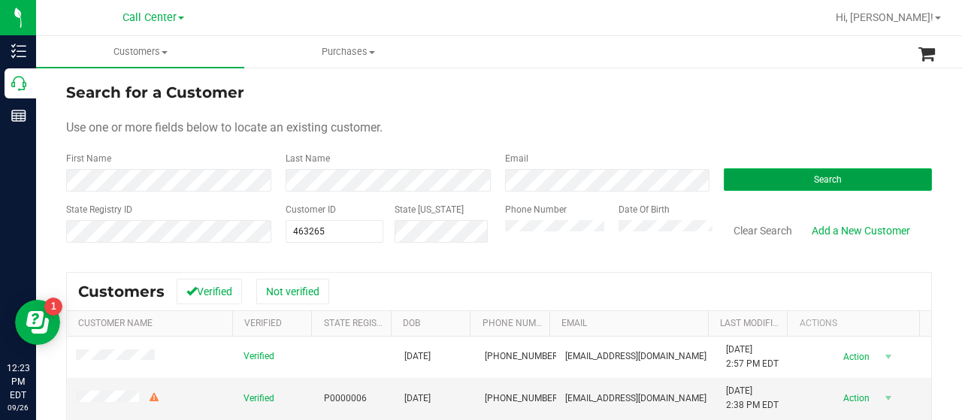
click at [735, 186] on button "Search" at bounding box center [828, 179] width 208 height 23
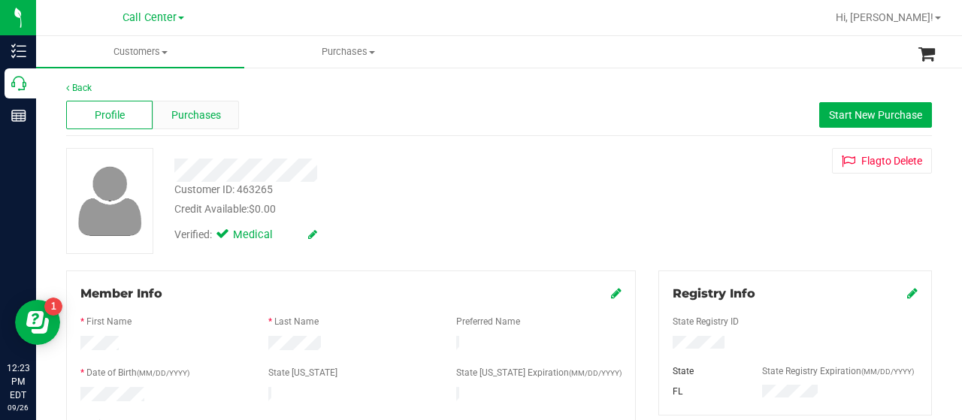
click at [215, 114] on div "Purchases" at bounding box center [196, 115] width 86 height 29
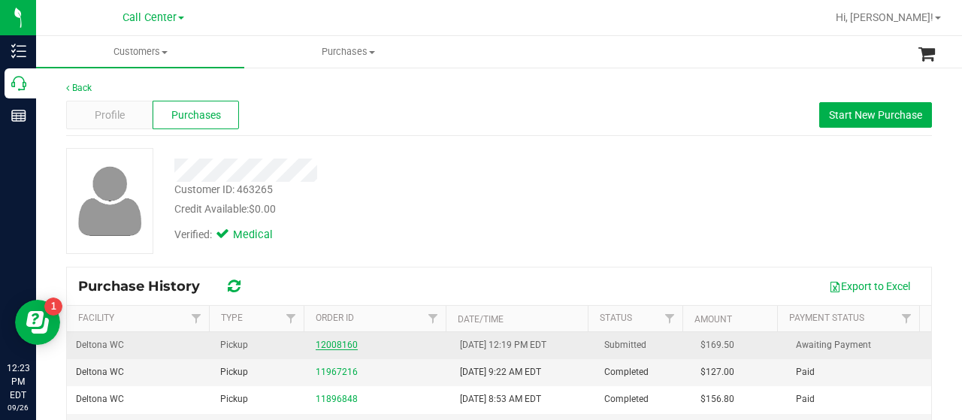
click at [317, 342] on link "12008160" at bounding box center [337, 345] width 42 height 11
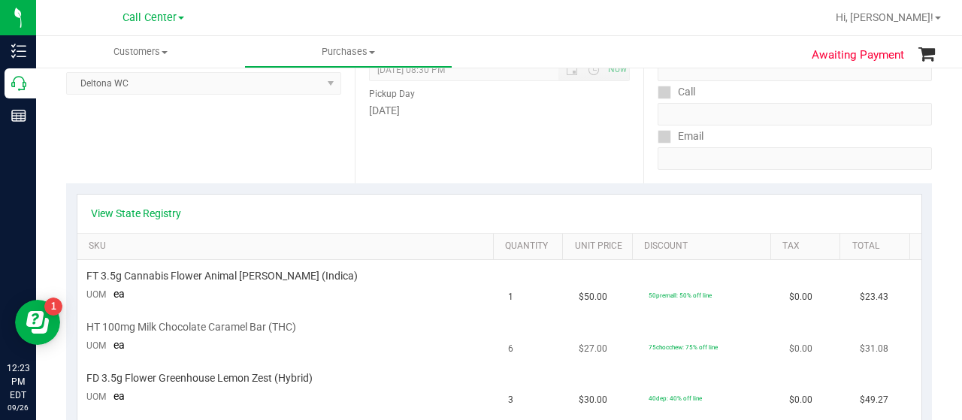
scroll to position [226, 0]
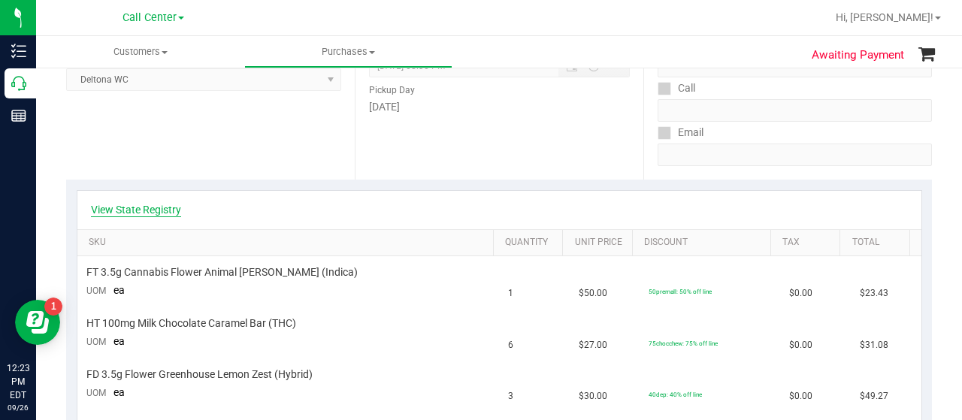
click at [138, 204] on link "View State Registry" at bounding box center [136, 209] width 90 height 15
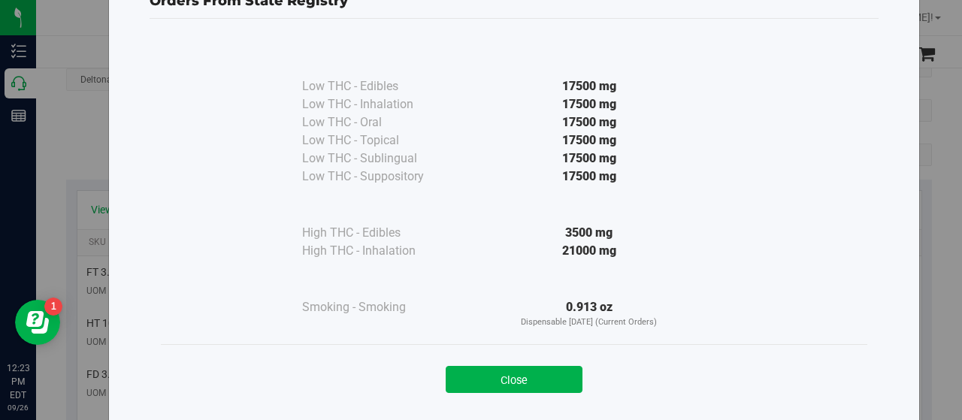
scroll to position [75, 0]
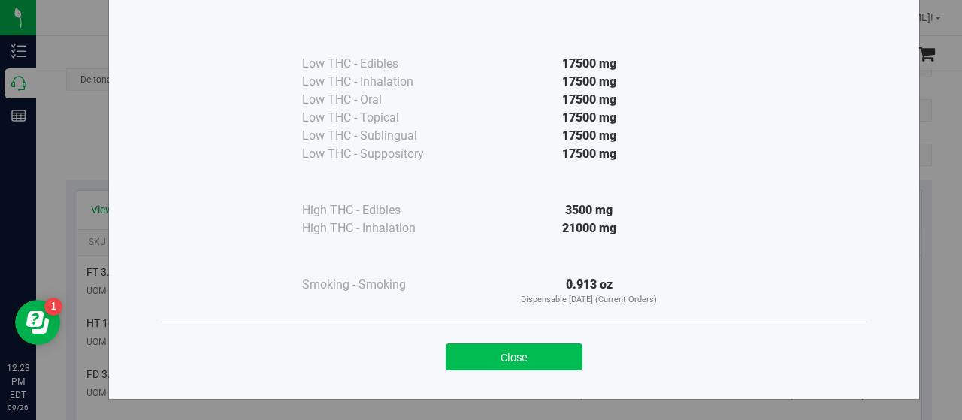
click at [482, 349] on button "Close" at bounding box center [514, 357] width 137 height 27
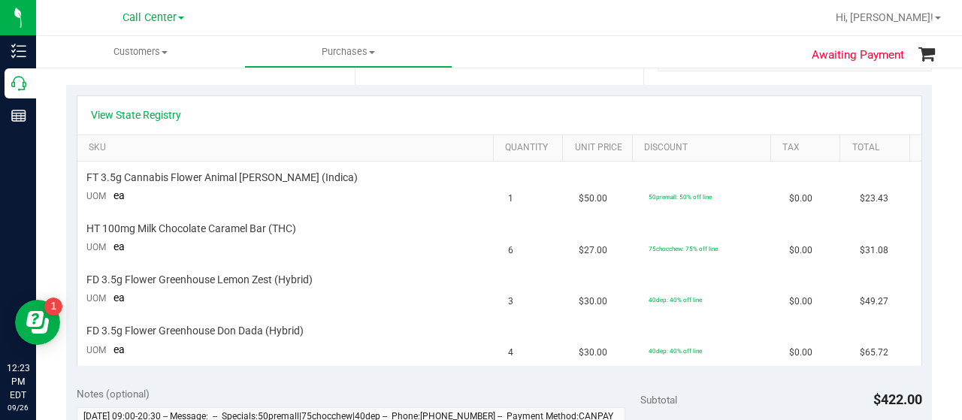
scroll to position [301, 0]
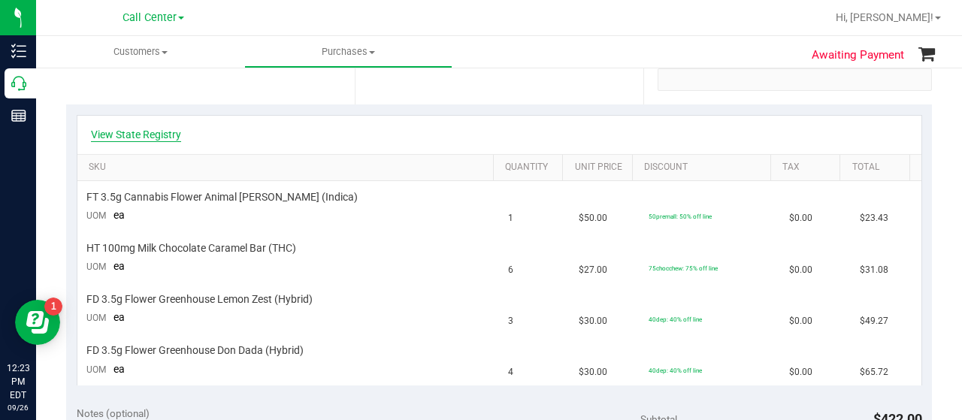
click at [147, 130] on link "View State Registry" at bounding box center [136, 134] width 90 height 15
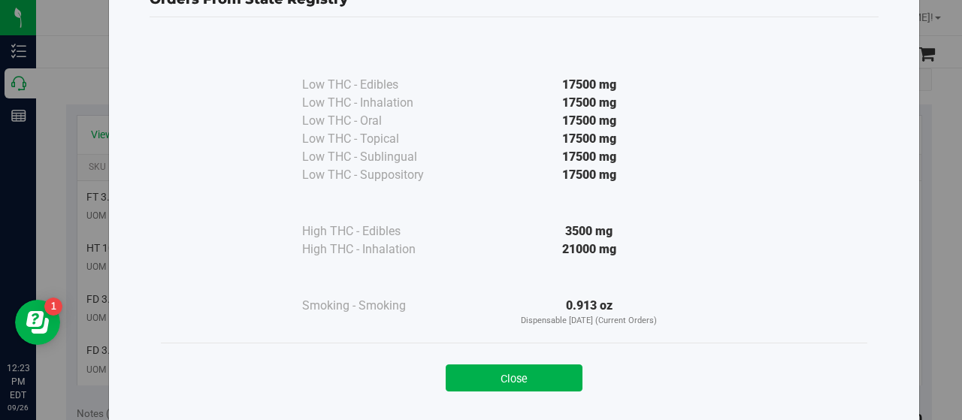
scroll to position [75, 0]
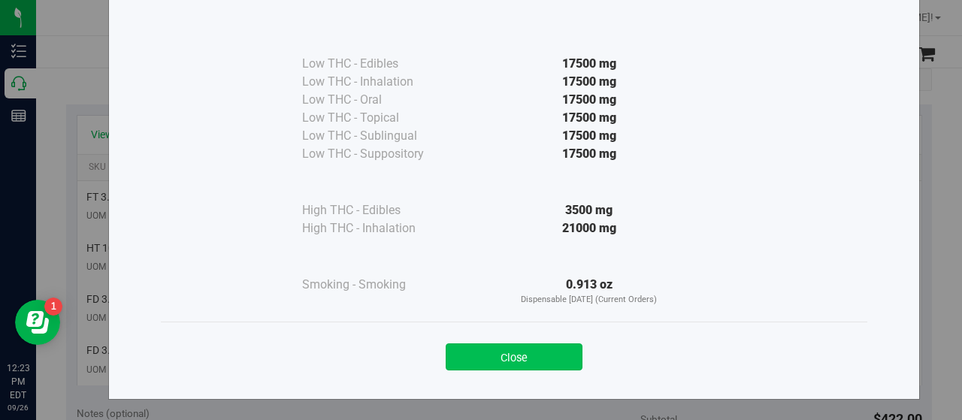
click at [462, 348] on button "Close" at bounding box center [514, 357] width 137 height 27
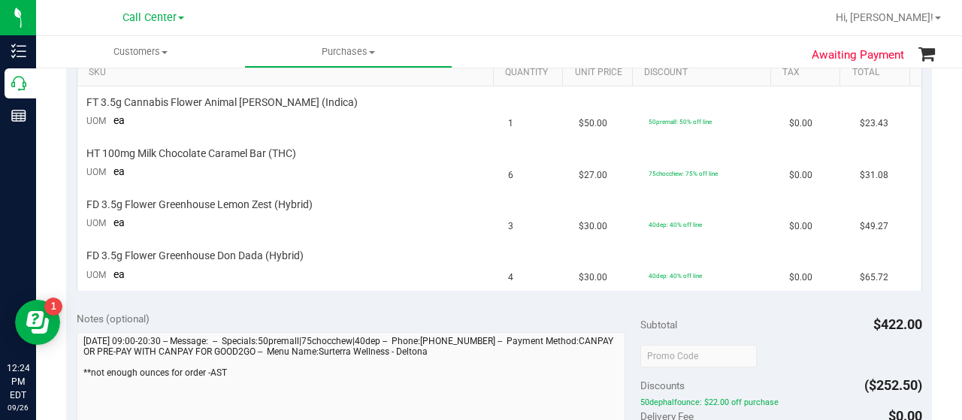
scroll to position [376, 0]
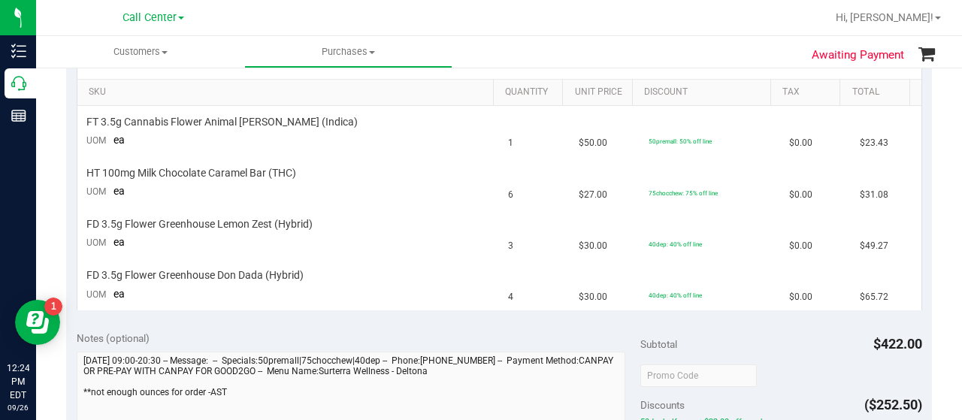
drag, startPoint x: 66, startPoint y: 313, endPoint x: 77, endPoint y: 318, distance: 12.1
click at [70, 316] on div "View State Registry SKU Quantity Unit Price Discount Tax Total FT 3.5g Cannabis…" at bounding box center [499, 175] width 866 height 292
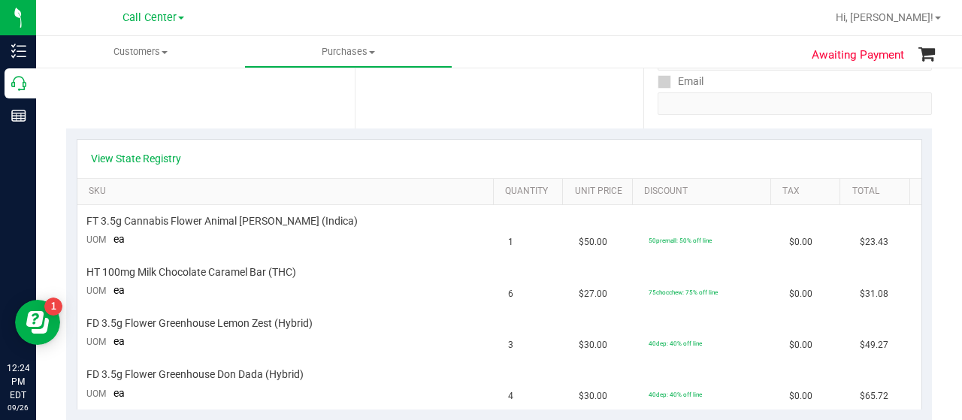
scroll to position [226, 0]
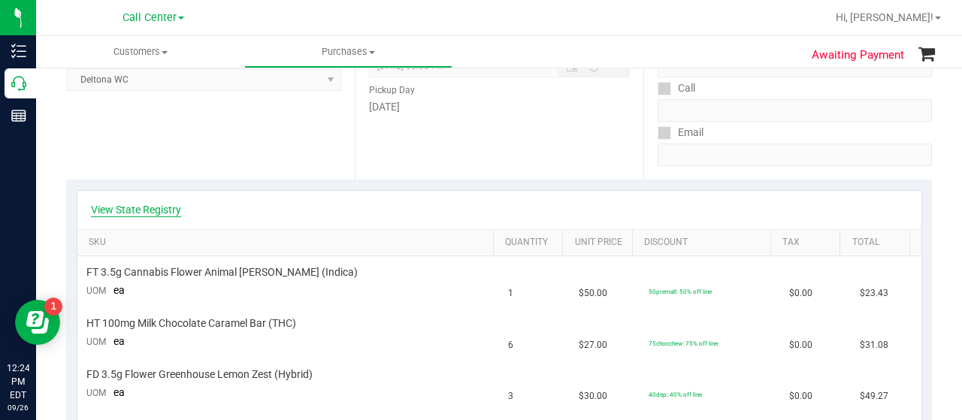
click at [166, 210] on link "View State Registry" at bounding box center [136, 209] width 90 height 15
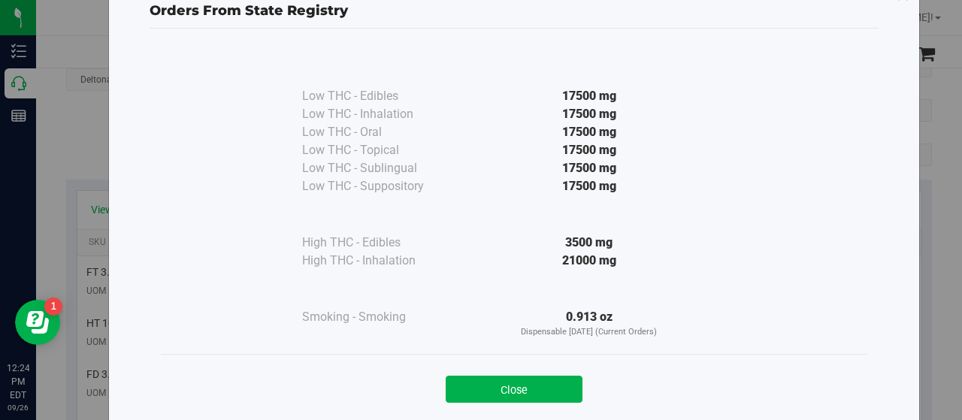
scroll to position [75, 0]
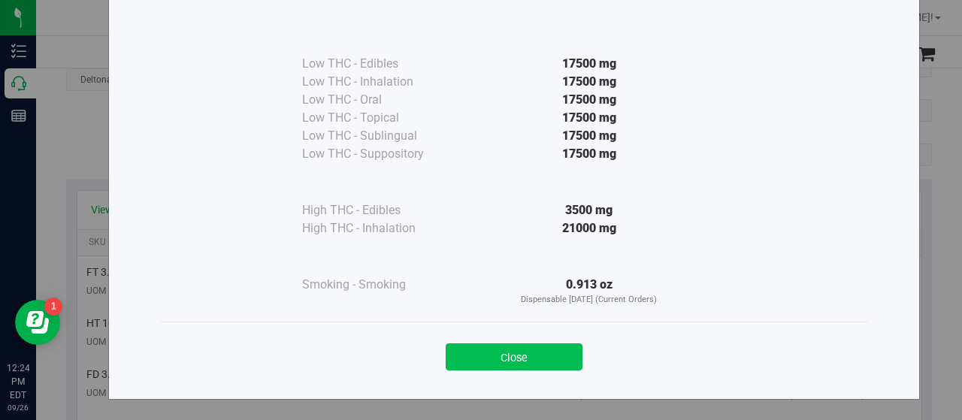
click at [462, 363] on button "Close" at bounding box center [514, 357] width 137 height 27
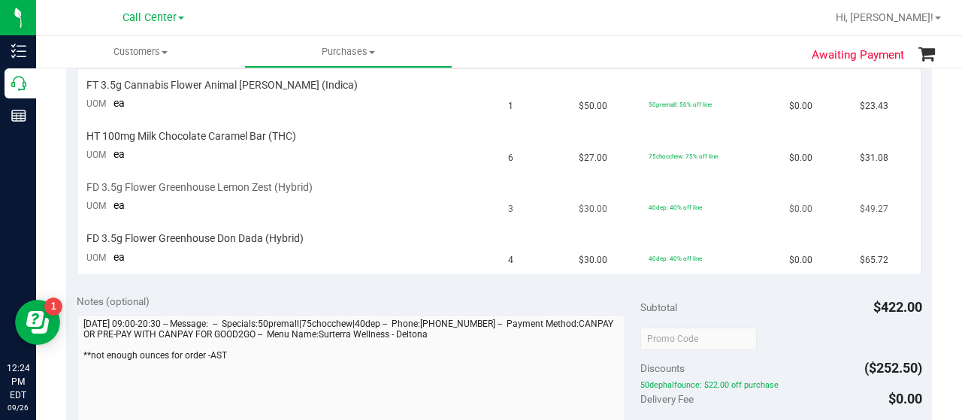
scroll to position [601, 0]
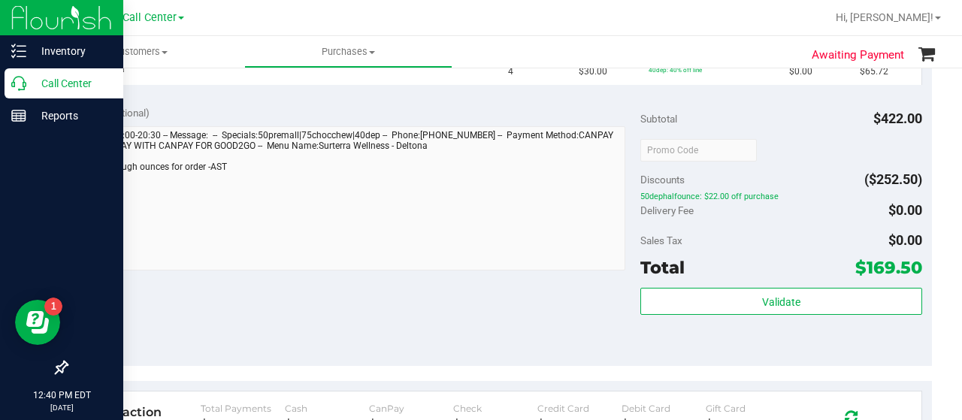
click at [27, 86] on p "Call Center" at bounding box center [71, 83] width 90 height 18
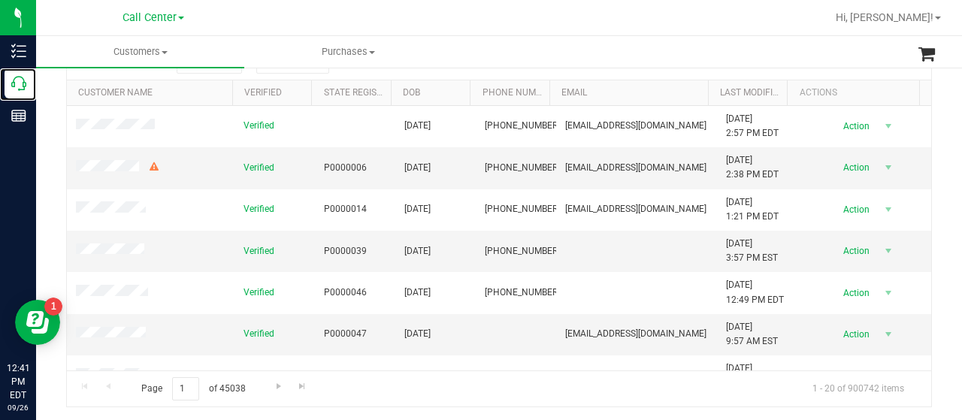
scroll to position [232, 0]
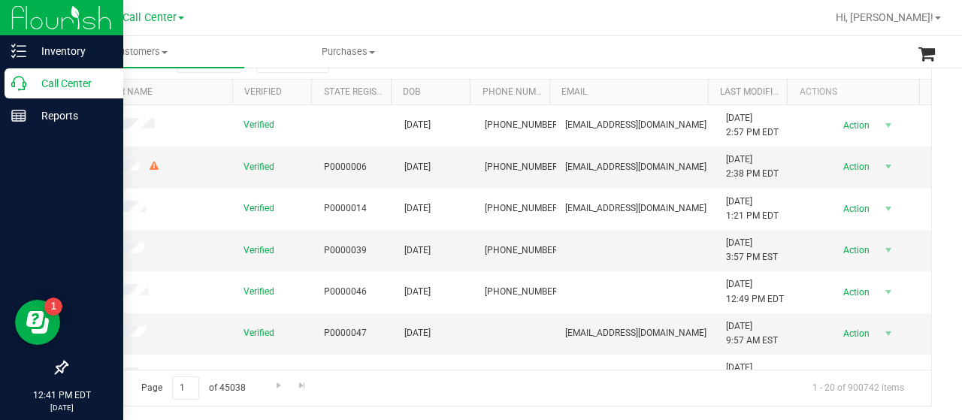
click at [20, 86] on icon at bounding box center [18, 83] width 15 height 15
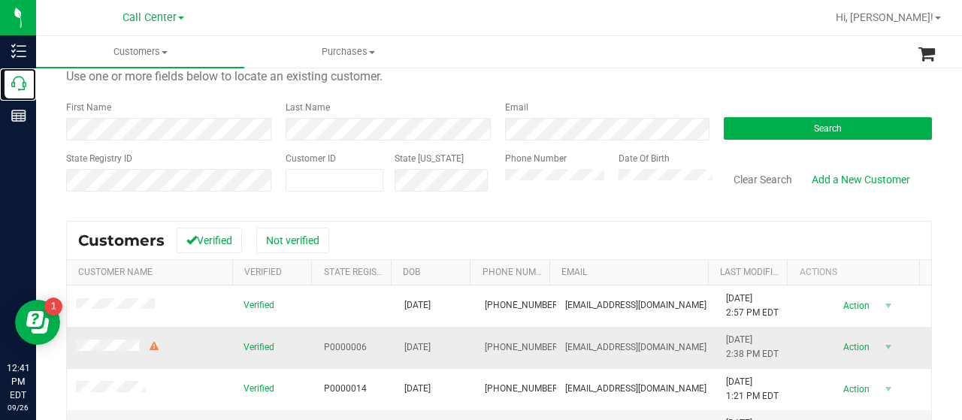
scroll to position [0, 0]
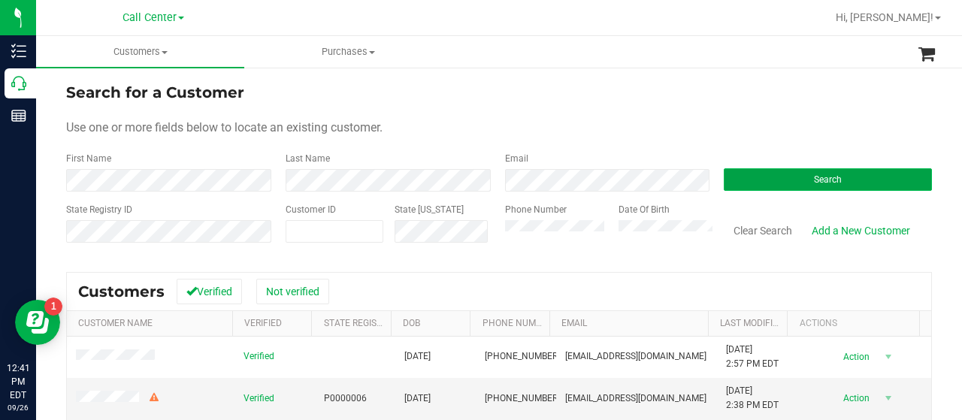
click at [754, 181] on button "Search" at bounding box center [828, 179] width 208 height 23
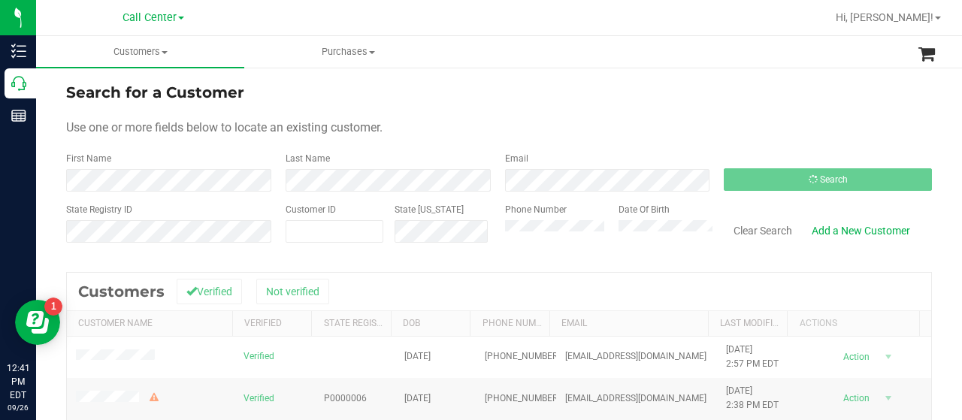
click at [487, 230] on div "State Registry ID Customer ID State ID Phone Number Date Of Birth Clear Search …" at bounding box center [499, 229] width 866 height 53
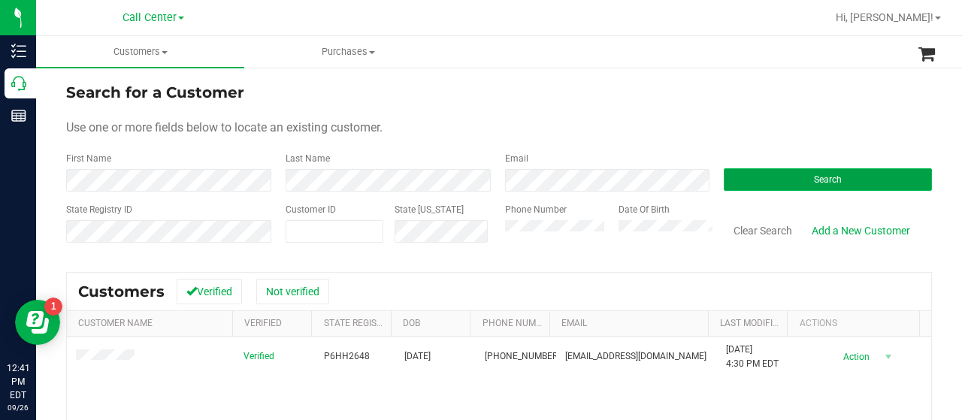
click at [748, 185] on button "Search" at bounding box center [828, 179] width 208 height 23
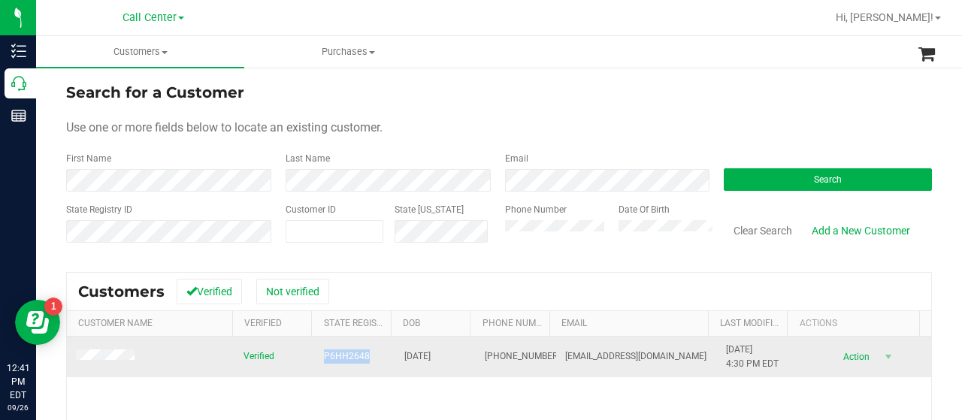
drag, startPoint x: 310, startPoint y: 356, endPoint x: 369, endPoint y: 356, distance: 58.6
click at [371, 356] on td "P6HH2648" at bounding box center [355, 357] width 80 height 41
copy span "P6HH2648"
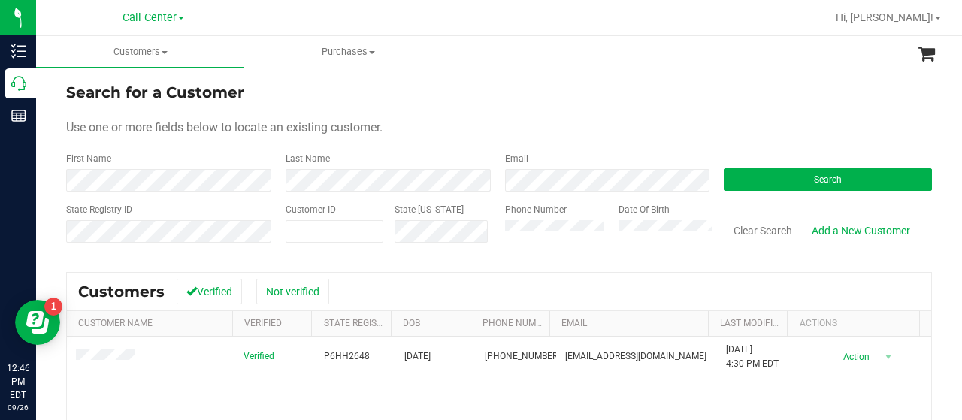
click at [486, 232] on div "State Registry ID Customer ID State ID Phone Number Date Of Birth Clear Search …" at bounding box center [499, 229] width 866 height 53
click at [552, 245] on div "Phone Number" at bounding box center [556, 229] width 102 height 53
click at [730, 174] on button "Search" at bounding box center [828, 179] width 208 height 23
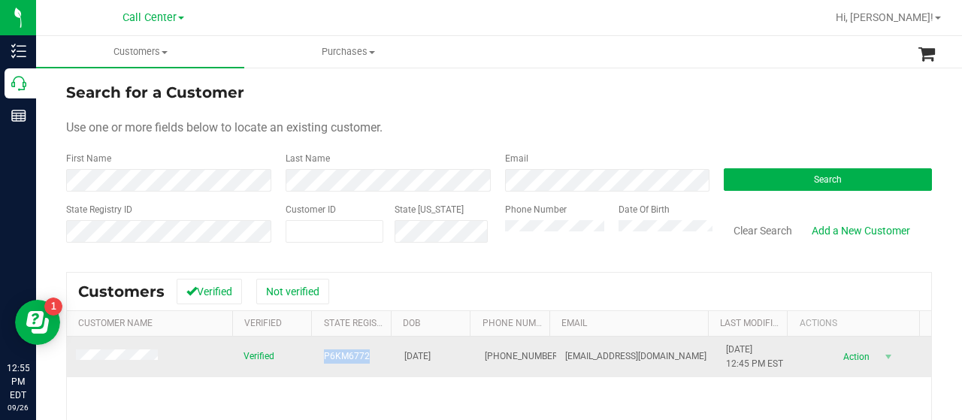
drag, startPoint x: 317, startPoint y: 359, endPoint x: 365, endPoint y: 361, distance: 47.4
click at [373, 363] on td "P6KM6772" at bounding box center [355, 357] width 80 height 41
copy span "P6KM6772"
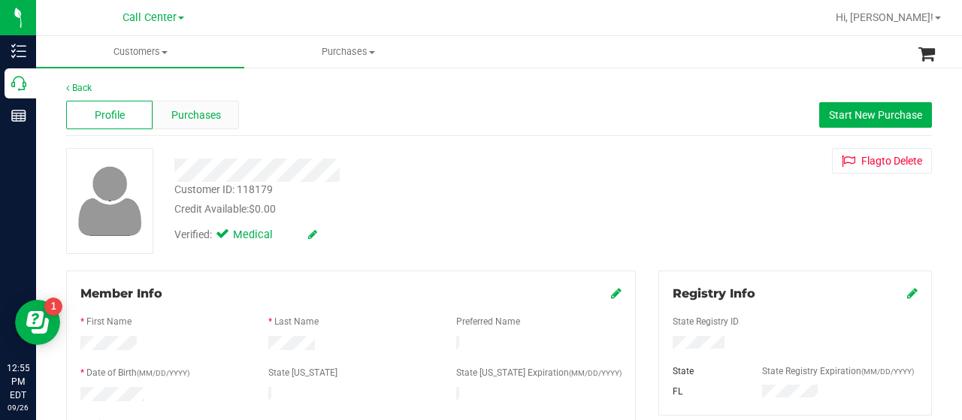
click at [201, 110] on span "Purchases" at bounding box center [196, 115] width 50 height 16
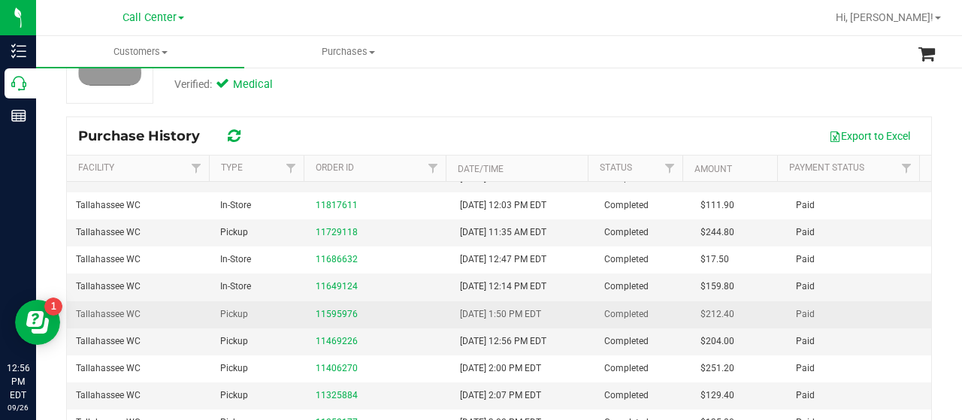
scroll to position [75, 0]
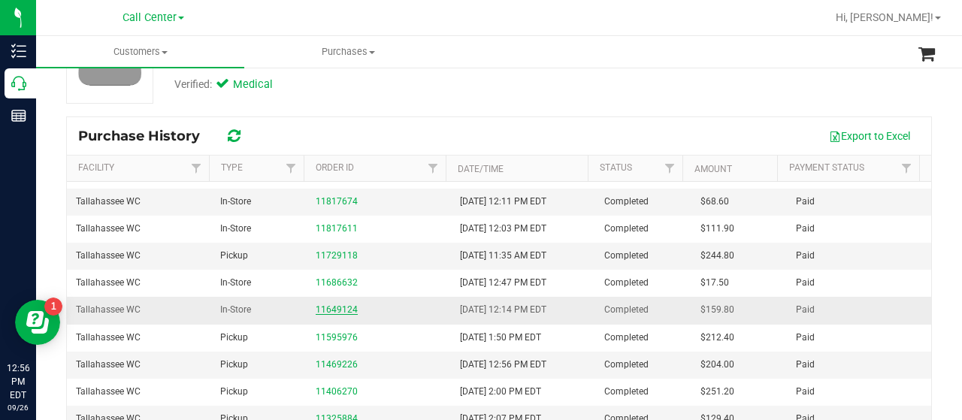
click at [316, 306] on link "11649124" at bounding box center [337, 309] width 42 height 11
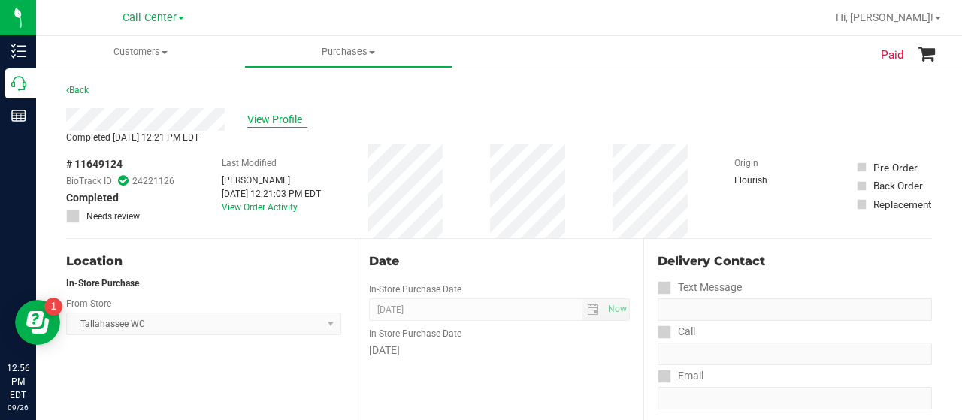
click at [268, 118] on span "View Profile" at bounding box center [277, 120] width 60 height 16
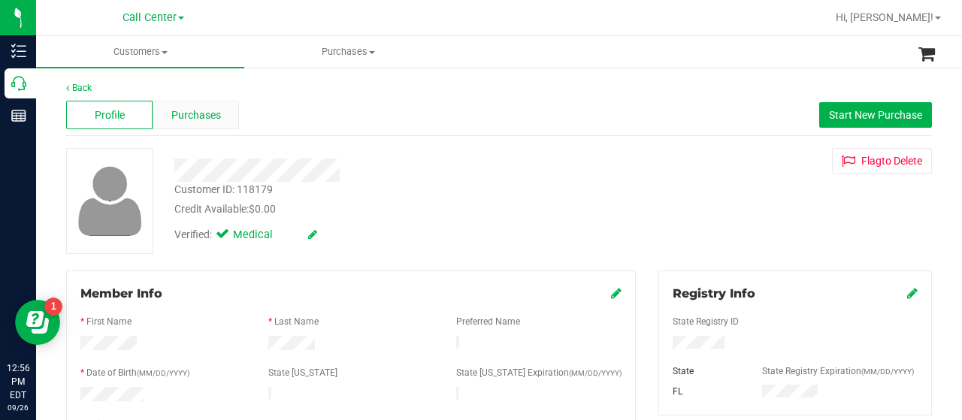
click at [223, 126] on div "Purchases" at bounding box center [196, 115] width 86 height 29
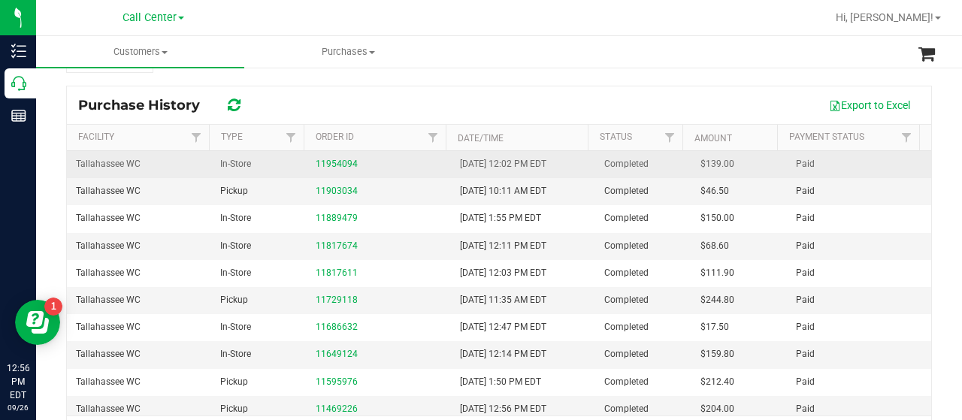
scroll to position [150, 0]
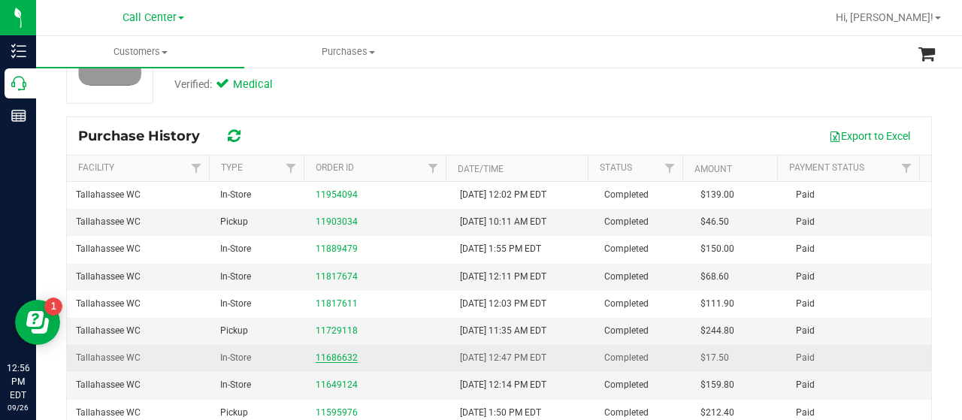
click at [343, 356] on link "11686632" at bounding box center [337, 358] width 42 height 11
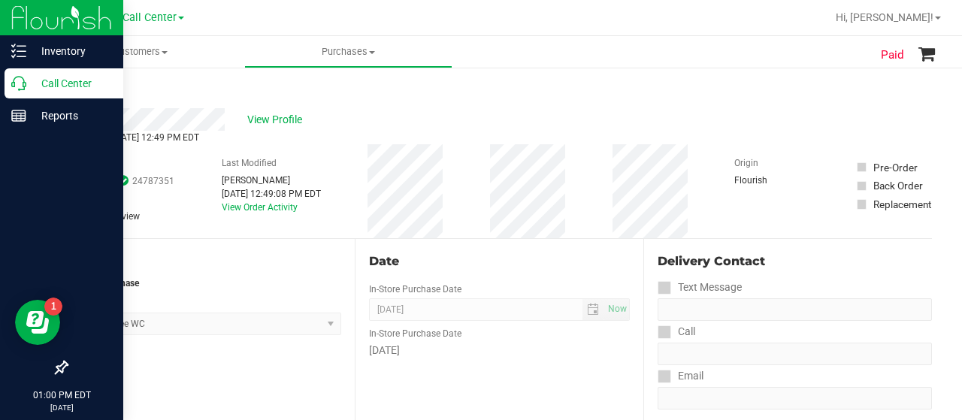
click at [27, 82] on p "Call Center" at bounding box center [71, 83] width 90 height 18
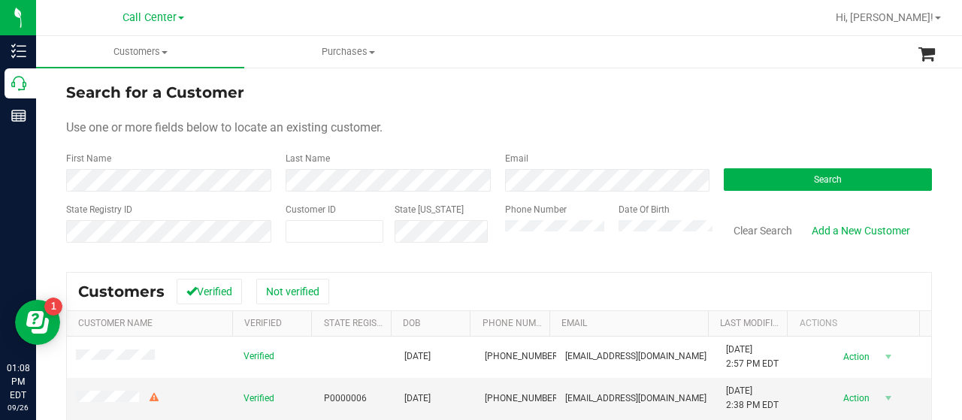
click at [140, 214] on div "State Registry ID" at bounding box center [170, 229] width 208 height 53
click at [0, 0] on input "text" at bounding box center [0, 0] width 0 height 0
paste input "564857"
type input "564857"
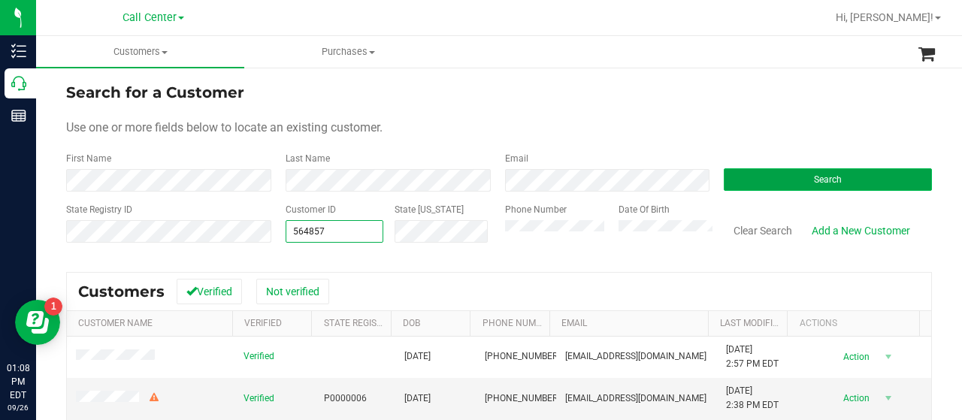
type input "564857"
click at [784, 175] on button "Search" at bounding box center [828, 179] width 208 height 23
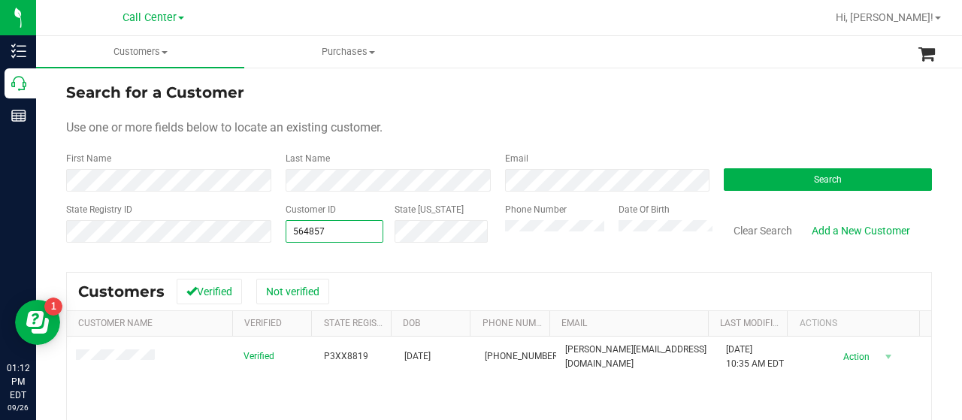
drag, startPoint x: 323, startPoint y: 228, endPoint x: 275, endPoint y: 231, distance: 48.2
click at [277, 231] on div "Customer ID 564857 564857 State ID" at bounding box center [383, 229] width 219 height 53
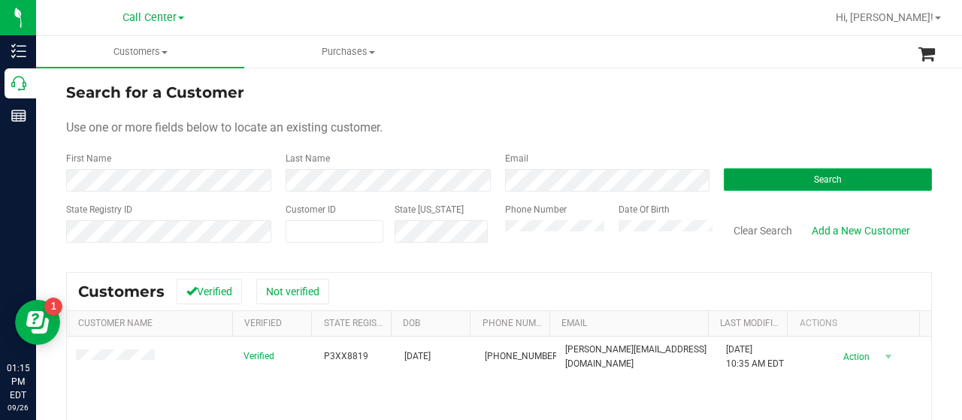
click at [764, 183] on button "Search" at bounding box center [828, 179] width 208 height 23
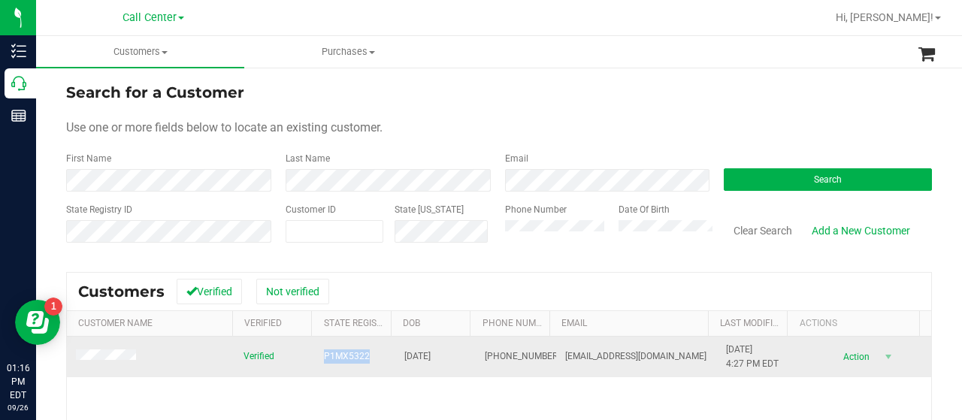
drag, startPoint x: 314, startPoint y: 355, endPoint x: 359, endPoint y: 356, distance: 45.1
click at [359, 356] on td "P1MX5322" at bounding box center [355, 357] width 80 height 41
copy span "P1MX5322"
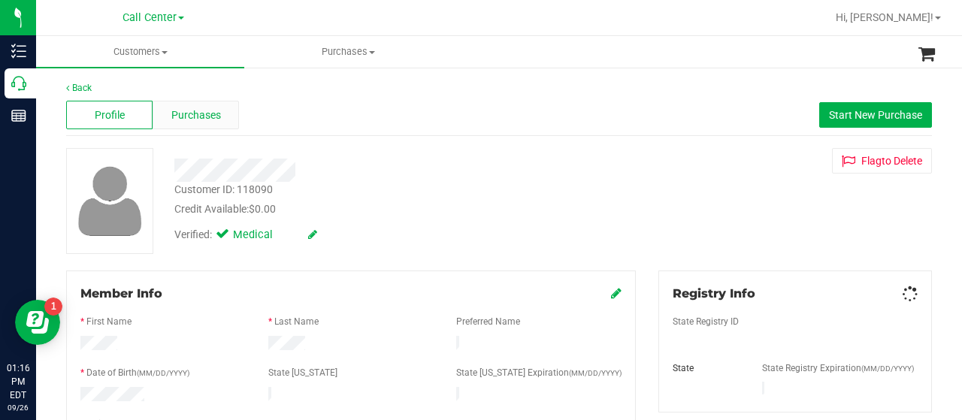
click at [219, 107] on div "Purchases" at bounding box center [196, 115] width 86 height 29
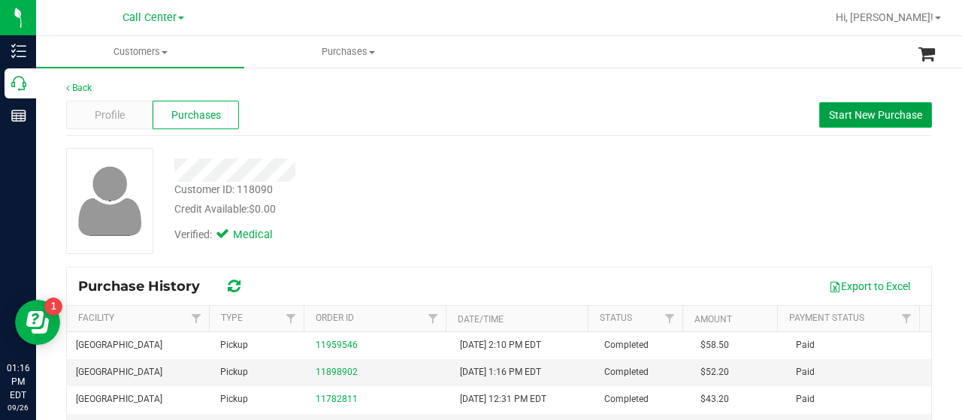
click at [866, 119] on span "Start New Purchase" at bounding box center [875, 115] width 93 height 12
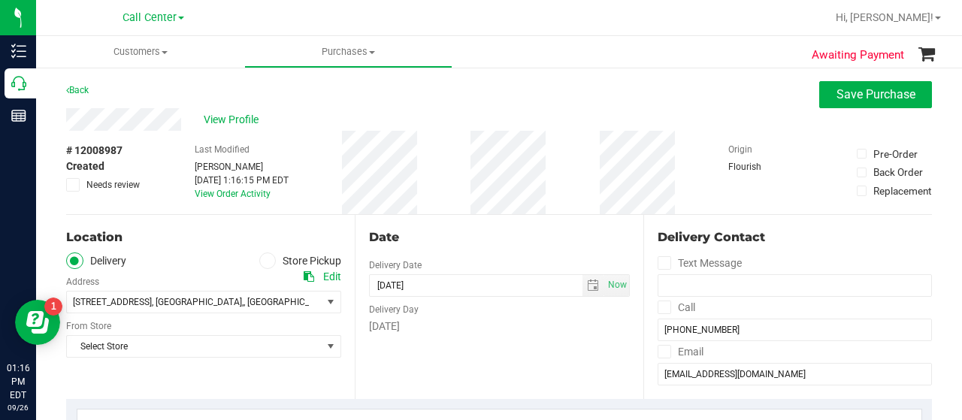
click at [269, 262] on span at bounding box center [267, 261] width 17 height 17
click at [0, 0] on input "Store Pickup" at bounding box center [0, 0] width 0 height 0
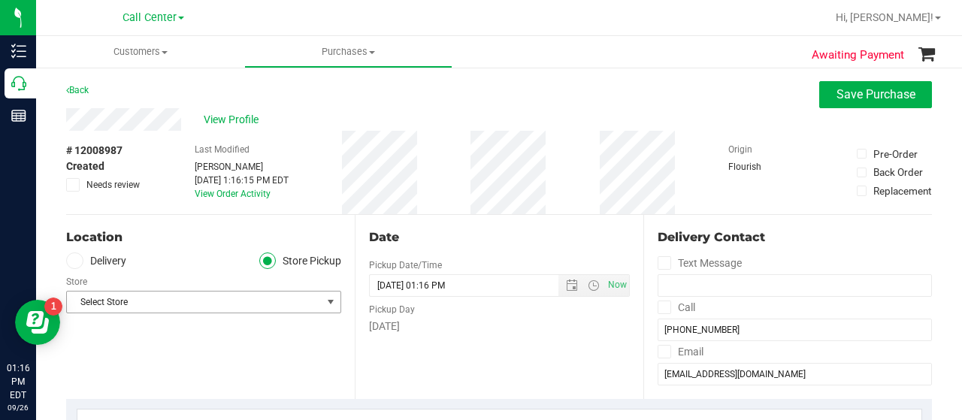
click at [250, 296] on span "Select Store" at bounding box center [194, 302] width 255 height 21
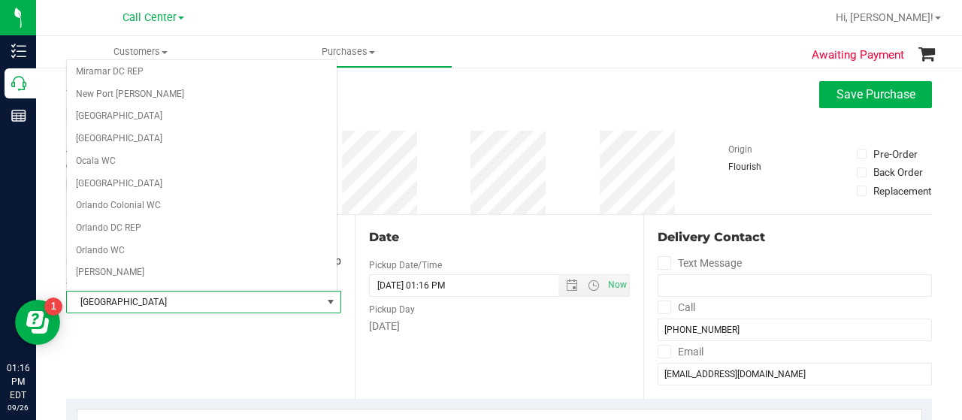
scroll to position [626, 0]
click at [203, 286] on li "[GEOGRAPHIC_DATA]" at bounding box center [202, 297] width 270 height 23
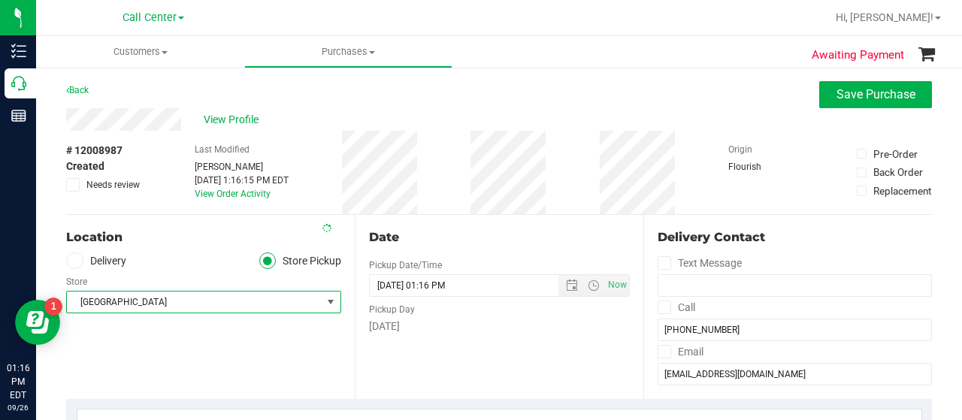
click at [223, 356] on div "Location Delivery Store Pickup Store Panama City WC Select Store Bonita Springs…" at bounding box center [210, 307] width 289 height 184
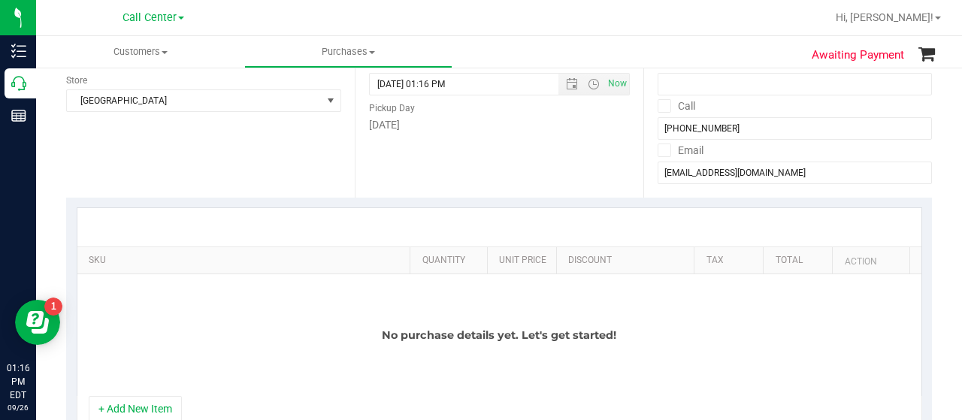
scroll to position [226, 0]
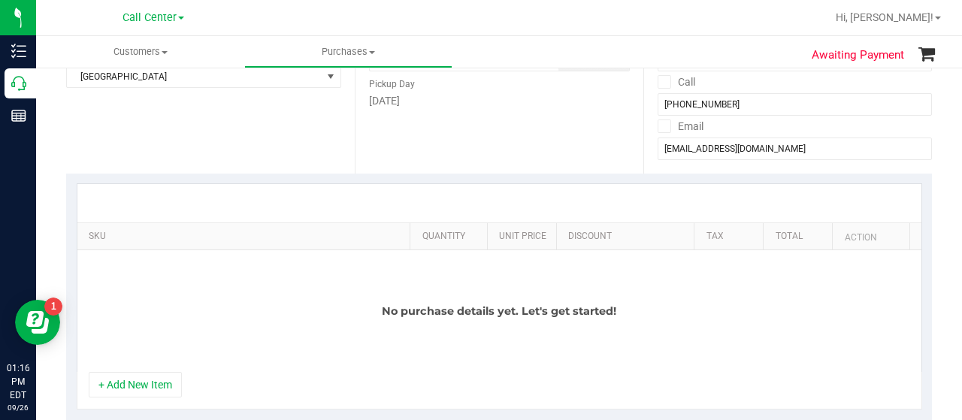
click at [141, 381] on button "+ Add New Item" at bounding box center [135, 385] width 93 height 26
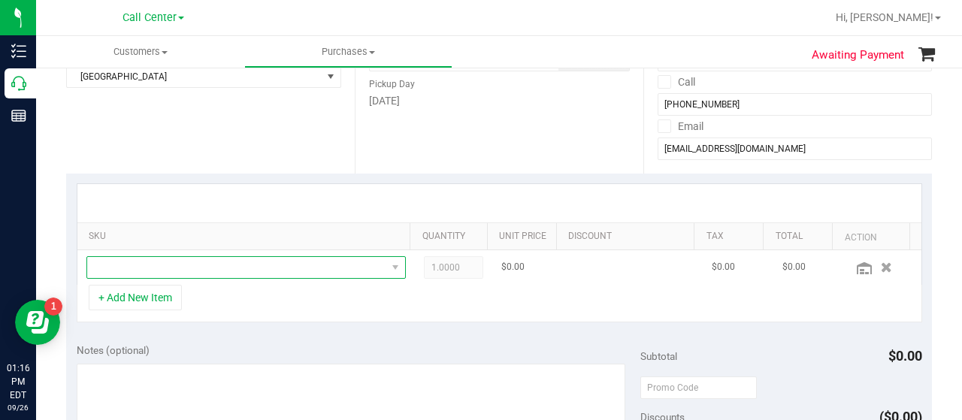
click at [187, 268] on span "NO DATA FOUND" at bounding box center [236, 267] width 299 height 21
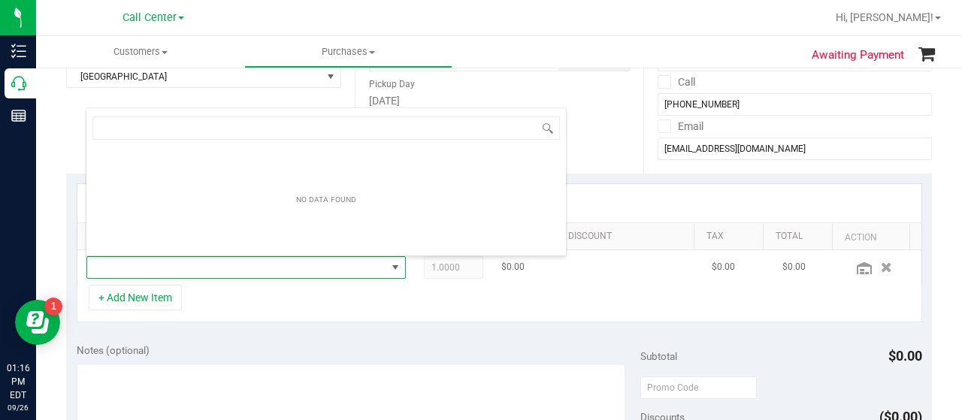
scroll to position [22, 303]
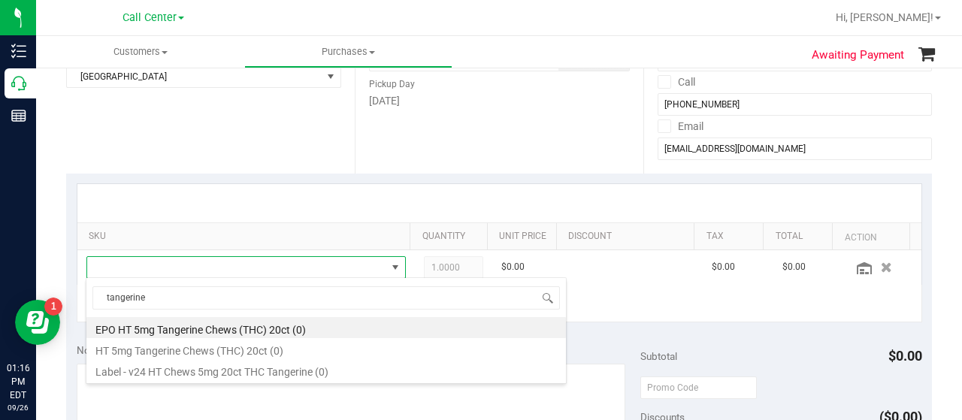
type input "tangerine"
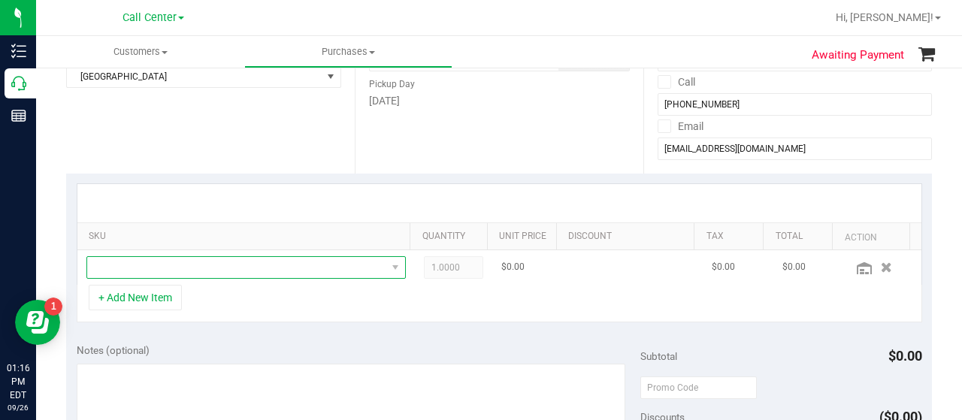
click at [213, 274] on span "NO DATA FOUND" at bounding box center [236, 267] width 299 height 21
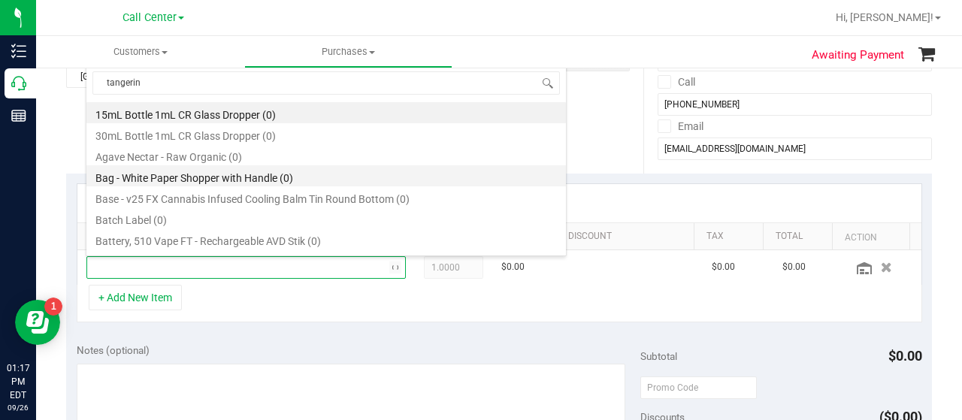
type input "tangerine"
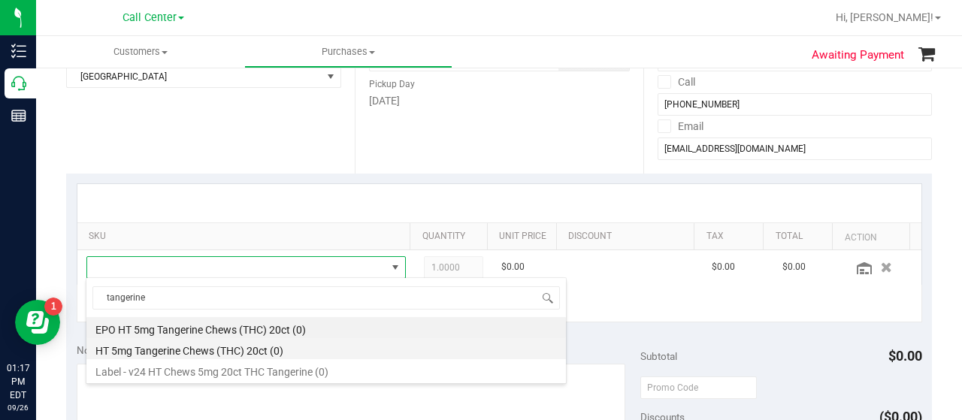
click at [243, 354] on li "HT 5mg Tangerine Chews (THC) 20ct (0)" at bounding box center [326, 348] width 480 height 21
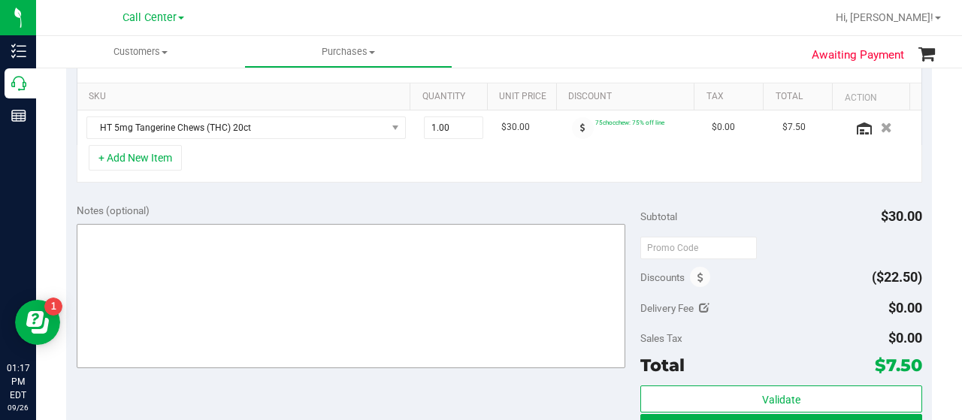
scroll to position [376, 0]
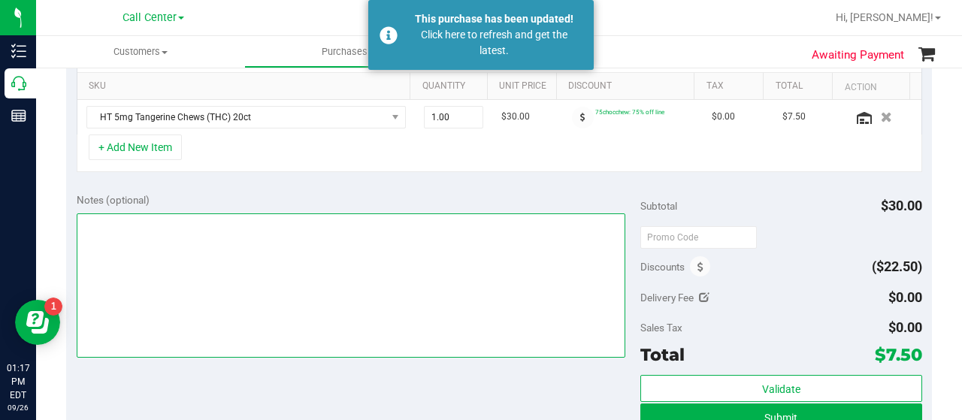
click at [230, 293] on textarea at bounding box center [351, 285] width 549 height 144
type textarea "CC-MM"
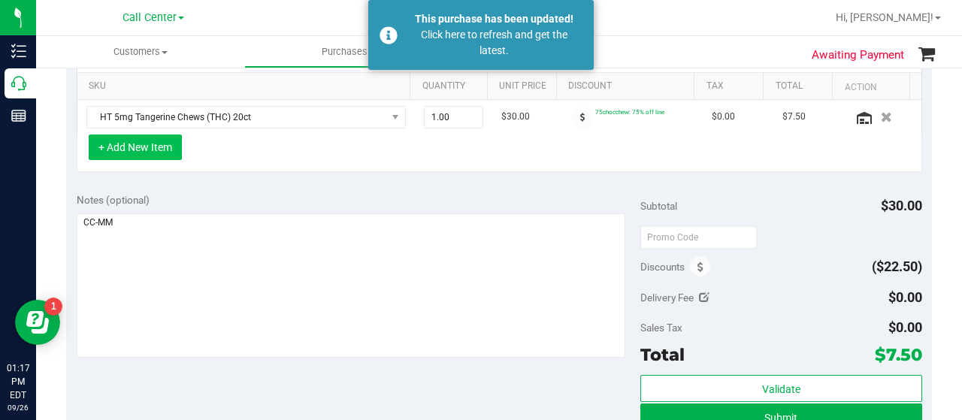
click at [165, 148] on button "+ Add New Item" at bounding box center [135, 148] width 93 height 26
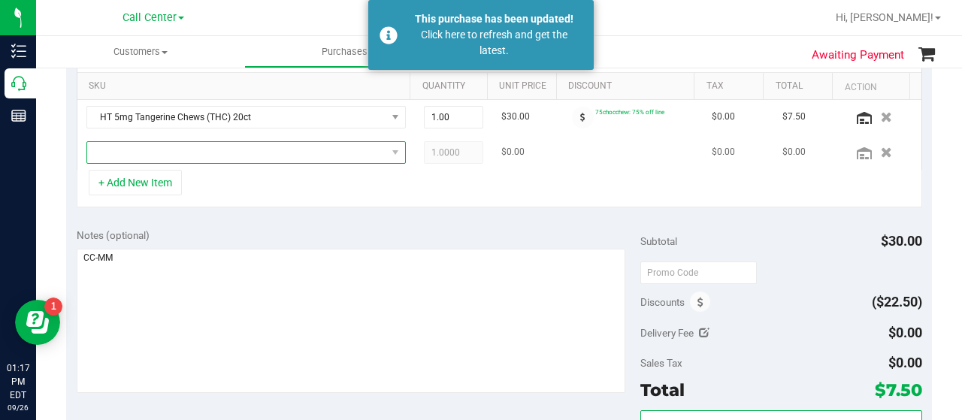
click at [167, 151] on span "NO DATA FOUND" at bounding box center [236, 152] width 299 height 21
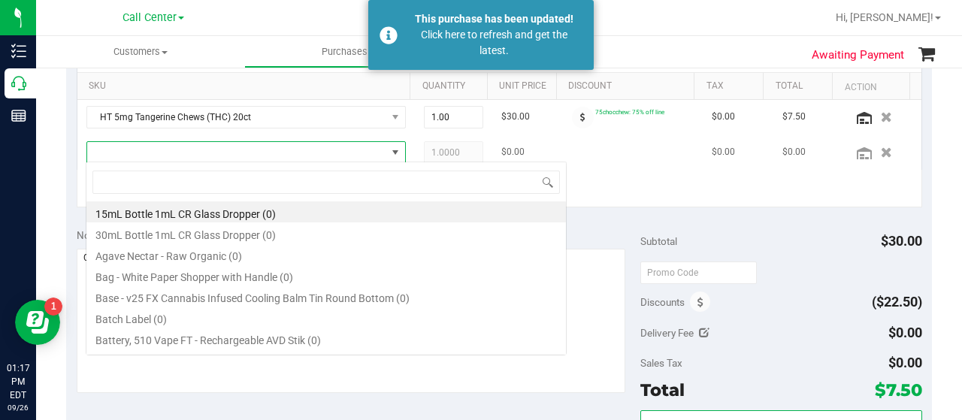
scroll to position [22, 303]
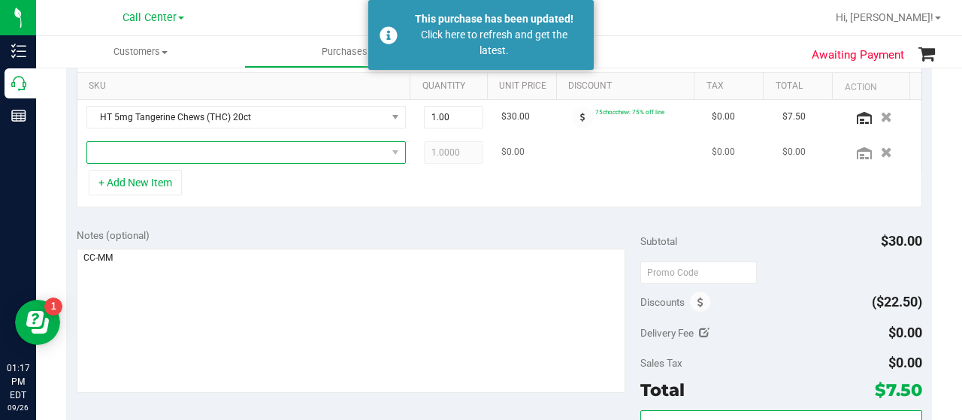
click at [128, 150] on span "NO DATA FOUND" at bounding box center [236, 152] width 299 height 21
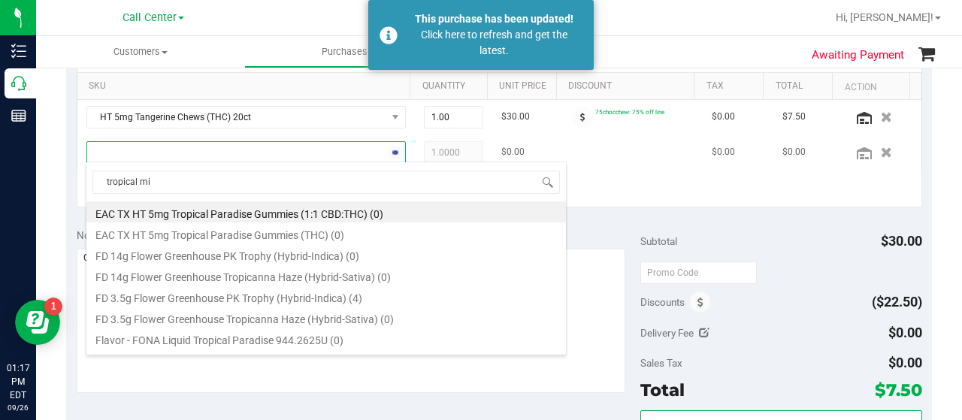
type input "tropical mix"
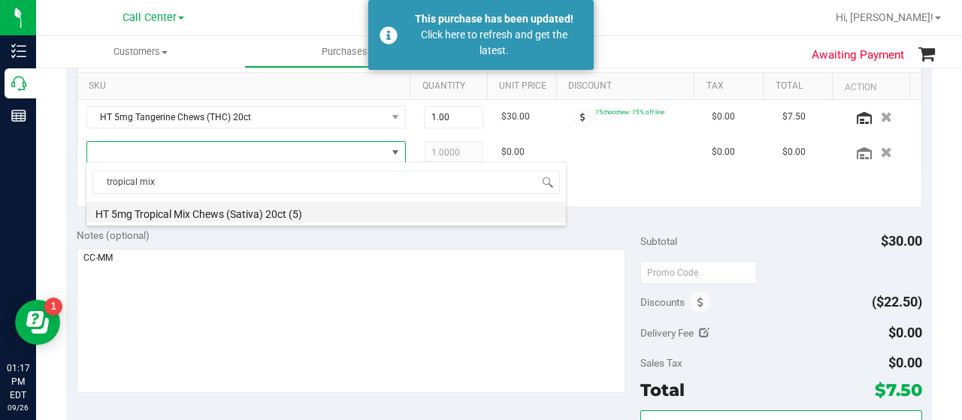
click at [250, 212] on li "HT 5mg Tropical Mix Chews (Sativa) 20ct (5)" at bounding box center [326, 211] width 480 height 21
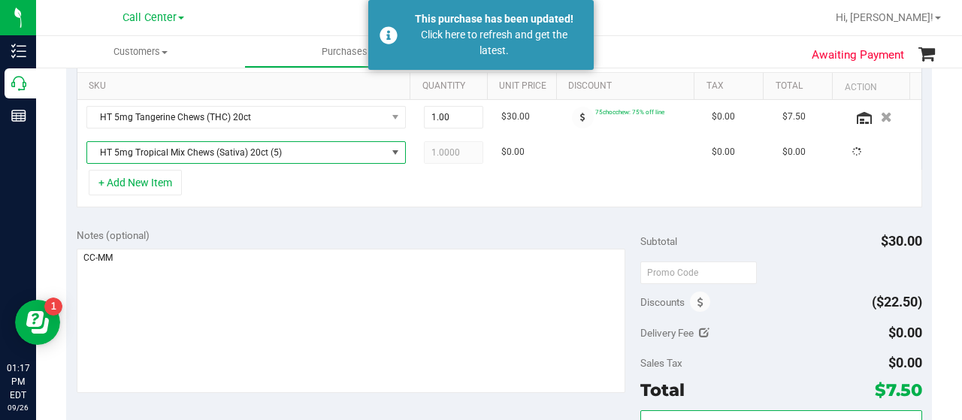
click at [242, 180] on div "+ Add New Item" at bounding box center [500, 189] width 846 height 38
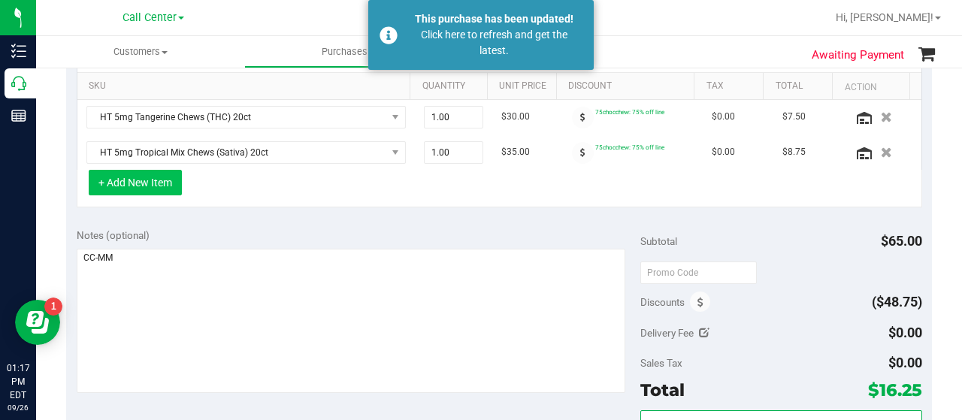
click at [164, 181] on button "+ Add New Item" at bounding box center [135, 183] width 93 height 26
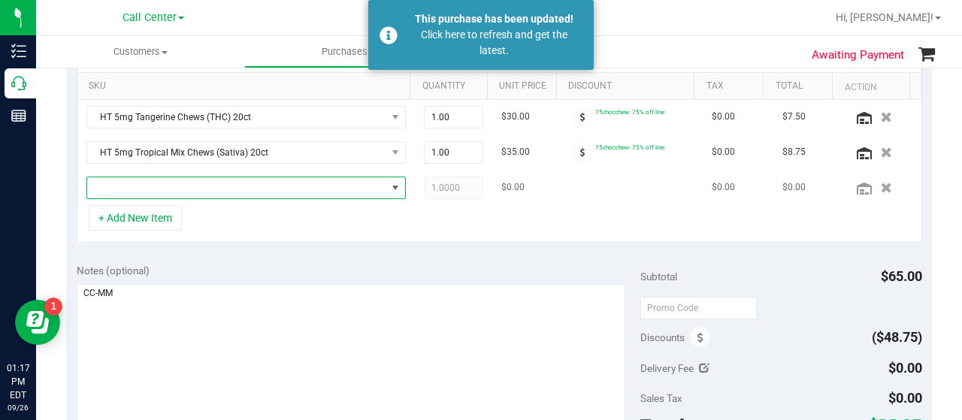
click at [179, 189] on span "NO DATA FOUND" at bounding box center [236, 187] width 299 height 21
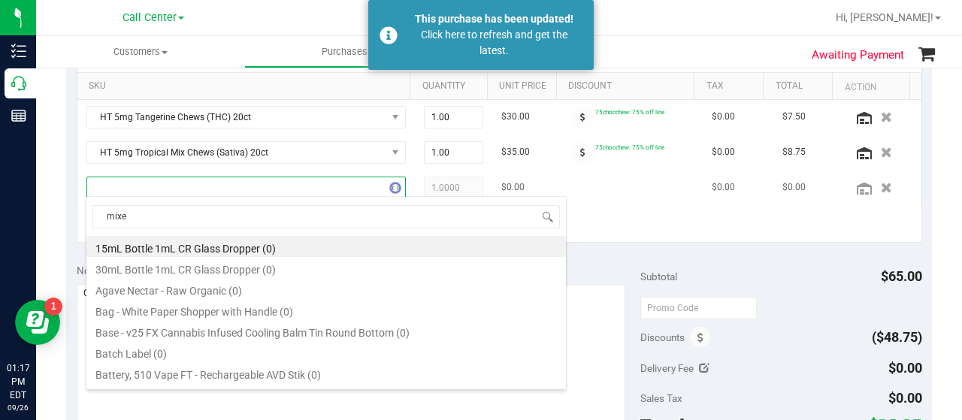
type input "mixed"
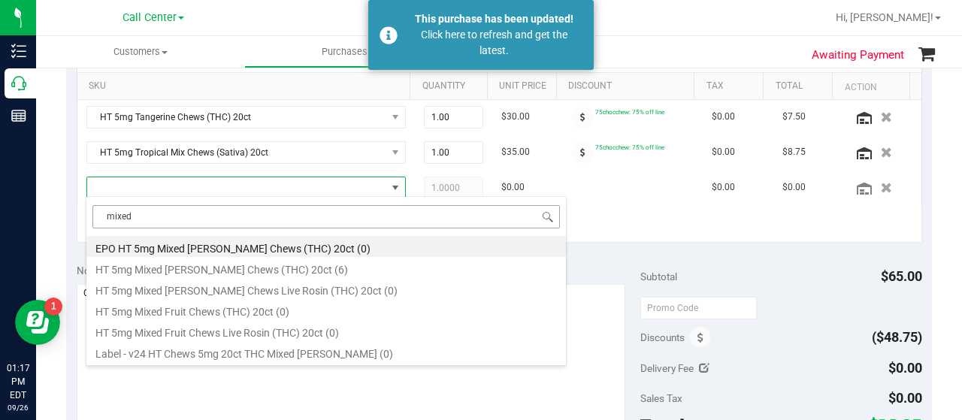
click at [228, 265] on li "HT 5mg Mixed Berry Chews (THC) 20ct (6)" at bounding box center [326, 267] width 480 height 21
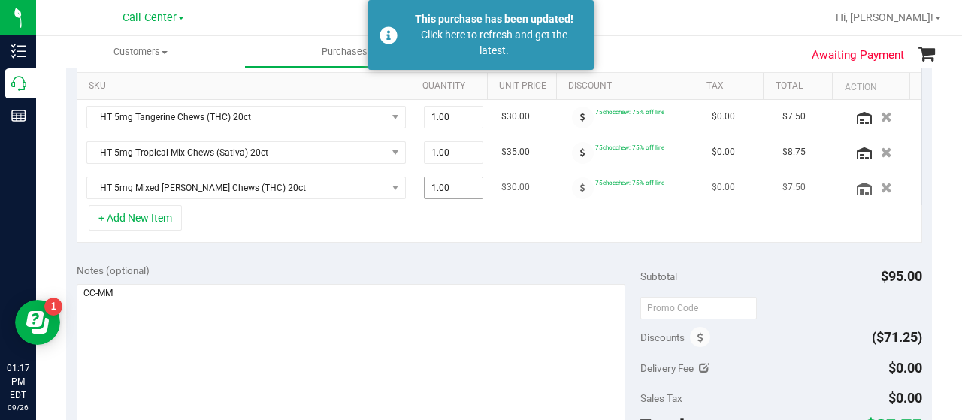
click at [451, 190] on span "1.00 1" at bounding box center [454, 188] width 60 height 23
type input "3"
type input "3.00"
click at [469, 212] on div "+ Add New Item" at bounding box center [500, 224] width 846 height 38
click at [137, 222] on button "+ Add New Item" at bounding box center [135, 218] width 93 height 26
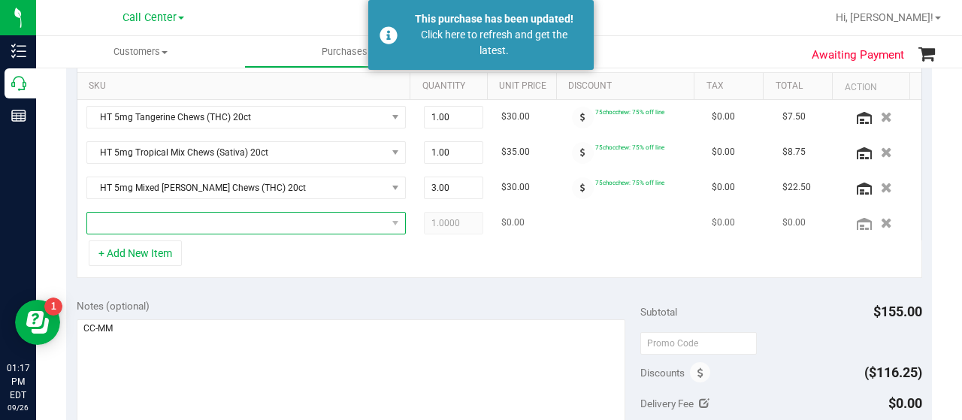
click at [137, 222] on span "NO DATA FOUND" at bounding box center [236, 223] width 299 height 21
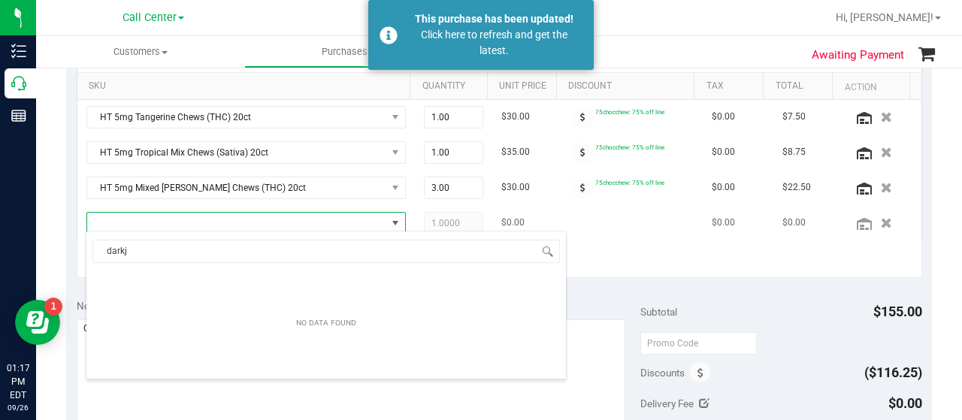
type input "dark"
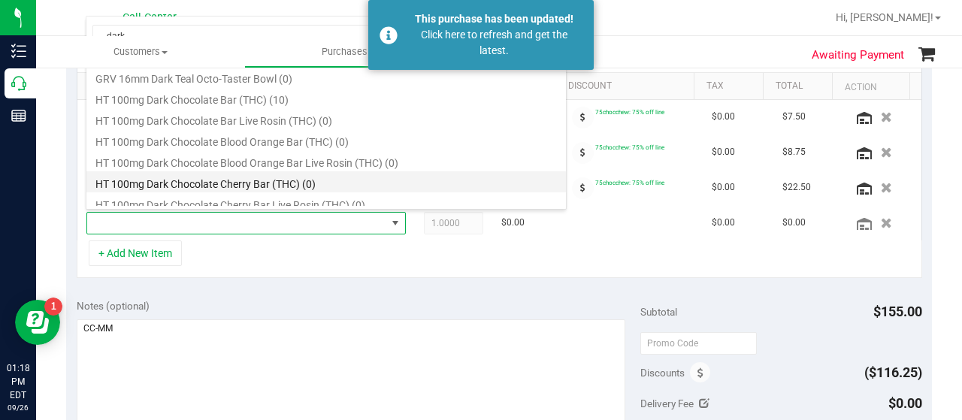
scroll to position [526, 0]
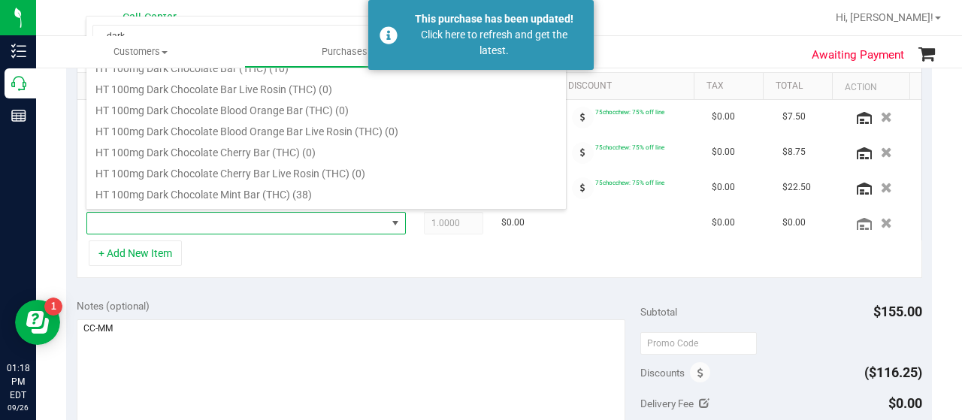
click at [281, 269] on div "+ Add New Item" at bounding box center [500, 260] width 846 height 38
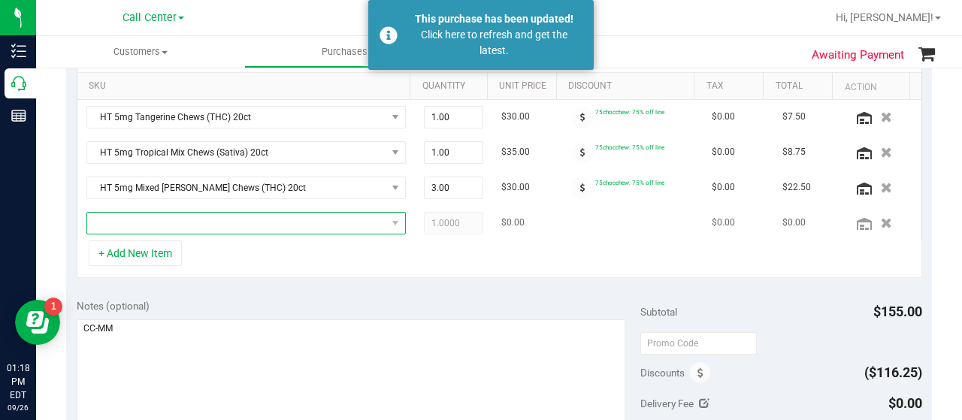
click at [244, 223] on span "NO DATA FOUND" at bounding box center [236, 223] width 299 height 21
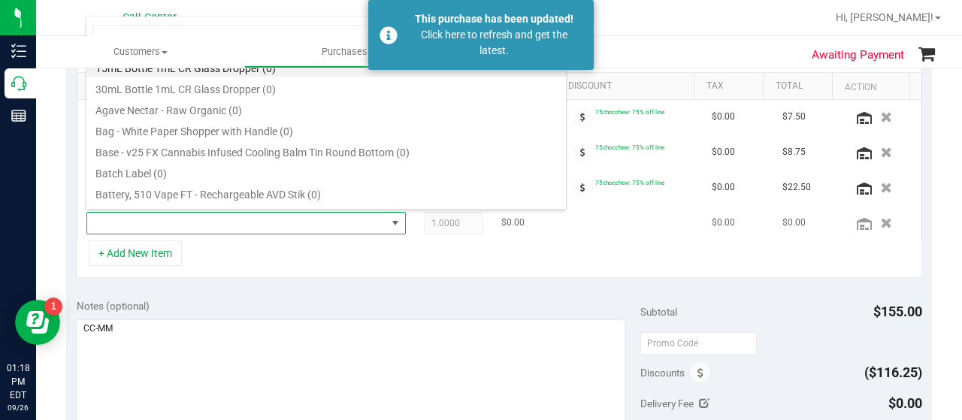
scroll to position [22, 303]
type input "milk"
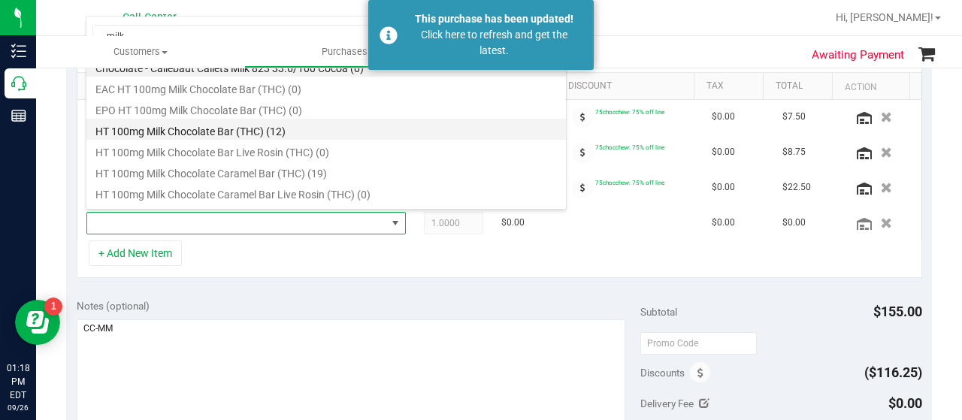
click at [283, 132] on li "HT 100mg Milk Chocolate Bar (THC) (12)" at bounding box center [326, 129] width 480 height 21
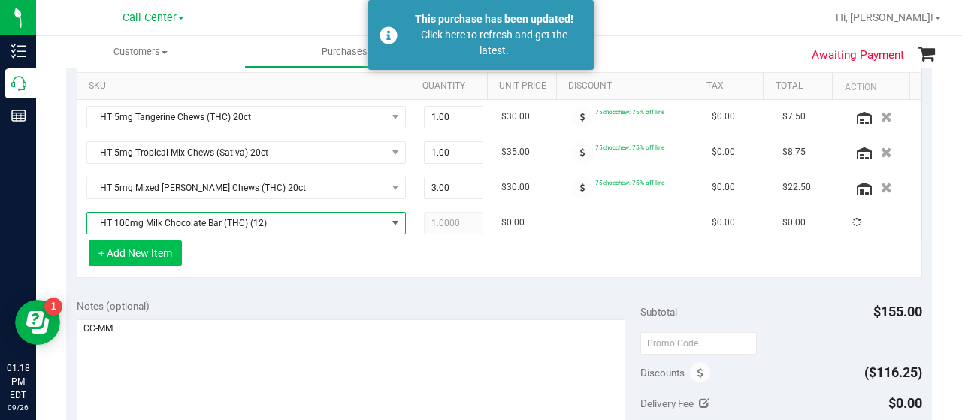
click at [169, 245] on button "+ Add New Item" at bounding box center [135, 254] width 93 height 26
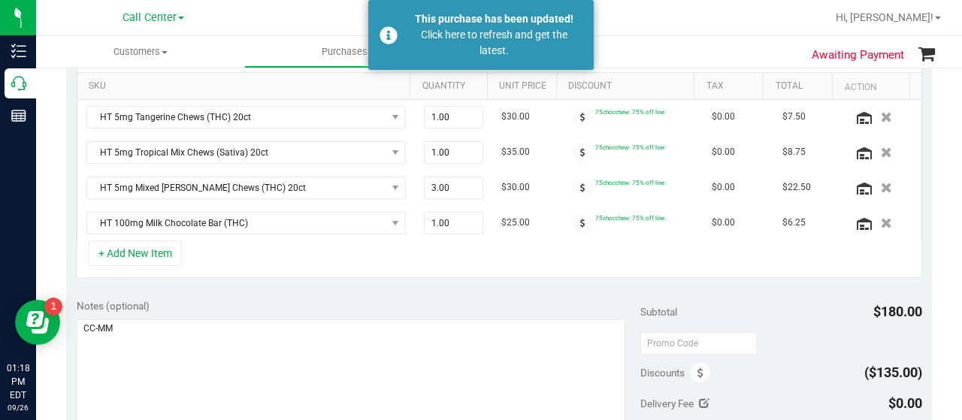
click at [176, 255] on button "+ Add New Item" at bounding box center [135, 254] width 93 height 26
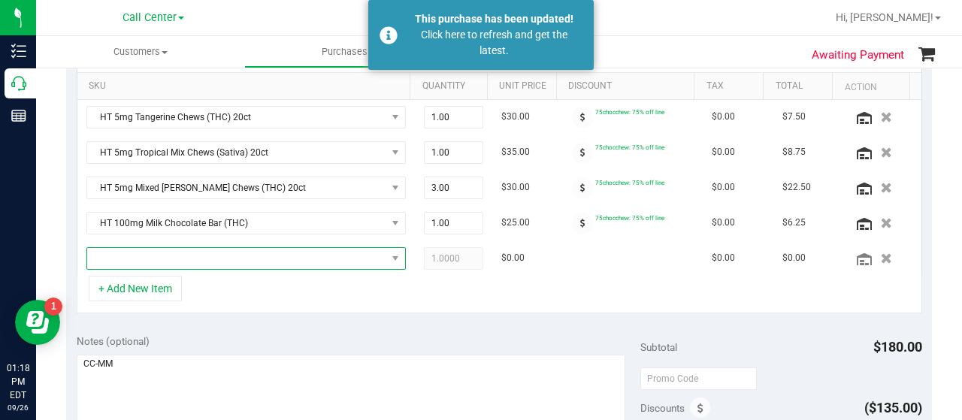
click at [176, 255] on span "NO DATA FOUND" at bounding box center [236, 258] width 299 height 21
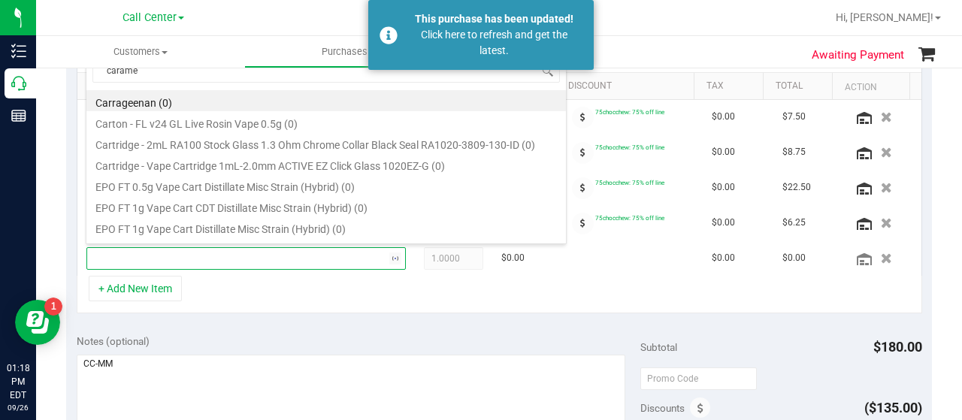
type input "caramel"
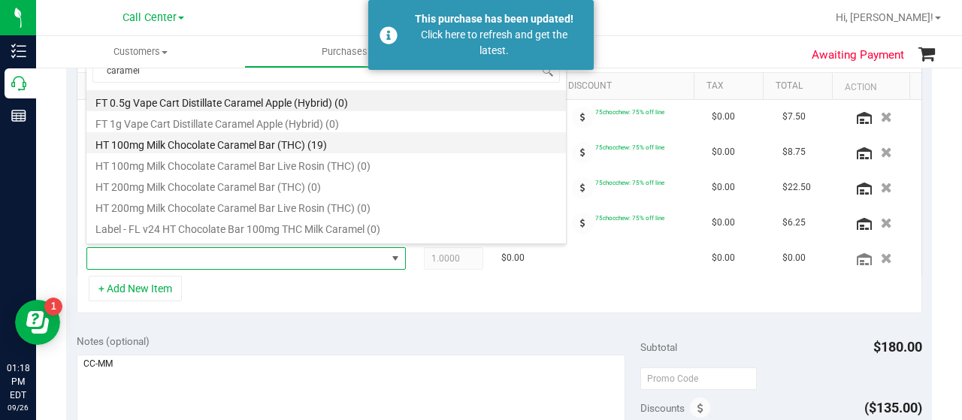
click at [313, 142] on li "HT 100mg Milk Chocolate Caramel Bar (THC) (19)" at bounding box center [326, 142] width 480 height 21
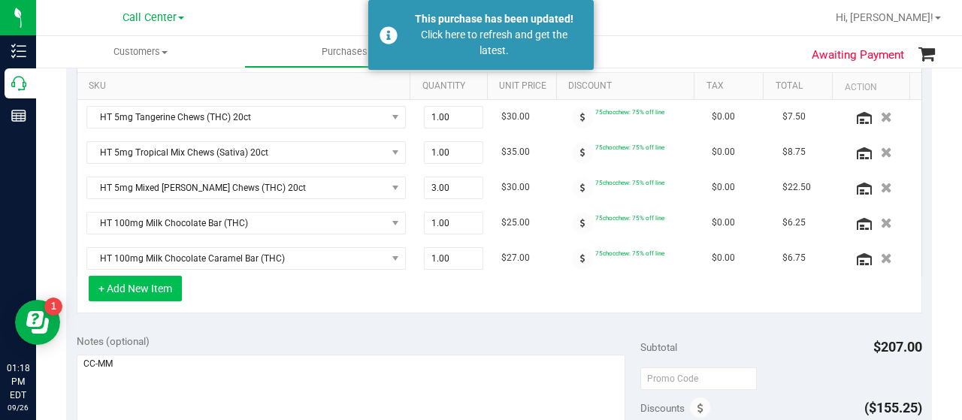
click at [157, 289] on button "+ Add New Item" at bounding box center [135, 289] width 93 height 26
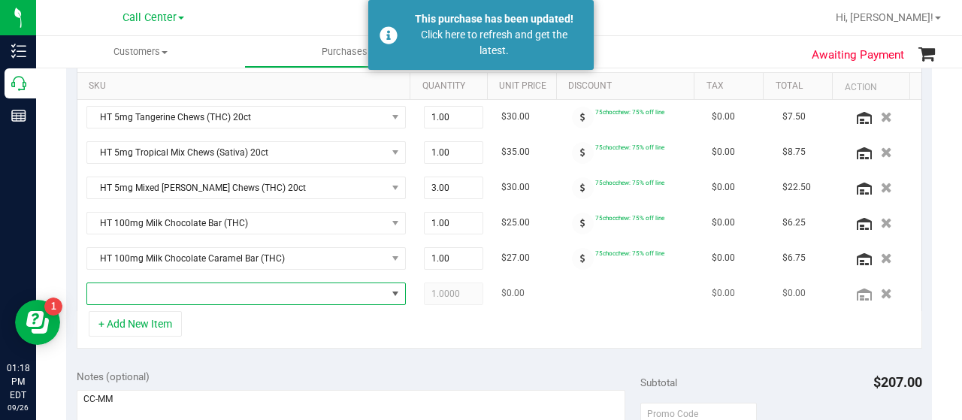
click at [171, 289] on span "NO DATA FOUND" at bounding box center [236, 293] width 299 height 21
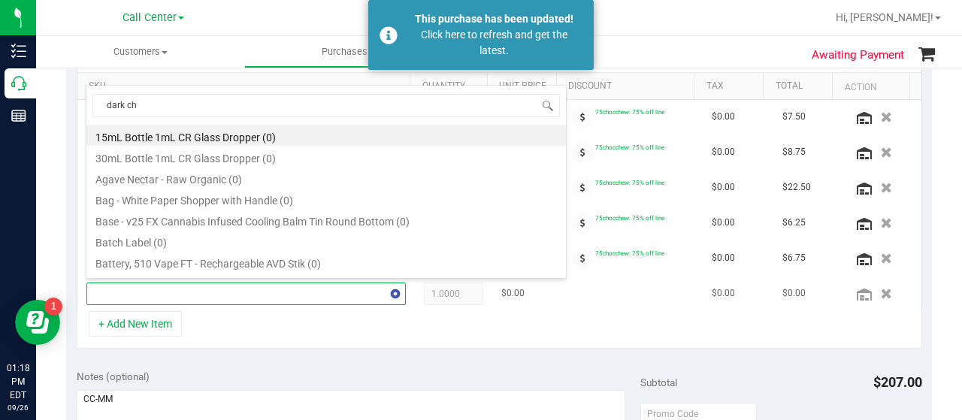
type input "dark cho"
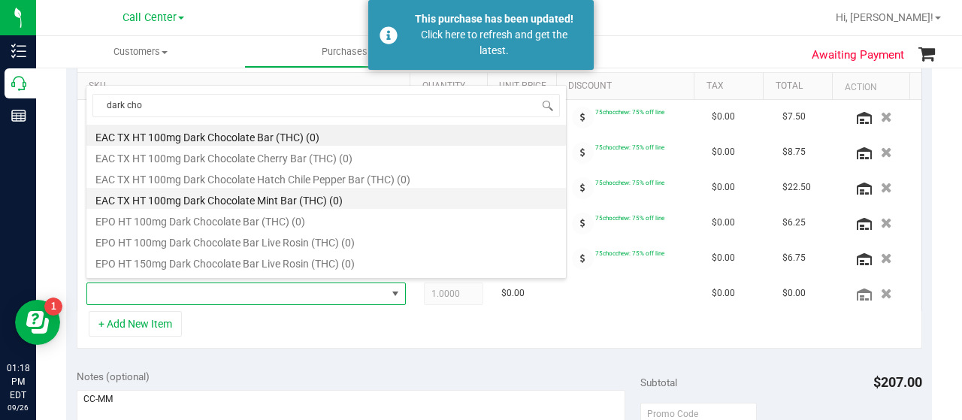
scroll to position [75, 0]
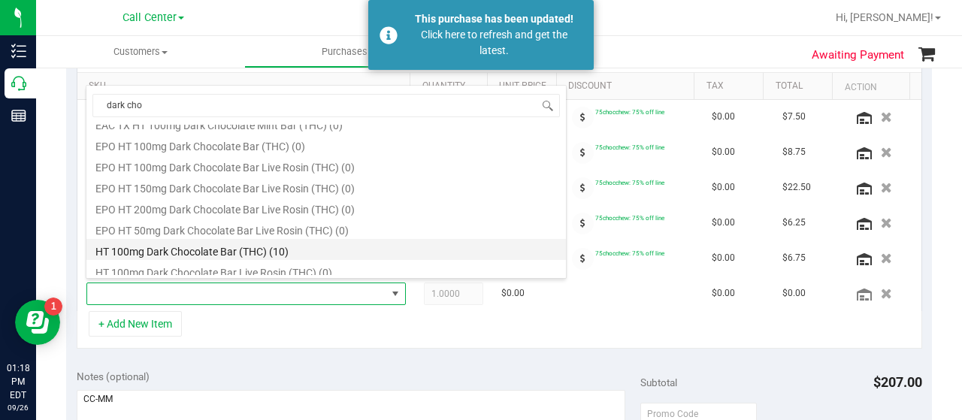
click at [281, 249] on li "HT 100mg Dark Chocolate Bar (THC) (10)" at bounding box center [326, 249] width 480 height 21
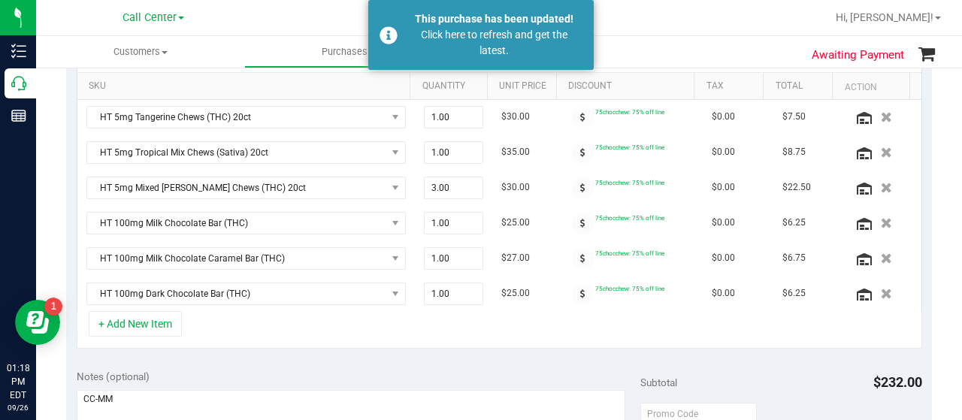
click at [459, 321] on div "+ Add New Item" at bounding box center [500, 330] width 846 height 38
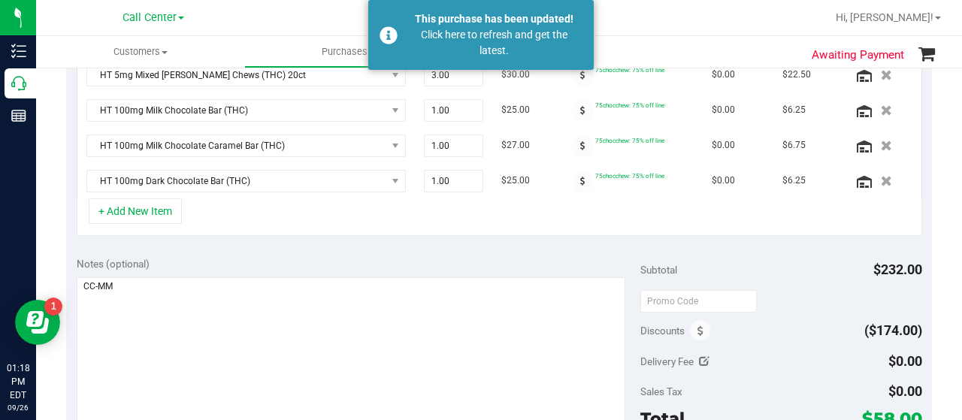
scroll to position [601, 0]
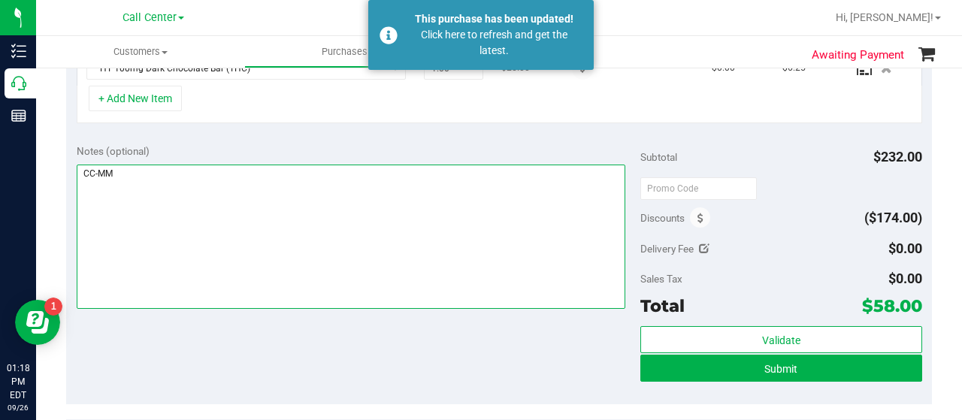
click at [414, 206] on textarea at bounding box center [351, 237] width 549 height 144
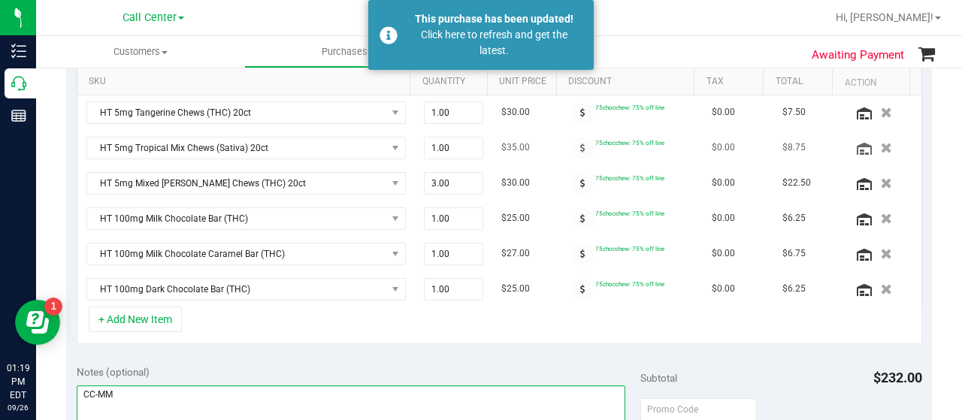
scroll to position [376, 0]
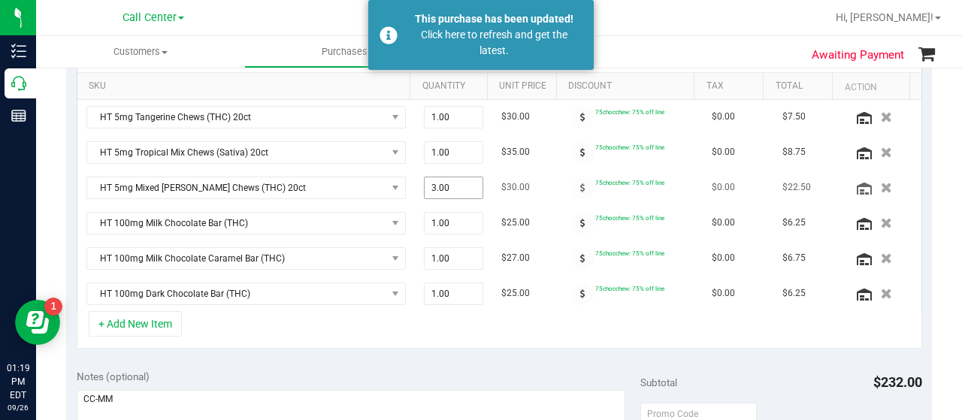
click at [459, 191] on span "3.00 3" at bounding box center [454, 188] width 60 height 23
type input "2"
type input "2.00"
click at [489, 311] on div "+ Add New Item" at bounding box center [500, 330] width 846 height 38
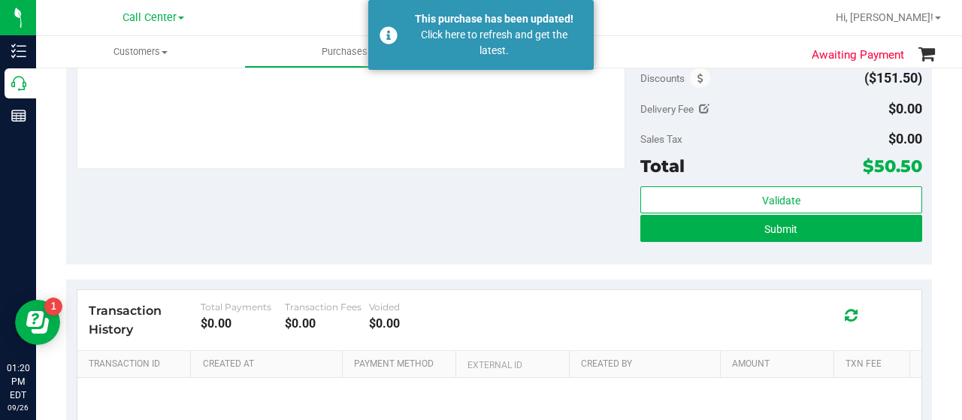
scroll to position [752, 0]
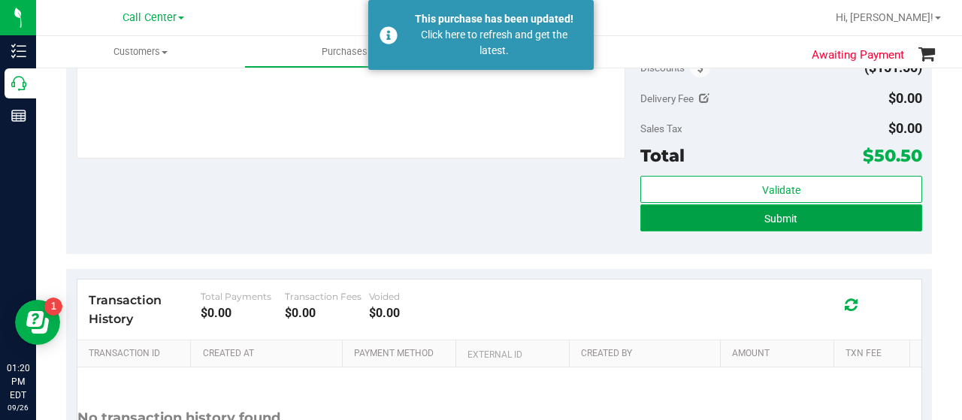
click at [686, 222] on button "Submit" at bounding box center [781, 217] width 282 height 27
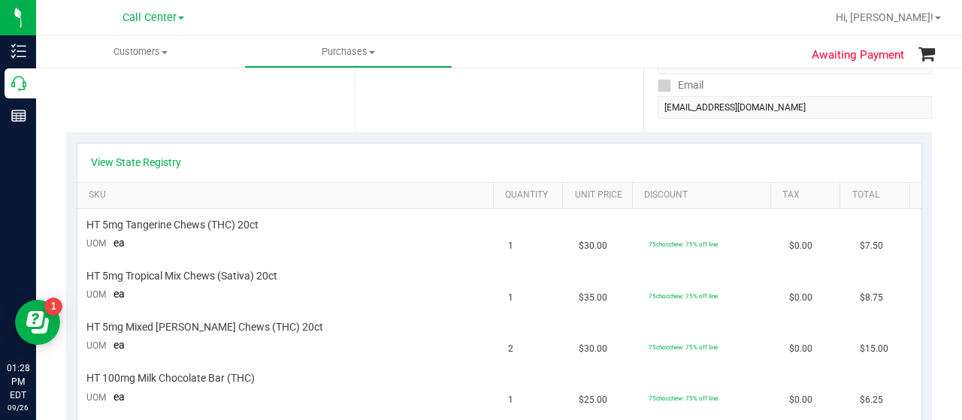
scroll to position [226, 0]
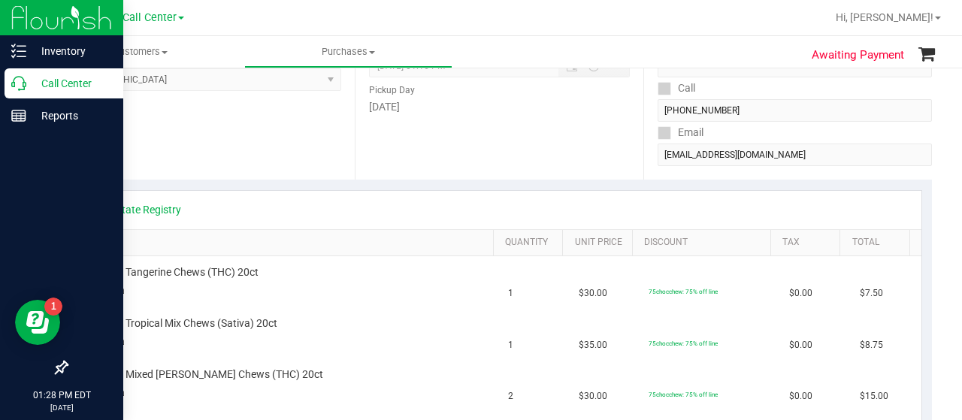
click at [29, 85] on p "Call Center" at bounding box center [71, 83] width 90 height 18
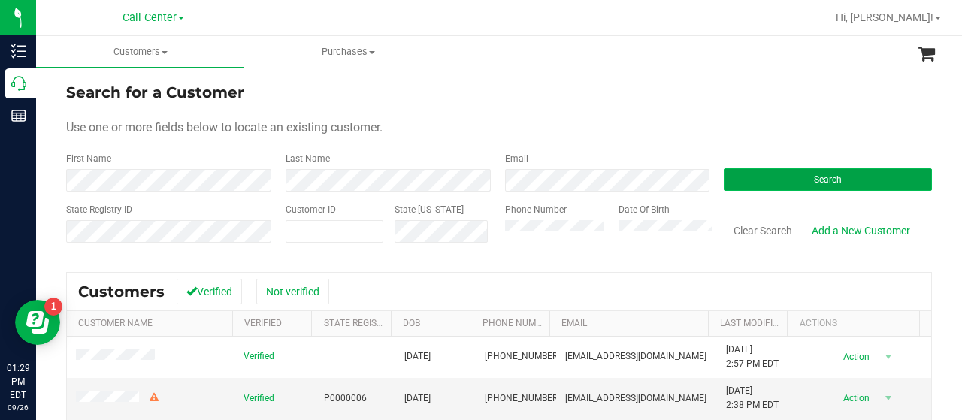
click at [737, 187] on button "Search" at bounding box center [828, 179] width 208 height 23
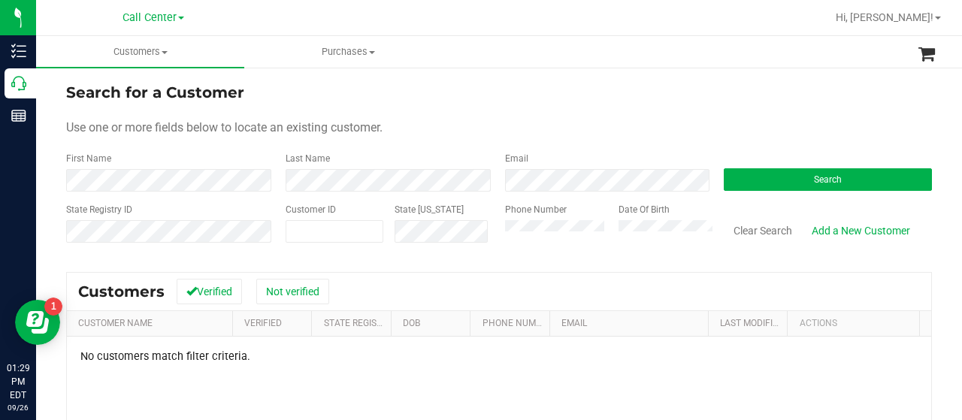
click at [436, 235] on div "State Registry ID Customer ID State ID Phone Number Date Of Birth Clear Search …" at bounding box center [499, 229] width 866 height 53
click at [769, 185] on button "Search" at bounding box center [828, 179] width 208 height 23
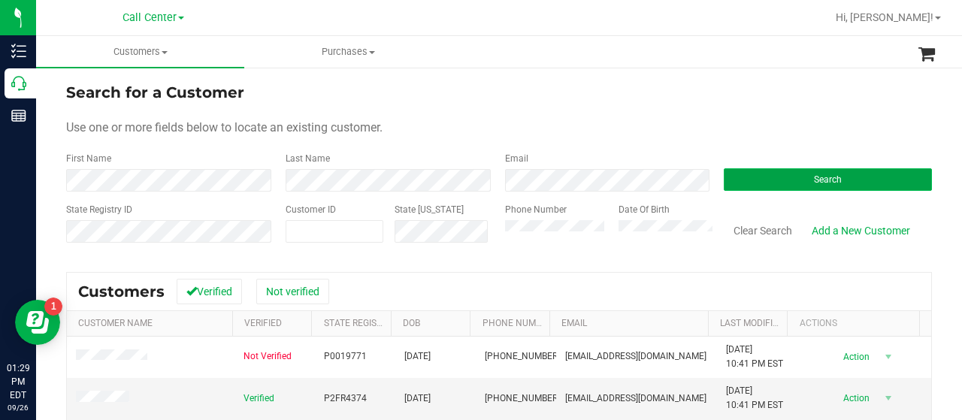
click at [749, 178] on button "Search" at bounding box center [828, 179] width 208 height 23
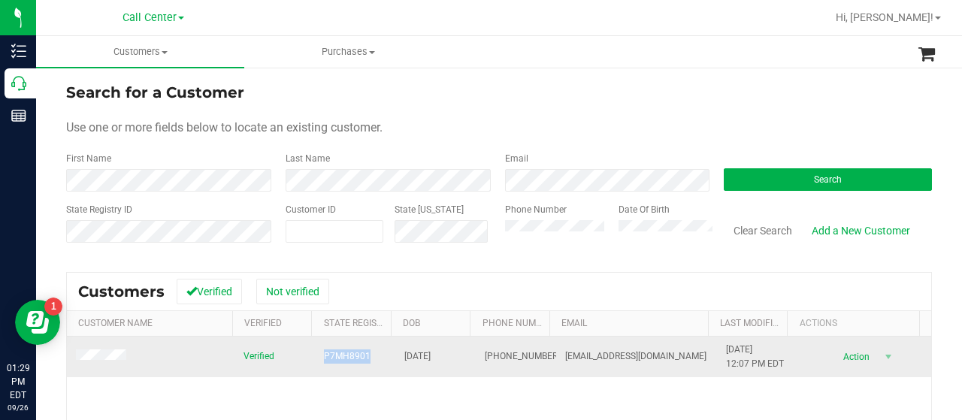
drag, startPoint x: 310, startPoint y: 362, endPoint x: 365, endPoint y: 359, distance: 54.3
click at [370, 358] on td "P7MH8901" at bounding box center [355, 357] width 80 height 41
copy span "P7MH8901"
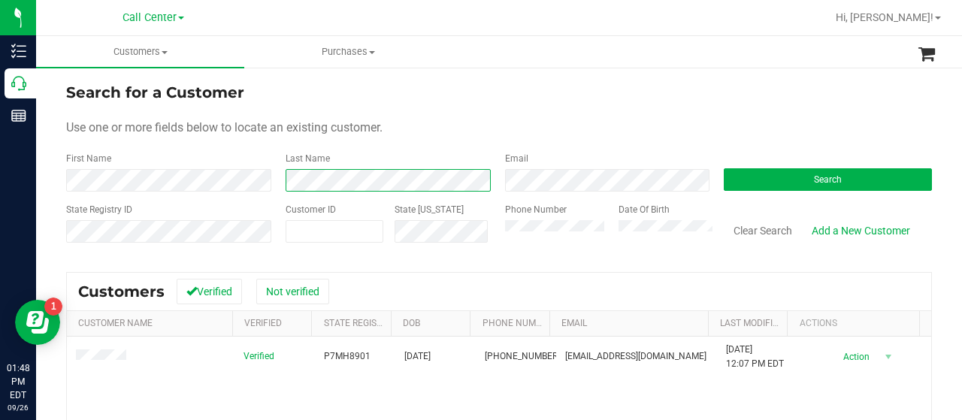
click at [267, 177] on div "First Name Last Name Email Search" at bounding box center [499, 172] width 866 height 40
click at [570, 250] on div "Phone Number Date Of Birth" at bounding box center [603, 229] width 219 height 53
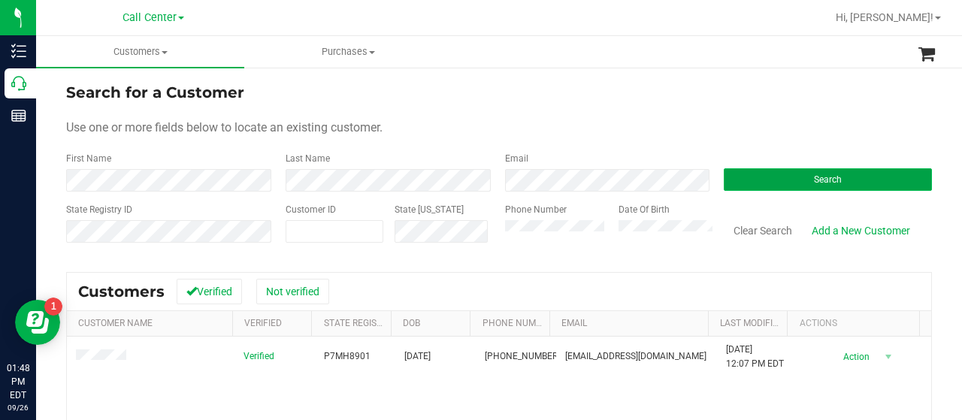
click at [749, 184] on button "Search" at bounding box center [828, 179] width 208 height 23
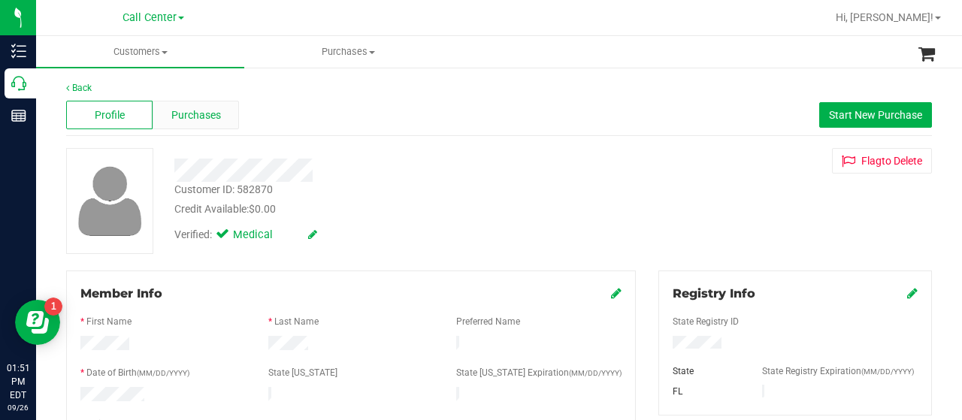
click at [223, 115] on div "Purchases" at bounding box center [196, 115] width 86 height 29
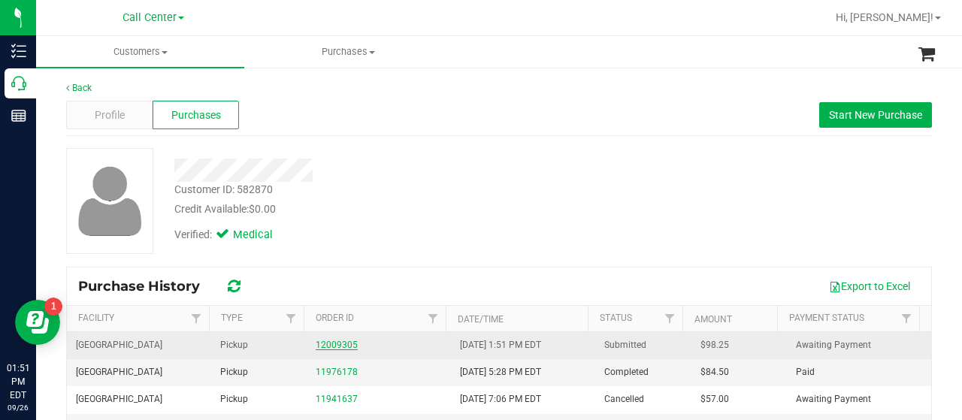
click at [333, 343] on link "12009305" at bounding box center [337, 345] width 42 height 11
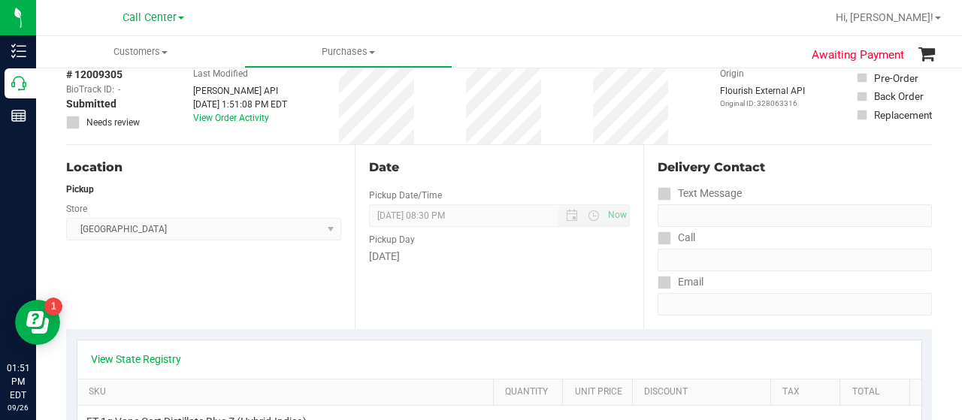
scroll to position [150, 0]
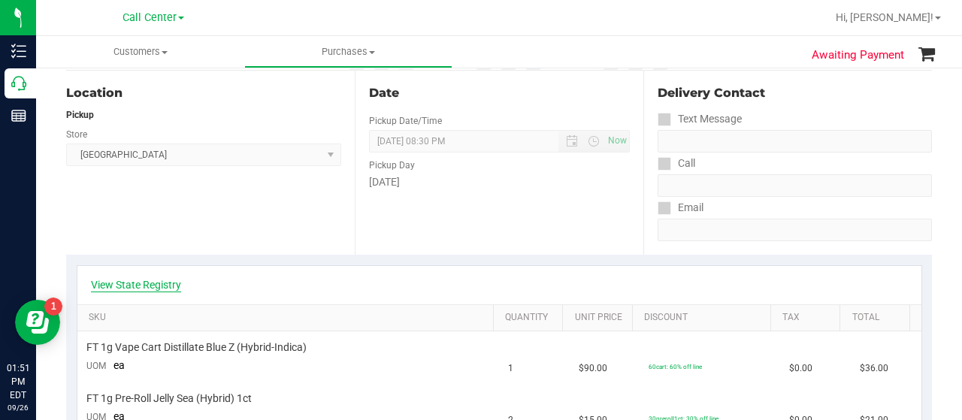
click at [129, 291] on link "View State Registry" at bounding box center [136, 284] width 90 height 15
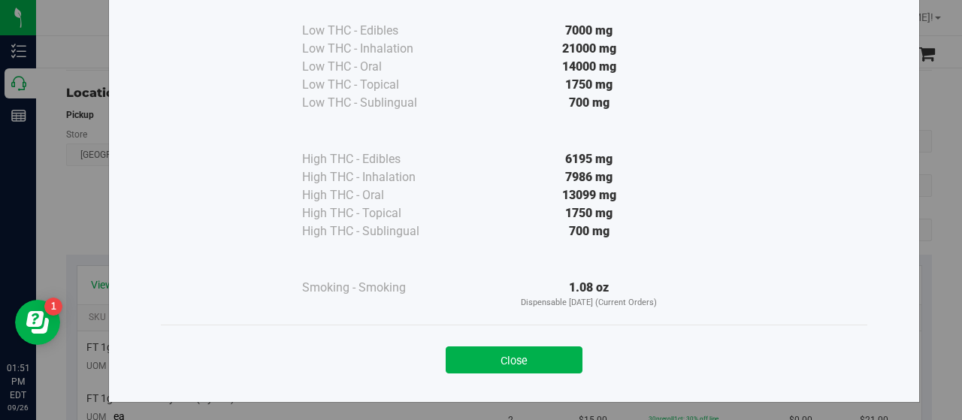
scroll to position [111, 0]
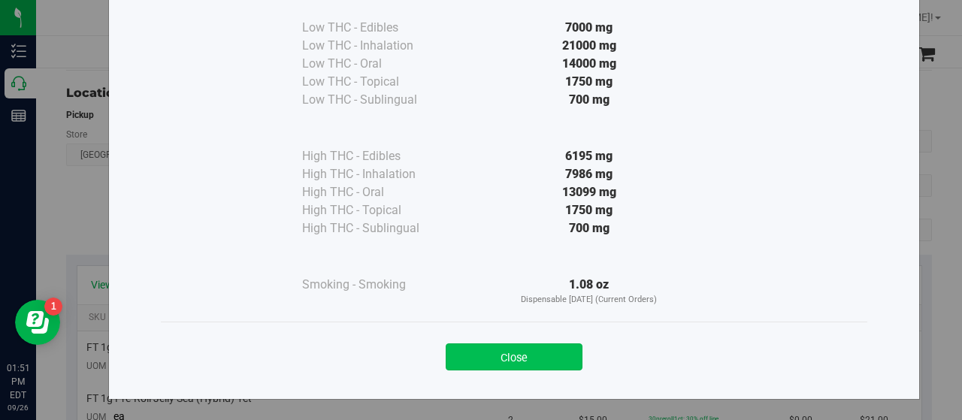
click at [492, 358] on button "Close" at bounding box center [514, 357] width 137 height 27
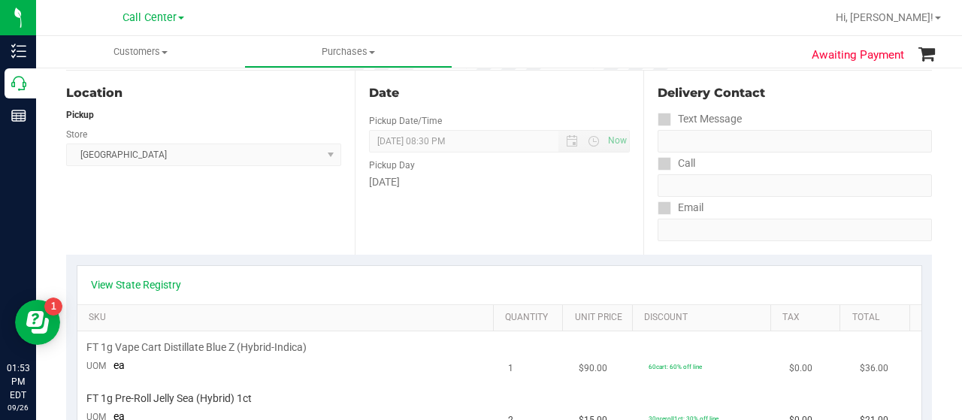
scroll to position [0, 0]
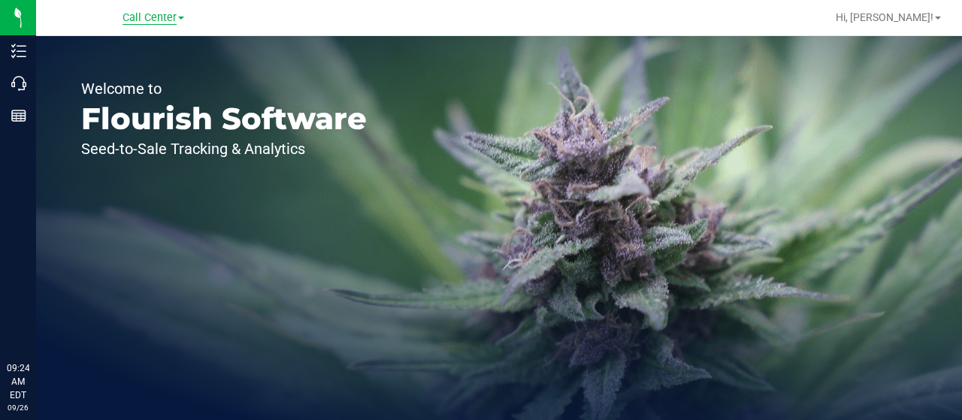
click at [140, 23] on span "Call Center" at bounding box center [150, 18] width 54 height 14
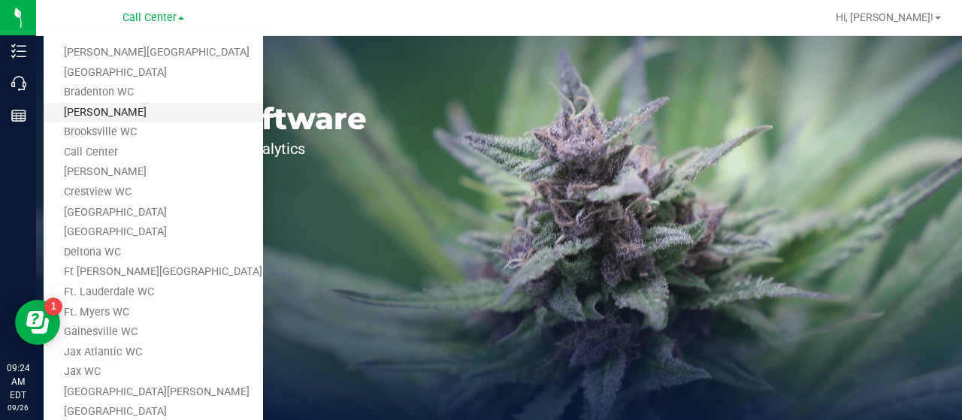
click at [111, 109] on link "[PERSON_NAME]" at bounding box center [153, 113] width 219 height 20
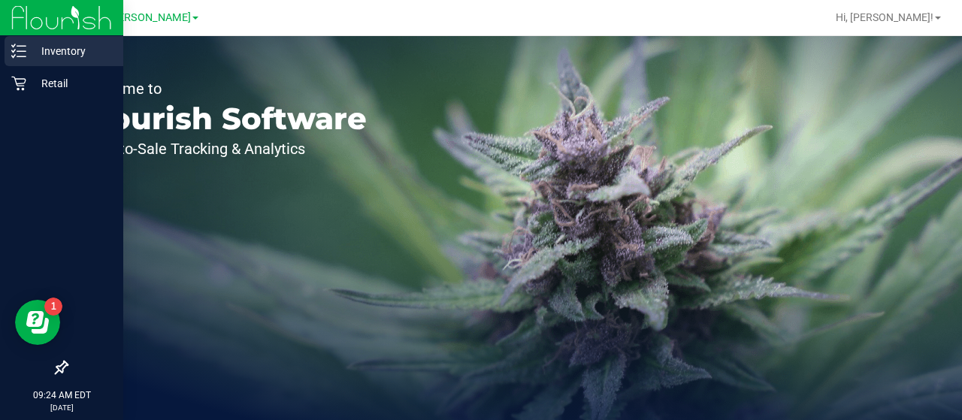
click at [45, 57] on p "Inventory" at bounding box center [71, 51] width 90 height 18
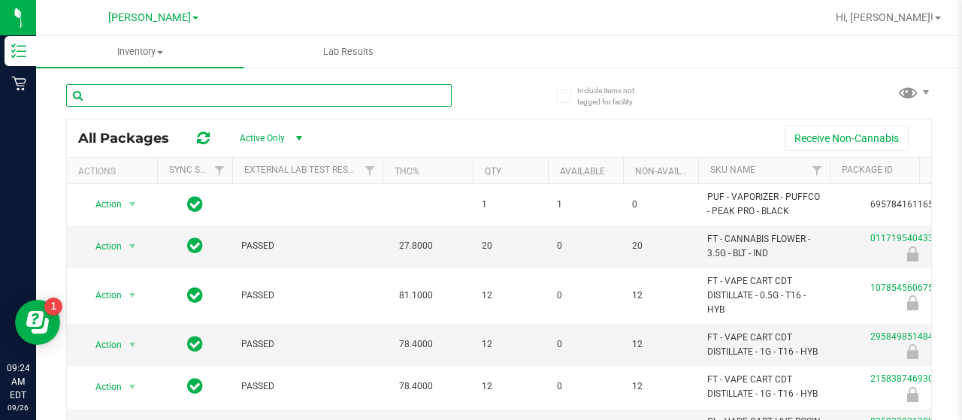
click at [262, 93] on input "text" at bounding box center [259, 95] width 386 height 23
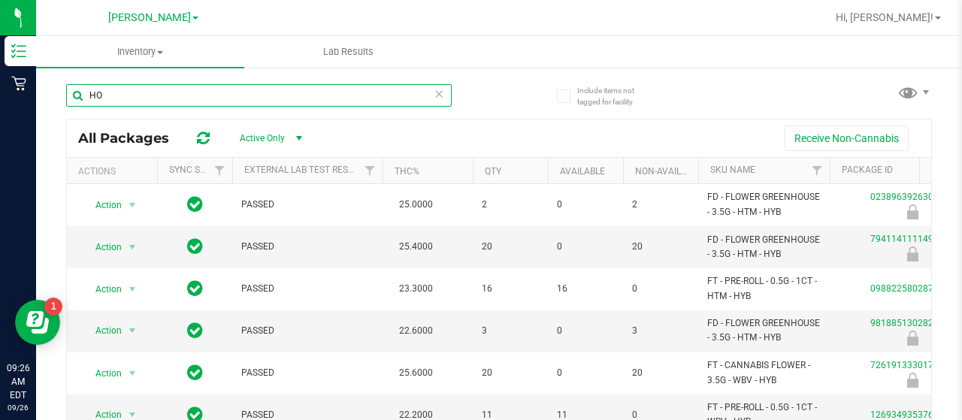
type input "H"
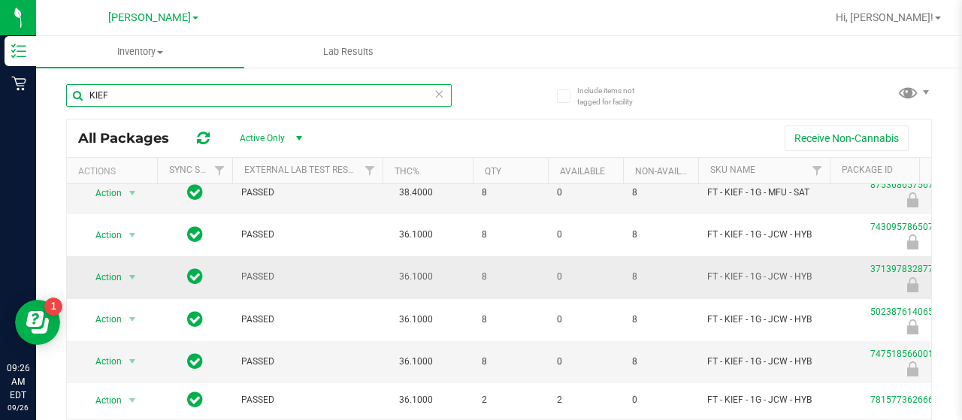
scroll to position [210, 0]
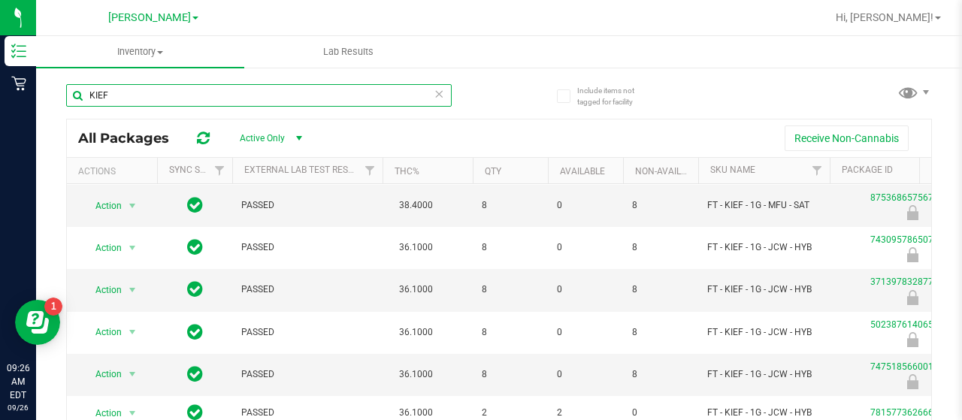
type input "KIEF"
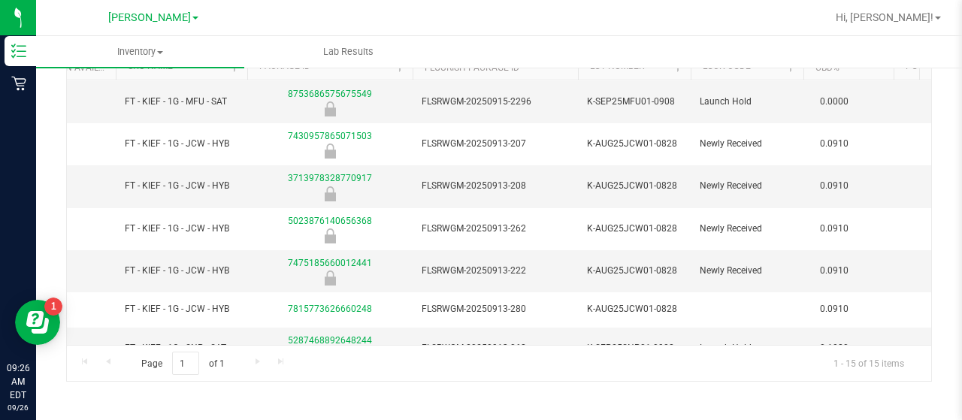
scroll to position [0, 591]
